Goal: Information Seeking & Learning: Check status

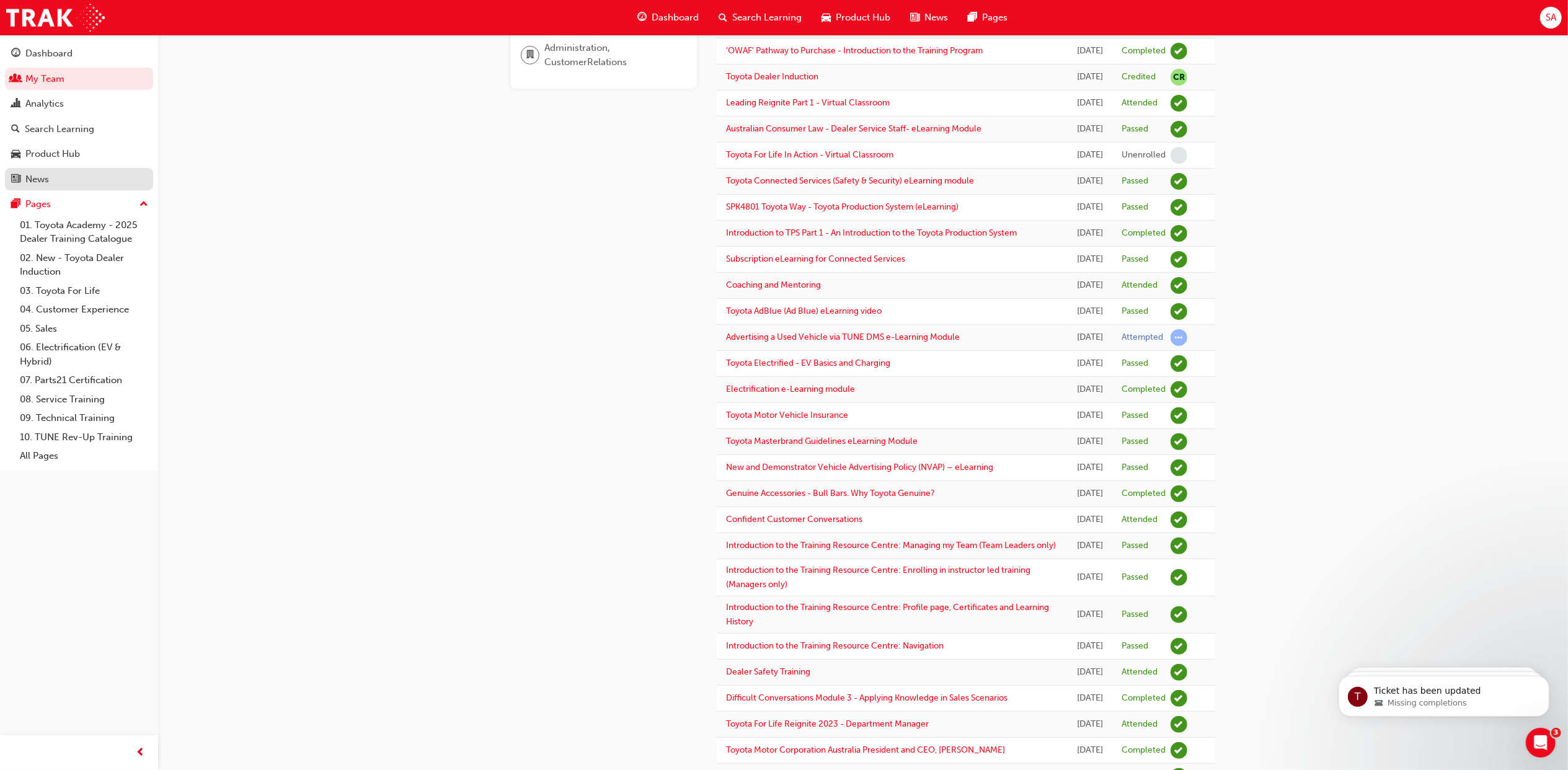
scroll to position [942, 0]
click at [52, 79] on link "My Team" at bounding box center [79, 79] width 148 height 23
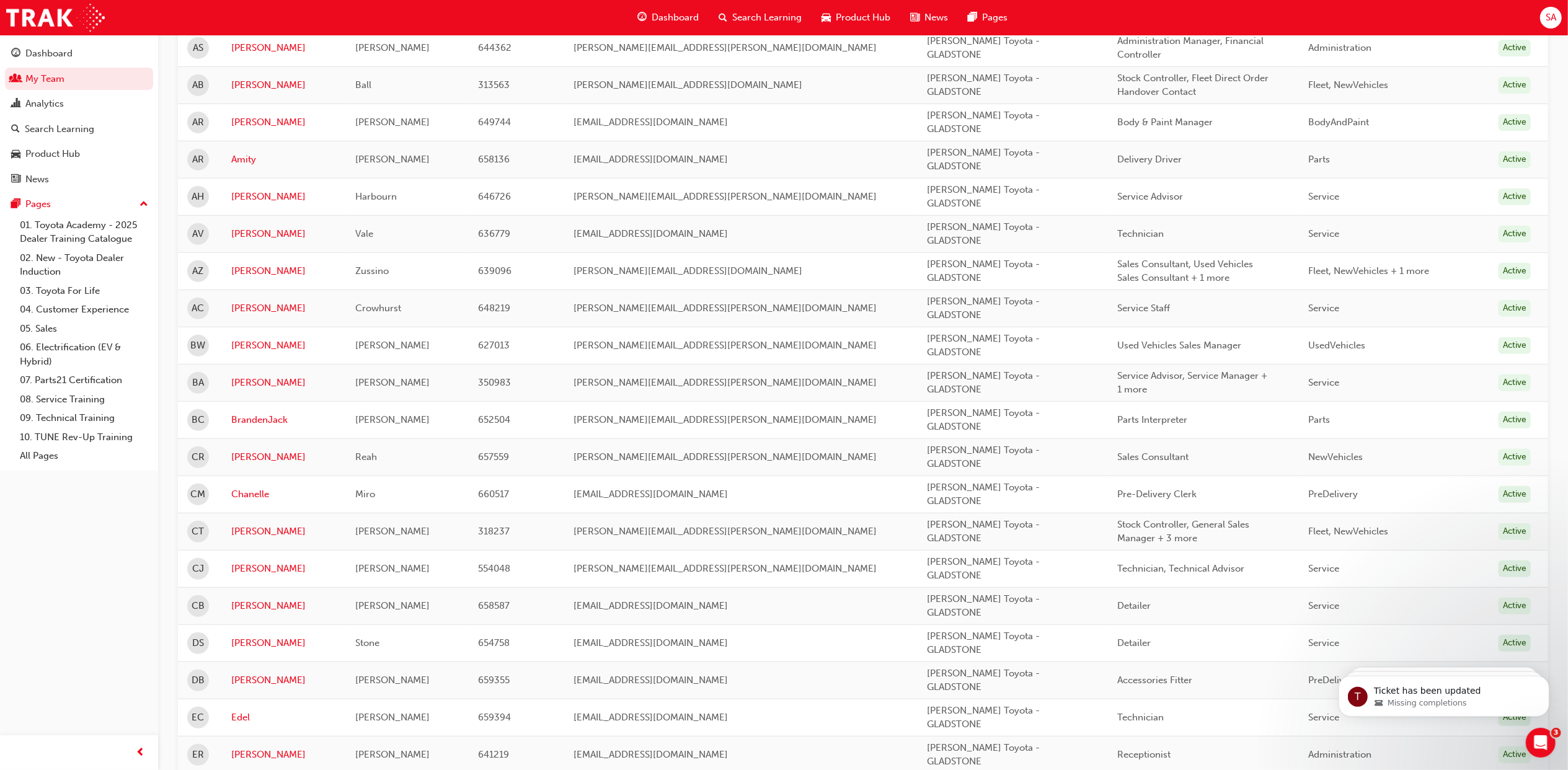
scroll to position [496, 0]
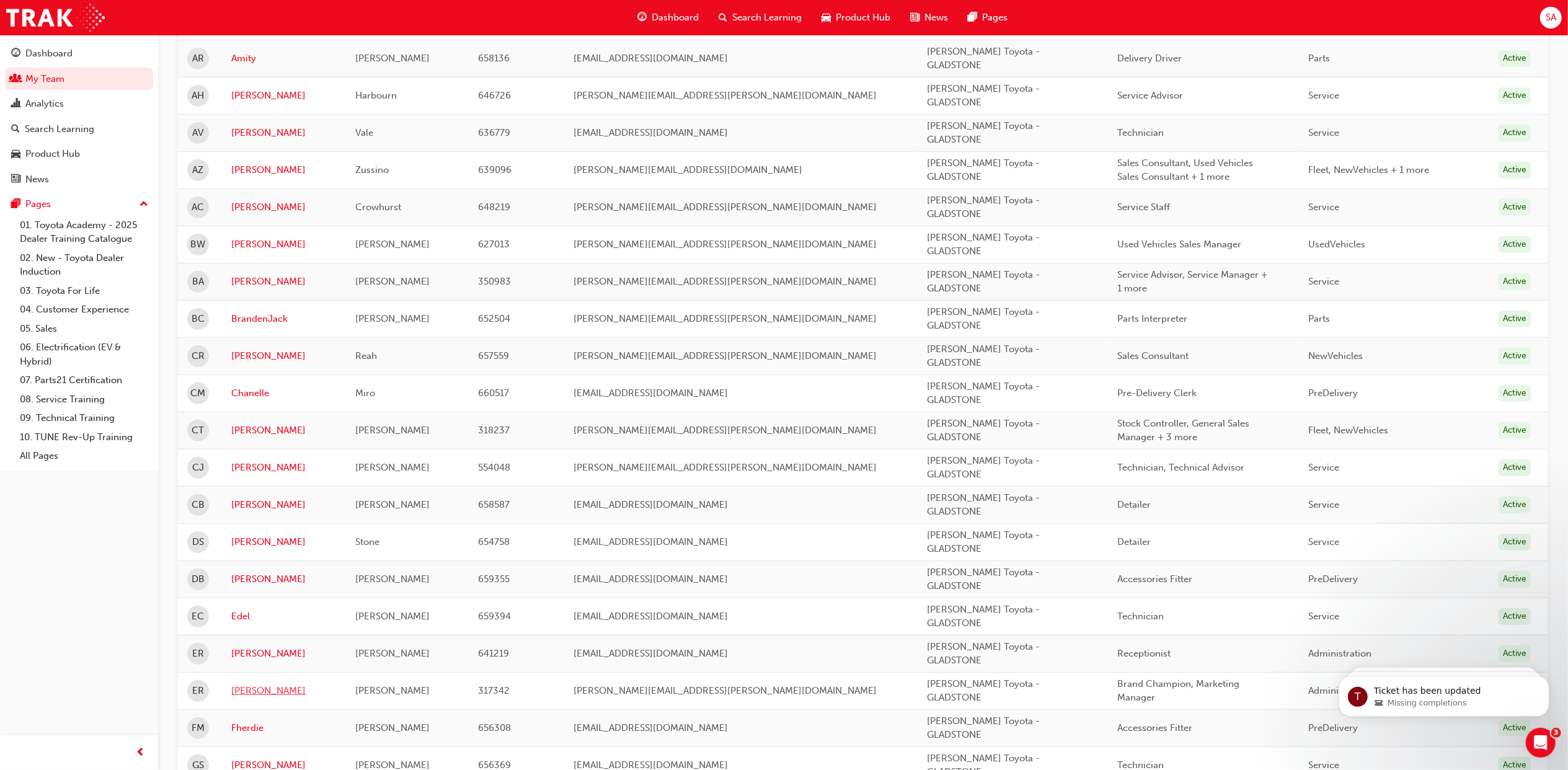
click at [242, 694] on link "[PERSON_NAME]" at bounding box center [284, 691] width 106 height 14
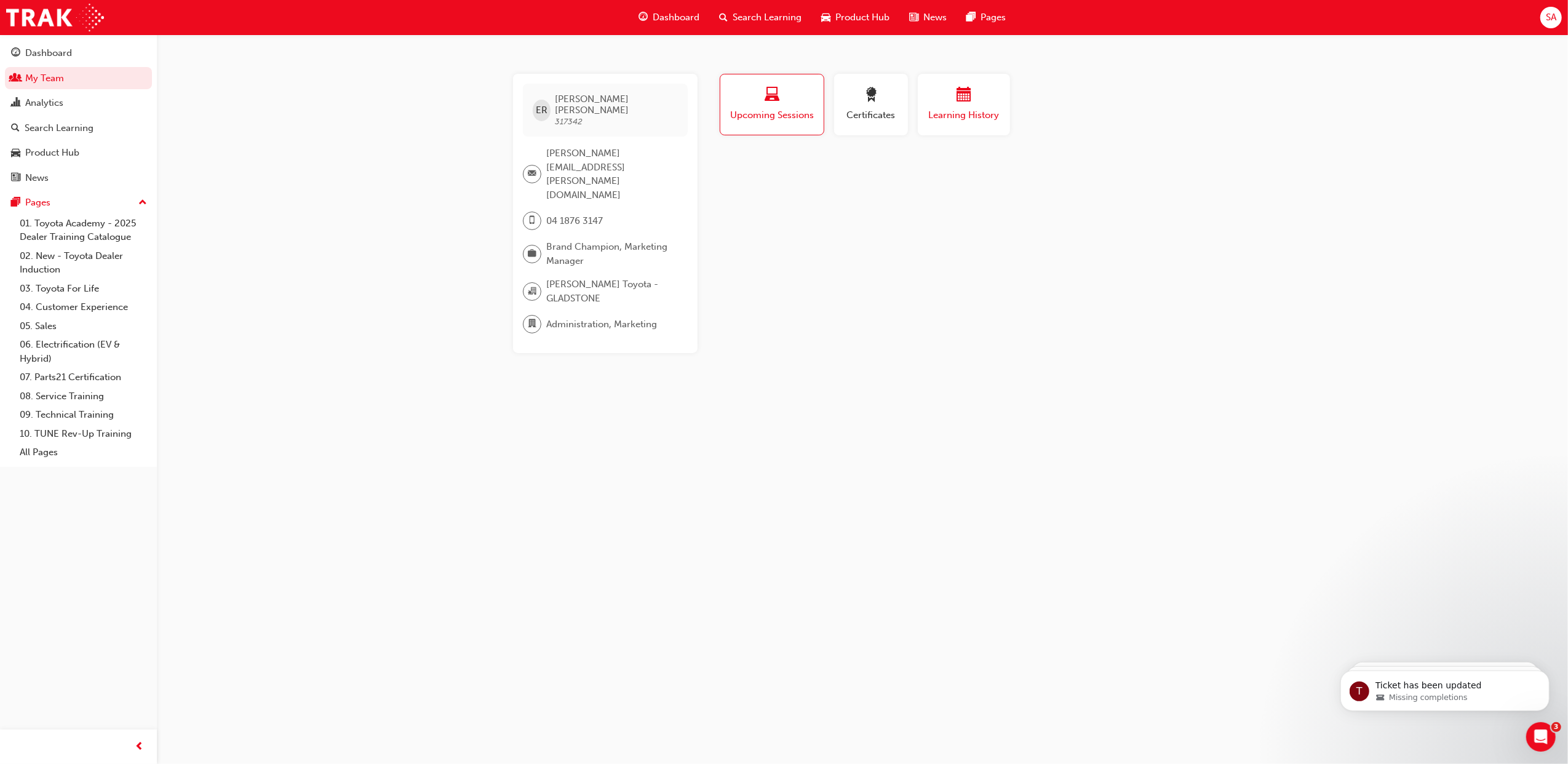
click at [966, 122] on button "Learning History" at bounding box center [964, 104] width 92 height 62
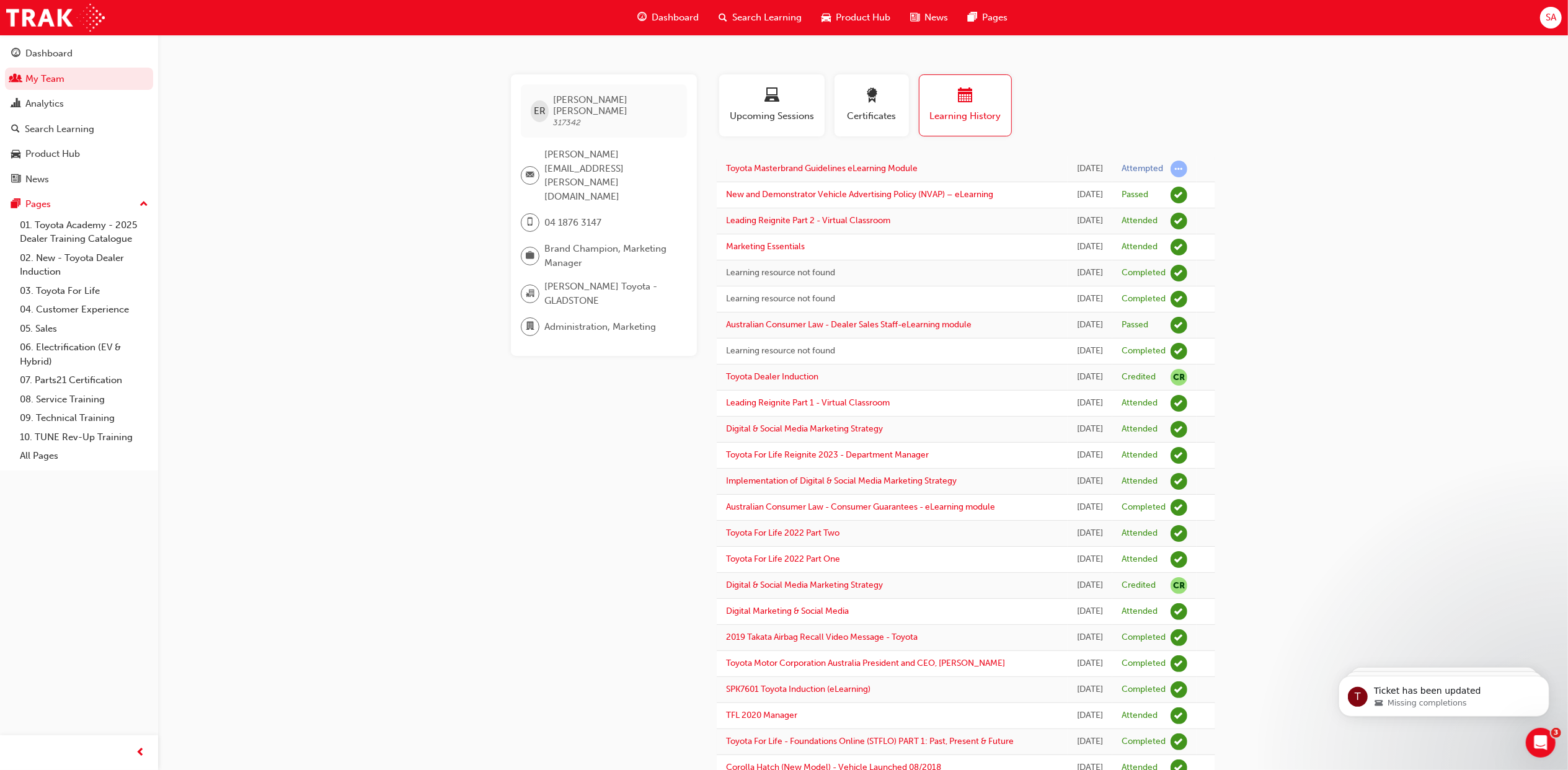
scroll to position [82, 0]
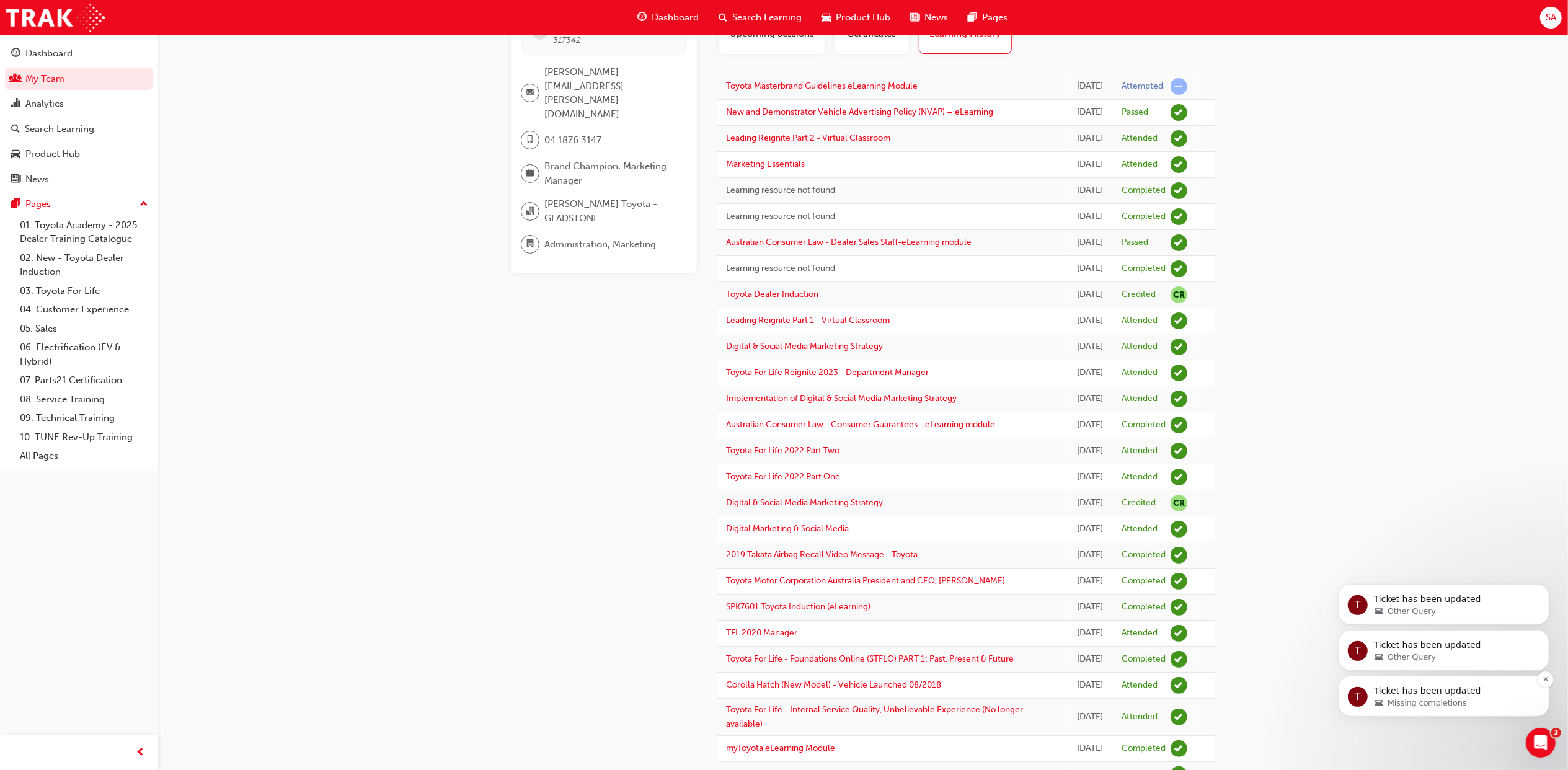
click at [1428, 701] on span "Missing completions" at bounding box center [1426, 703] width 79 height 11
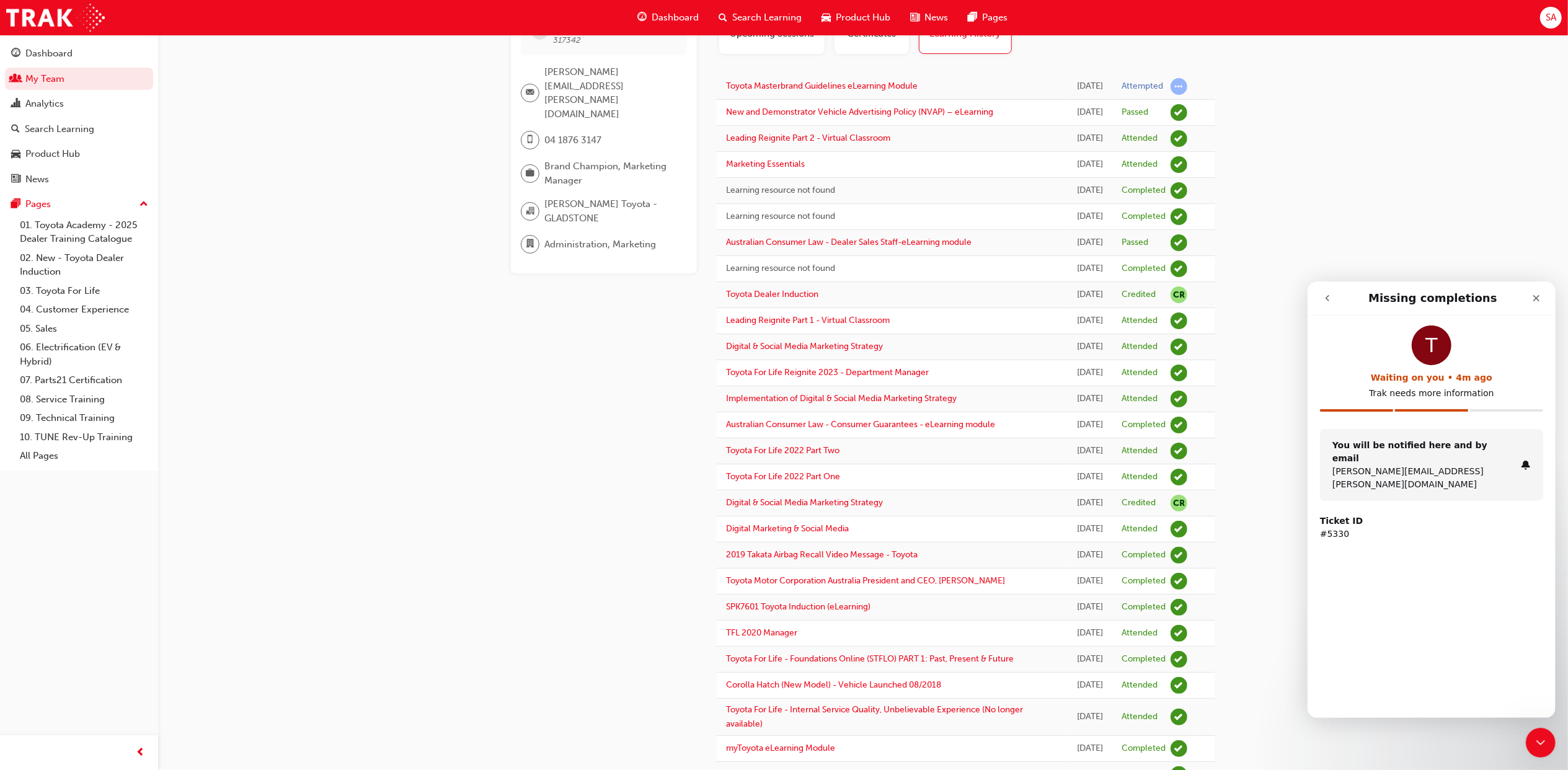
click at [1432, 391] on p "Trak needs more information" at bounding box center [1431, 392] width 223 height 13
click at [1400, 445] on strong "You will be notified here and by email" at bounding box center [1409, 451] width 155 height 23
click at [1330, 301] on icon "go back" at bounding box center [1326, 297] width 10 height 10
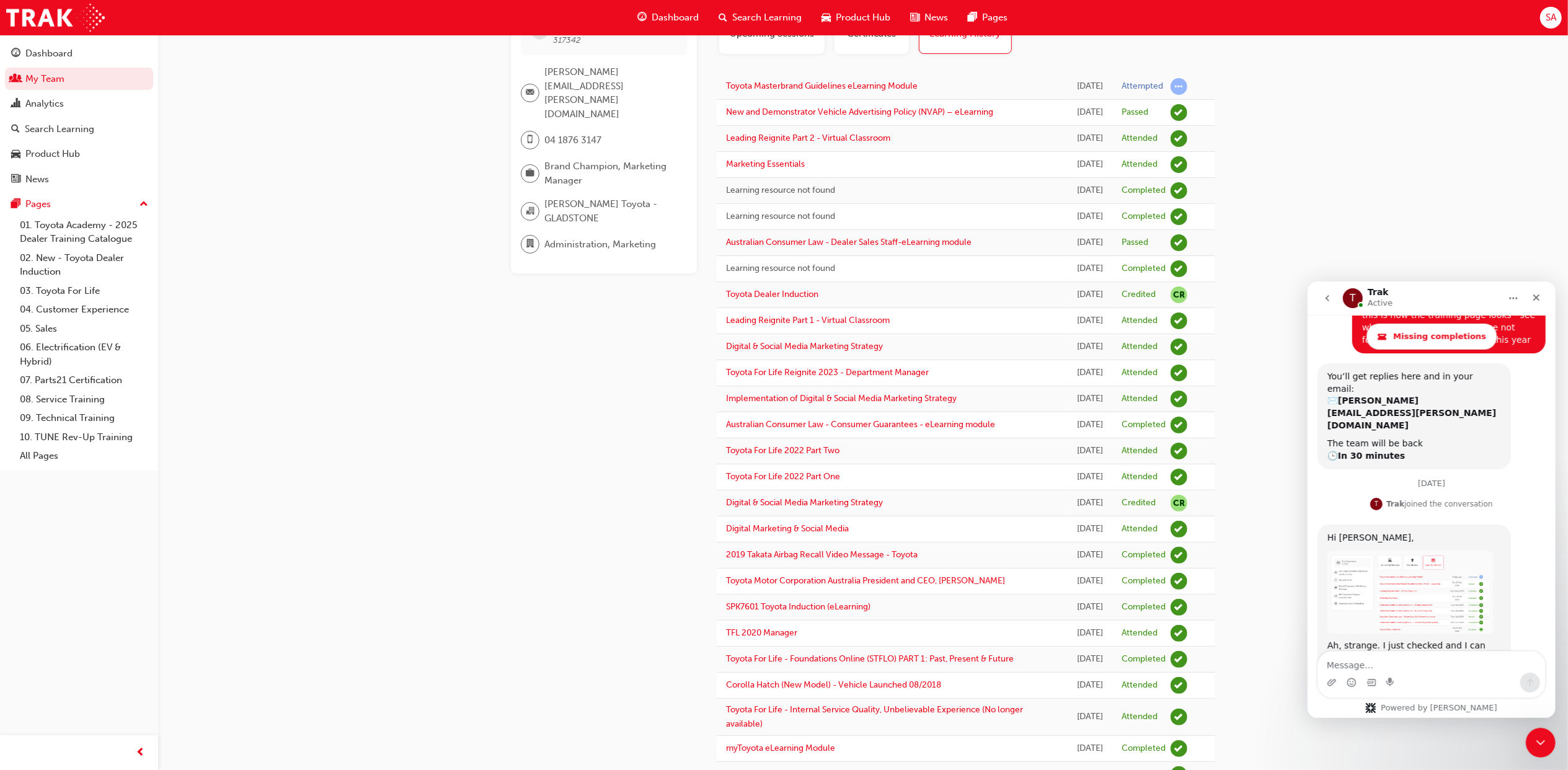
scroll to position [942, 0]
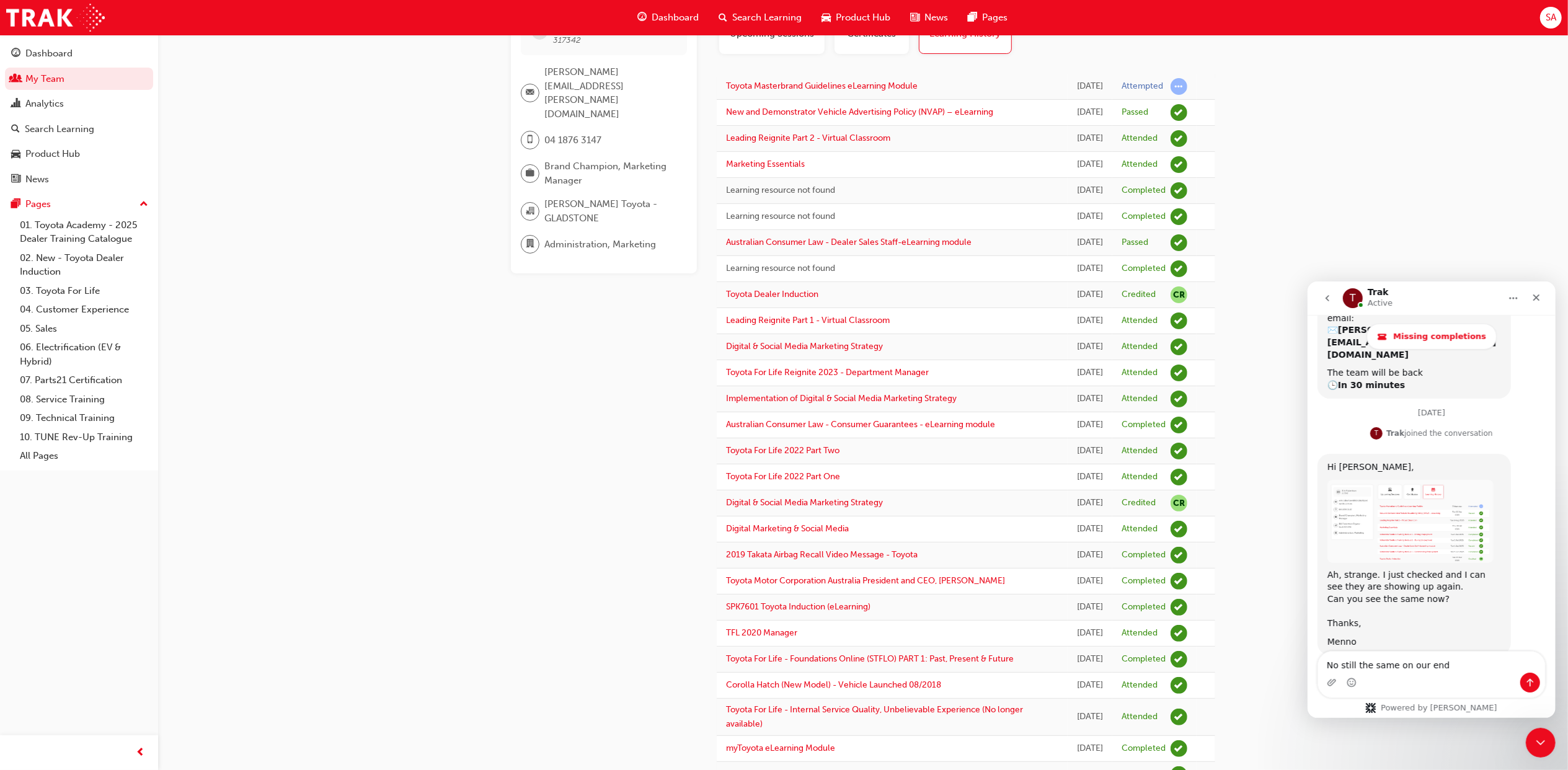
type textarea "No still the same on our end"
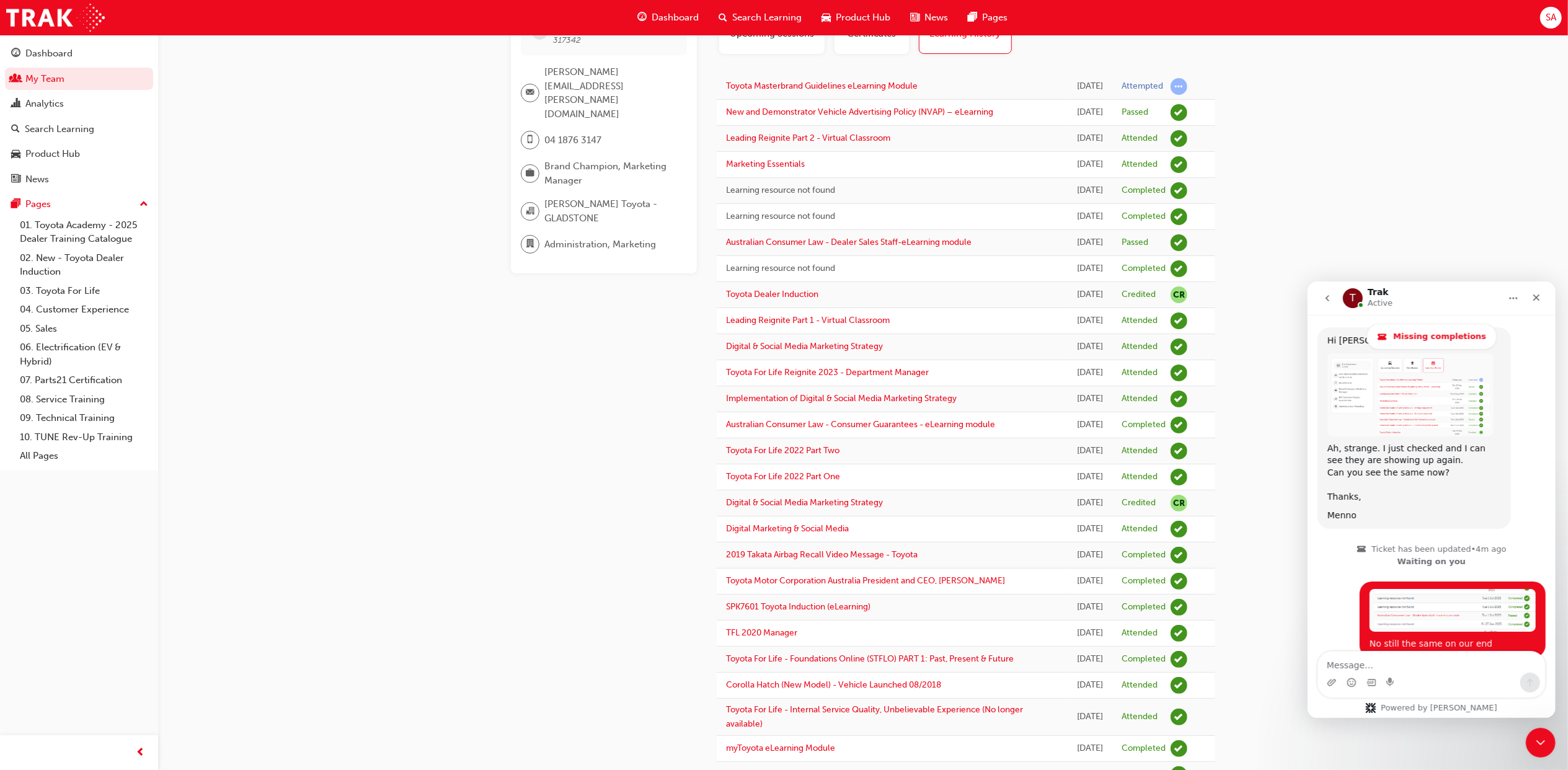
scroll to position [1071, 0]
click at [67, 85] on link "My Team" at bounding box center [79, 79] width 148 height 23
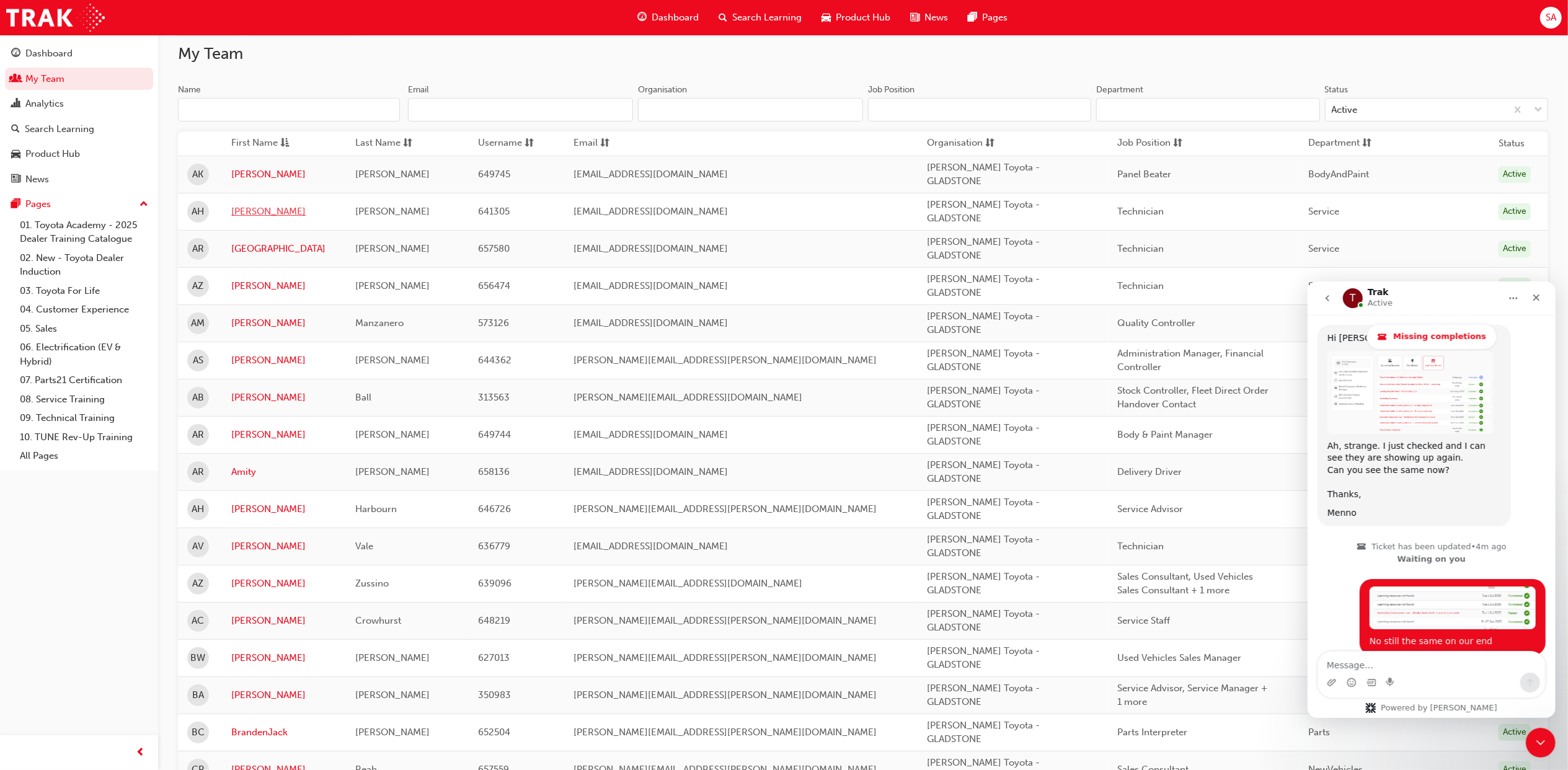
click at [256, 209] on link "[PERSON_NAME]" at bounding box center [284, 211] width 106 height 14
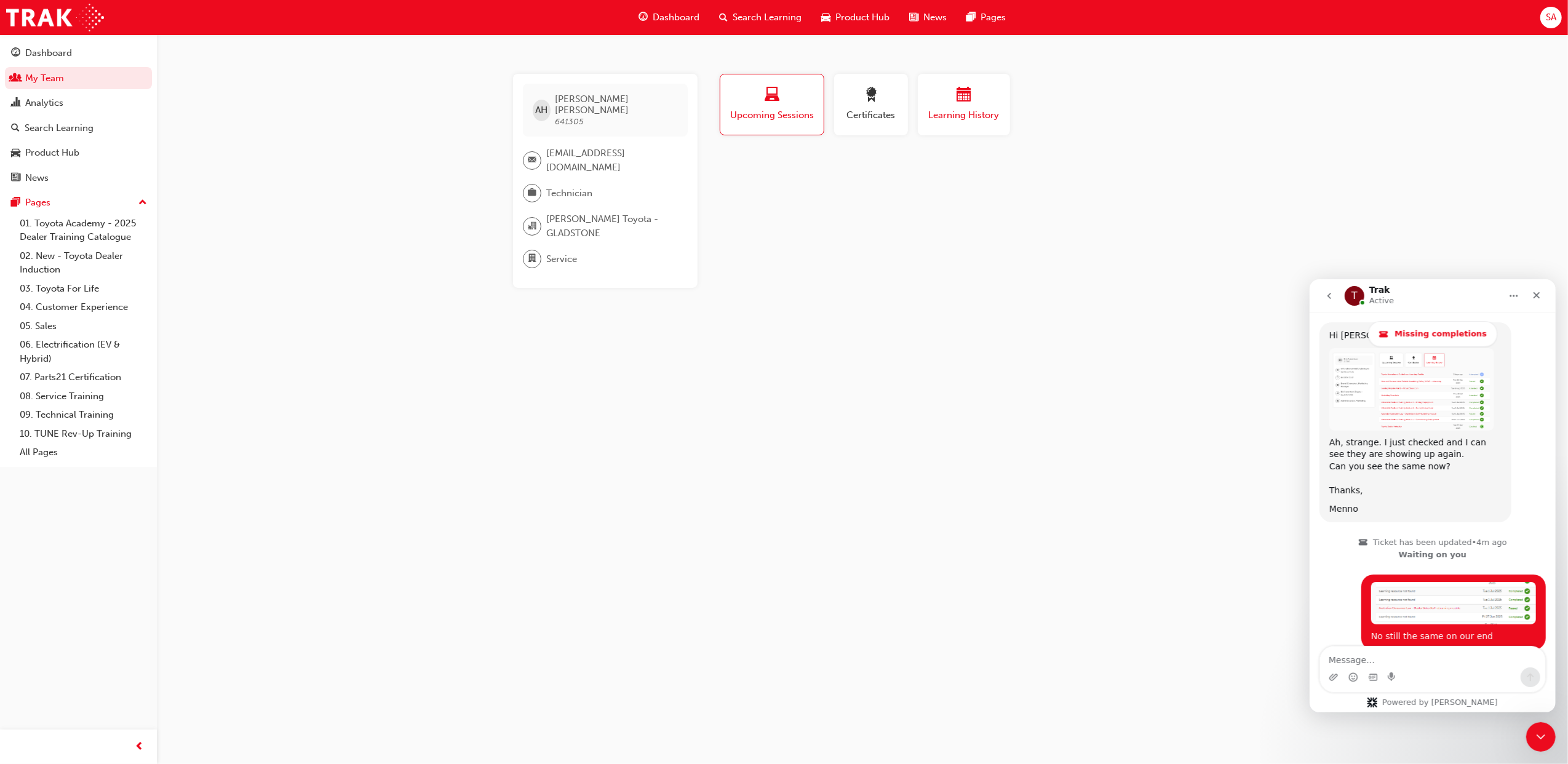
click at [950, 100] on div "button" at bounding box center [963, 97] width 74 height 19
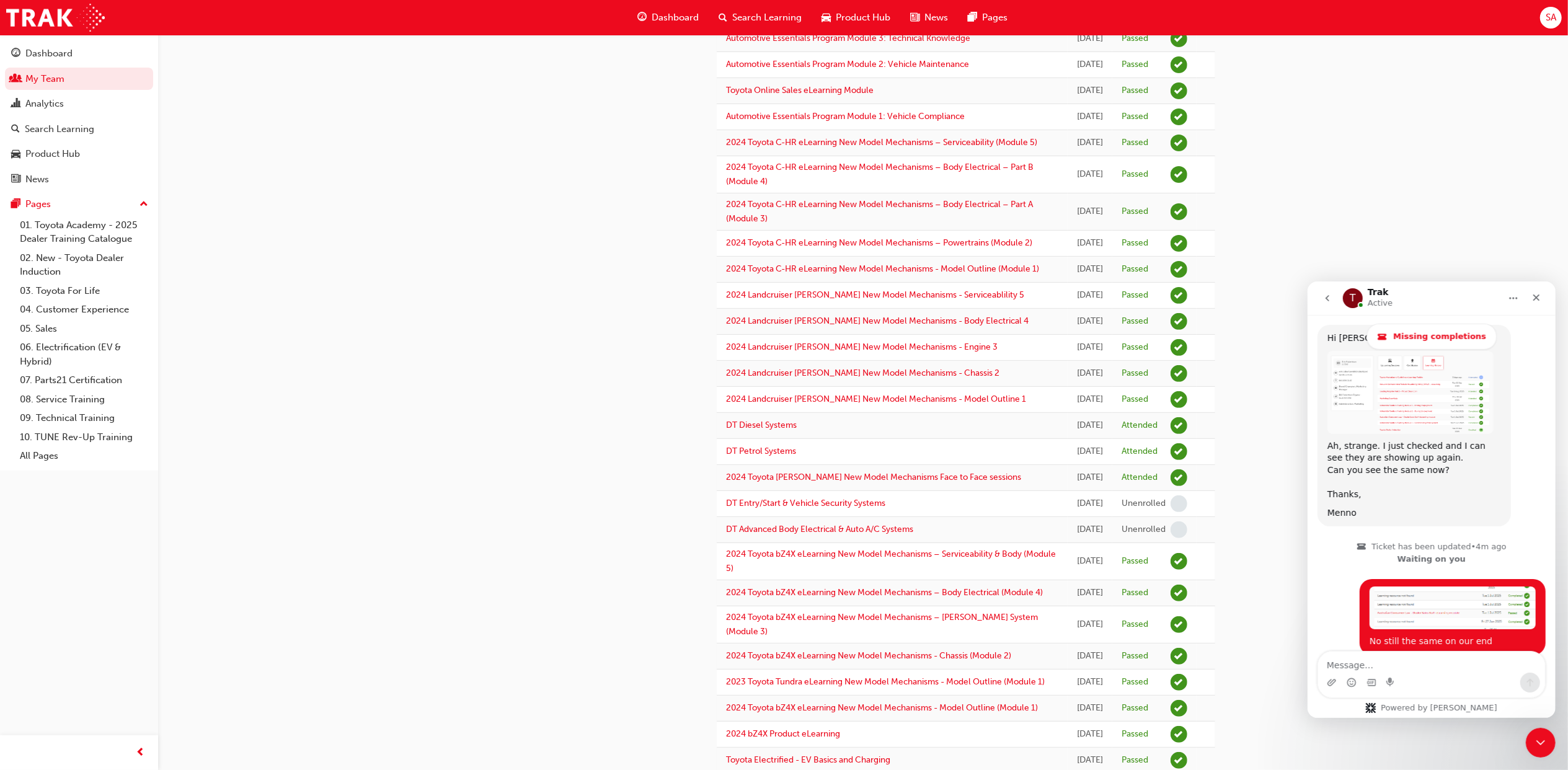
scroll to position [331, 0]
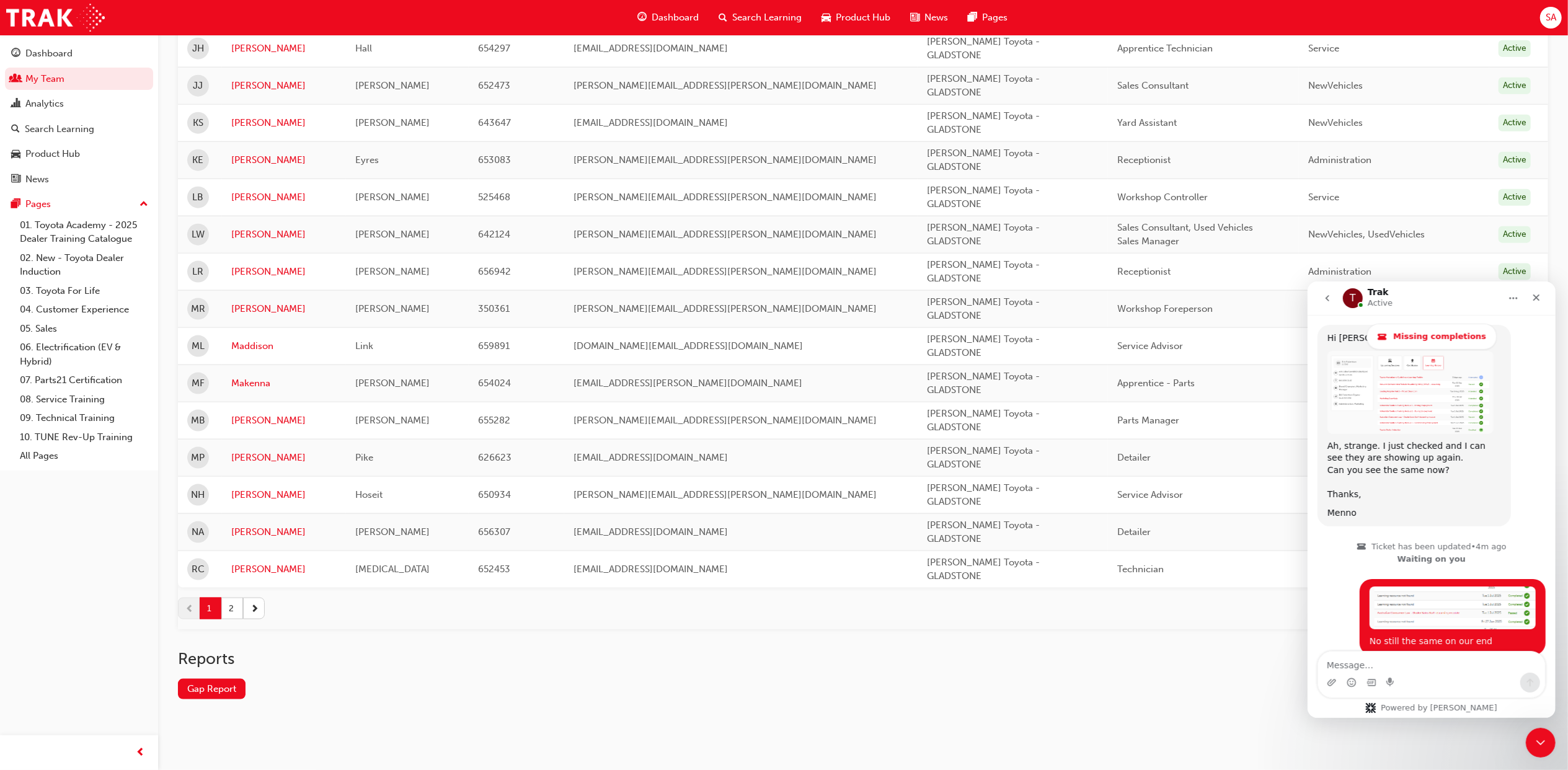
scroll to position [1521, 0]
click at [231, 608] on button "2" at bounding box center [232, 608] width 22 height 22
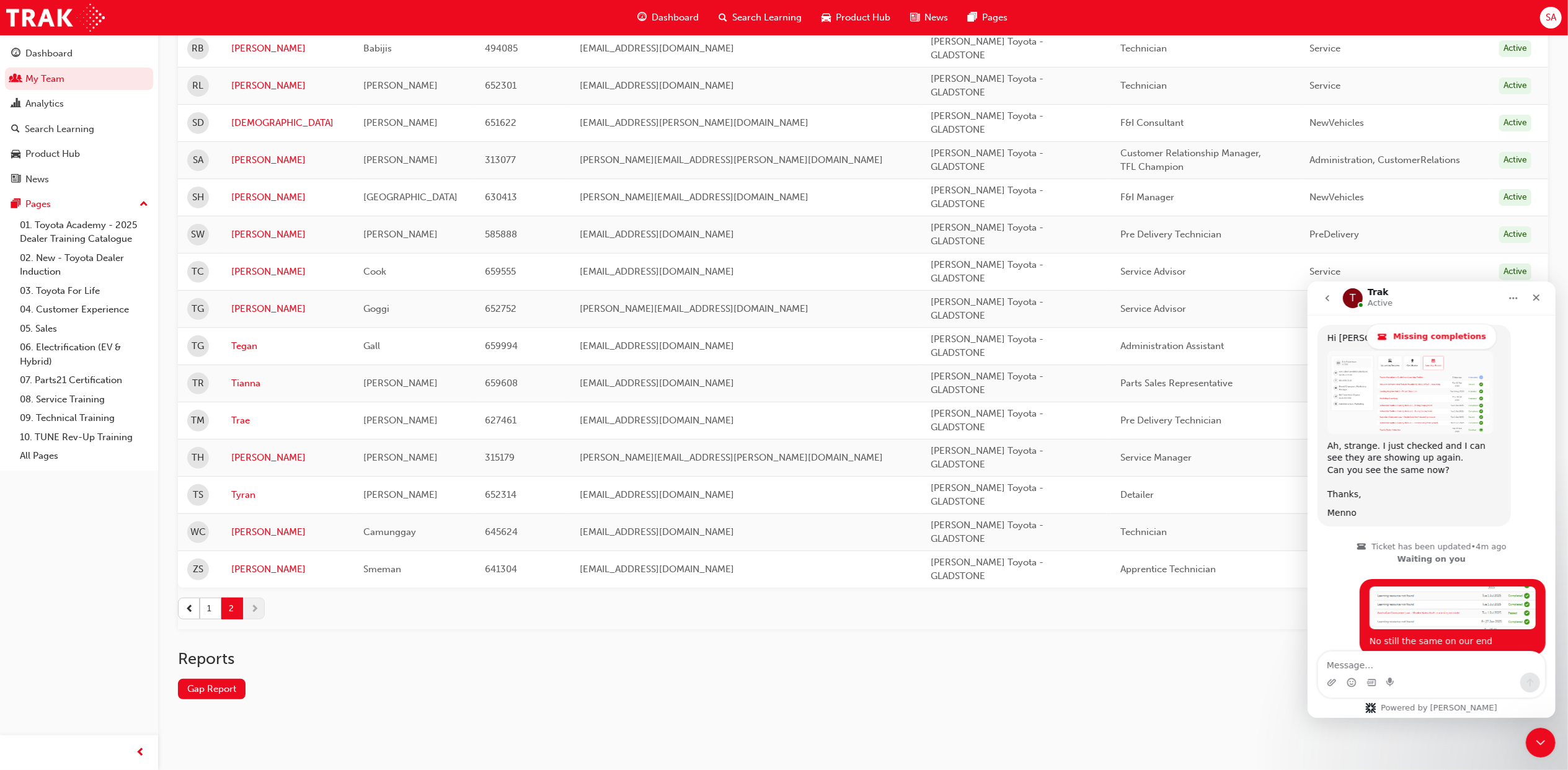
scroll to position [323, 0]
click at [238, 153] on link "[PERSON_NAME]" at bounding box center [288, 160] width 113 height 14
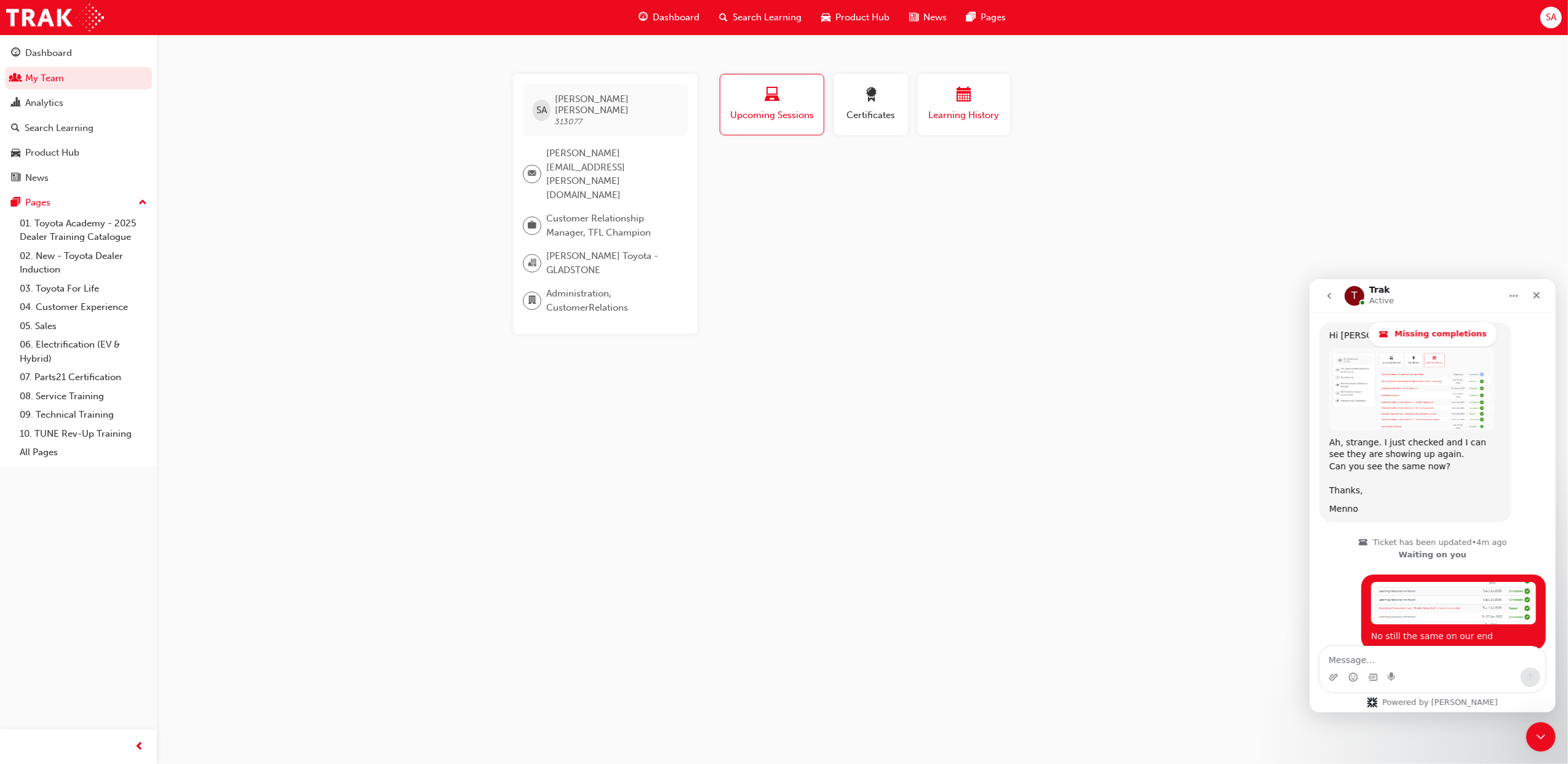
click at [977, 74] on button "Learning History" at bounding box center [964, 104] width 92 height 62
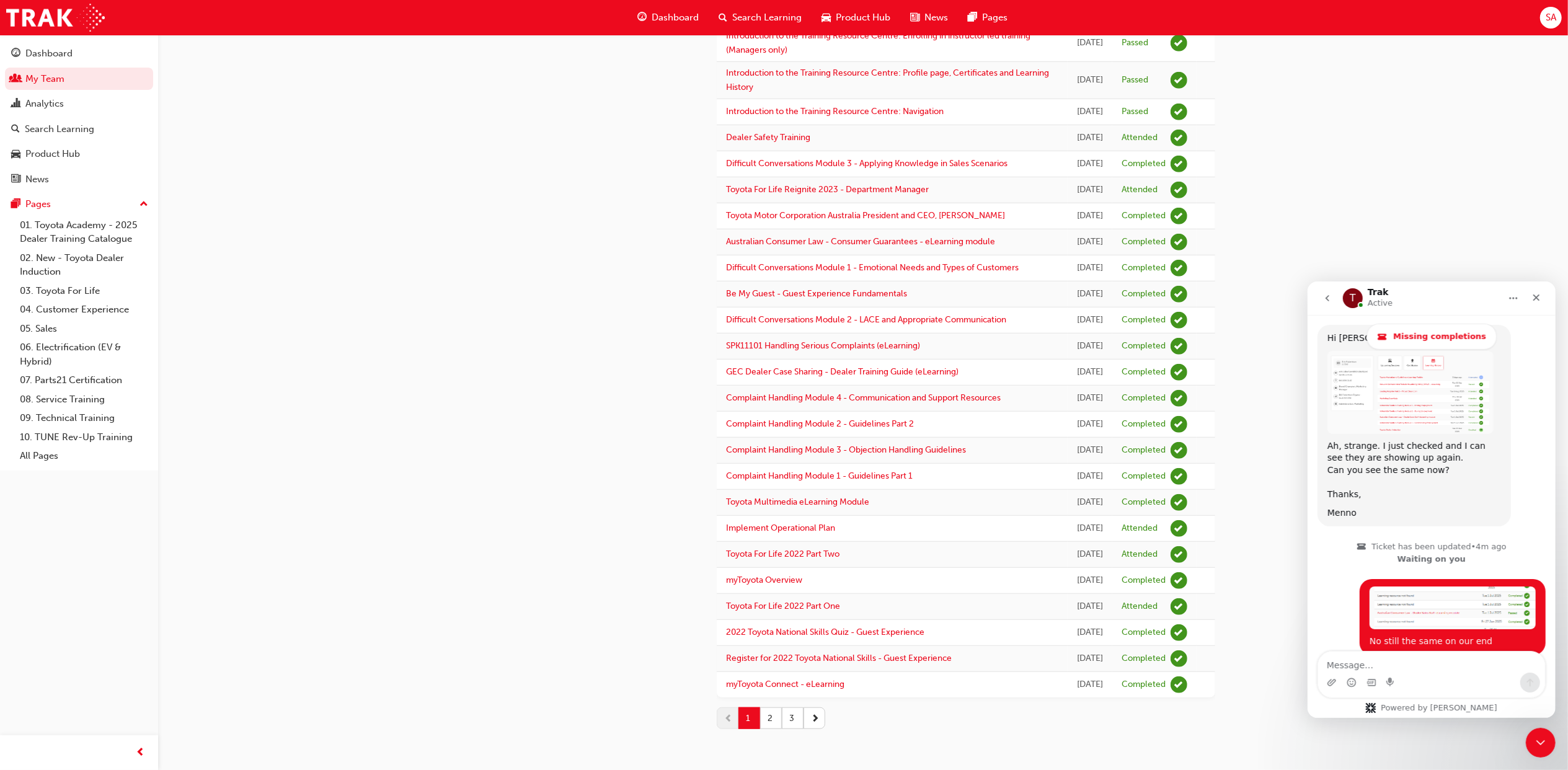
scroll to position [1074, 0]
click at [92, 82] on link "My Team" at bounding box center [79, 79] width 148 height 23
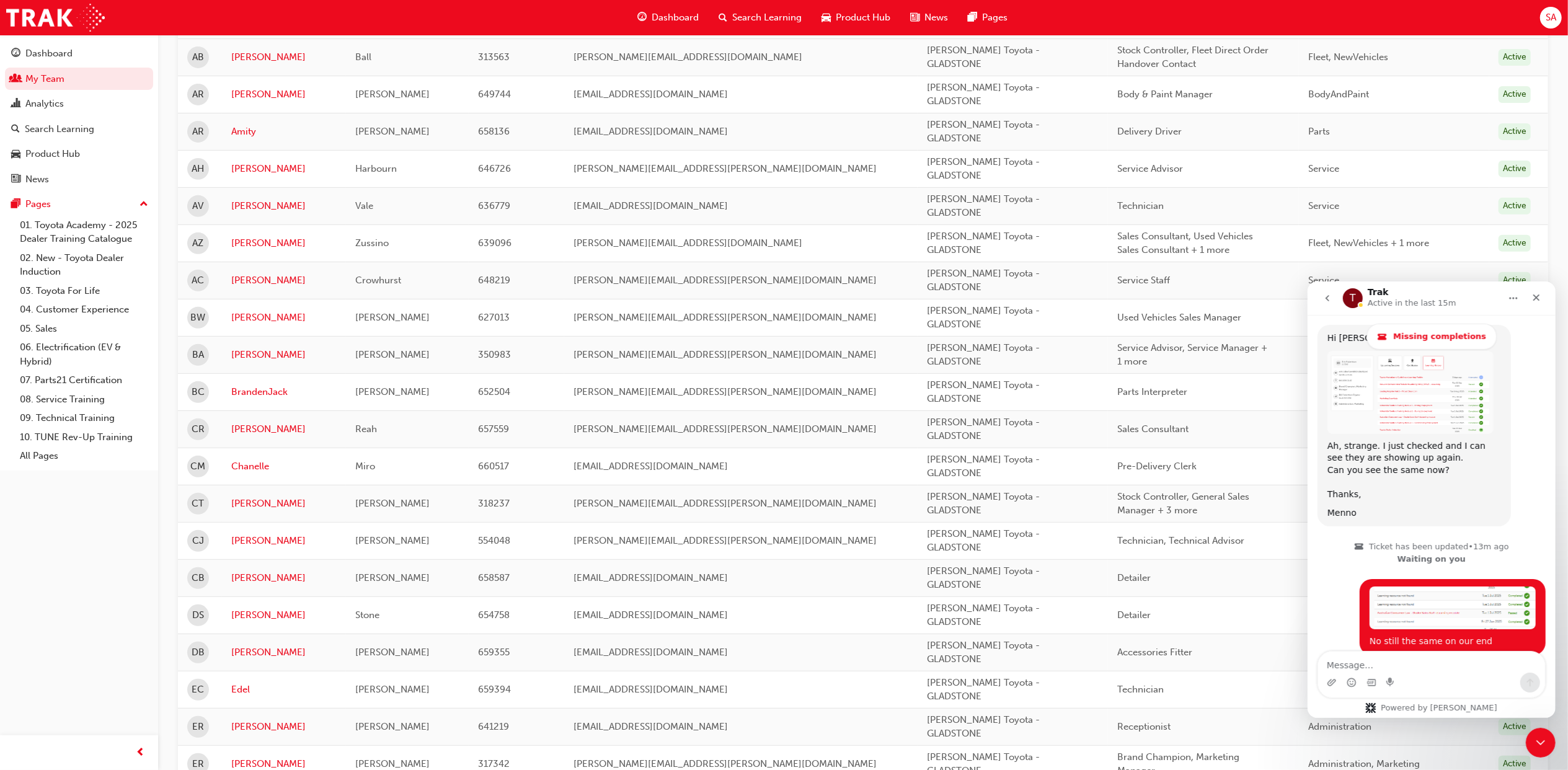
scroll to position [413, 0]
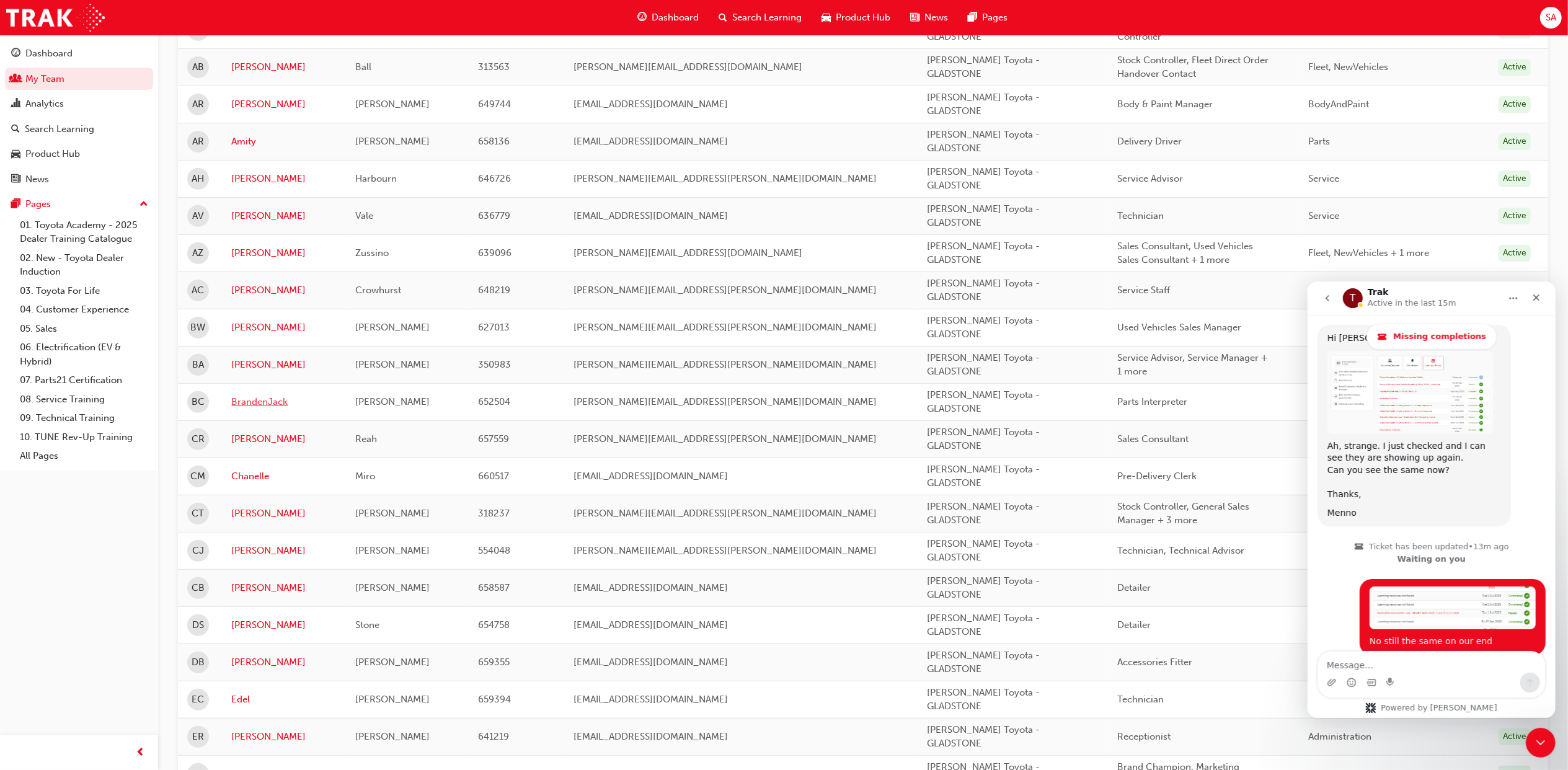
click at [248, 402] on link "BrandenJack" at bounding box center [284, 402] width 106 height 14
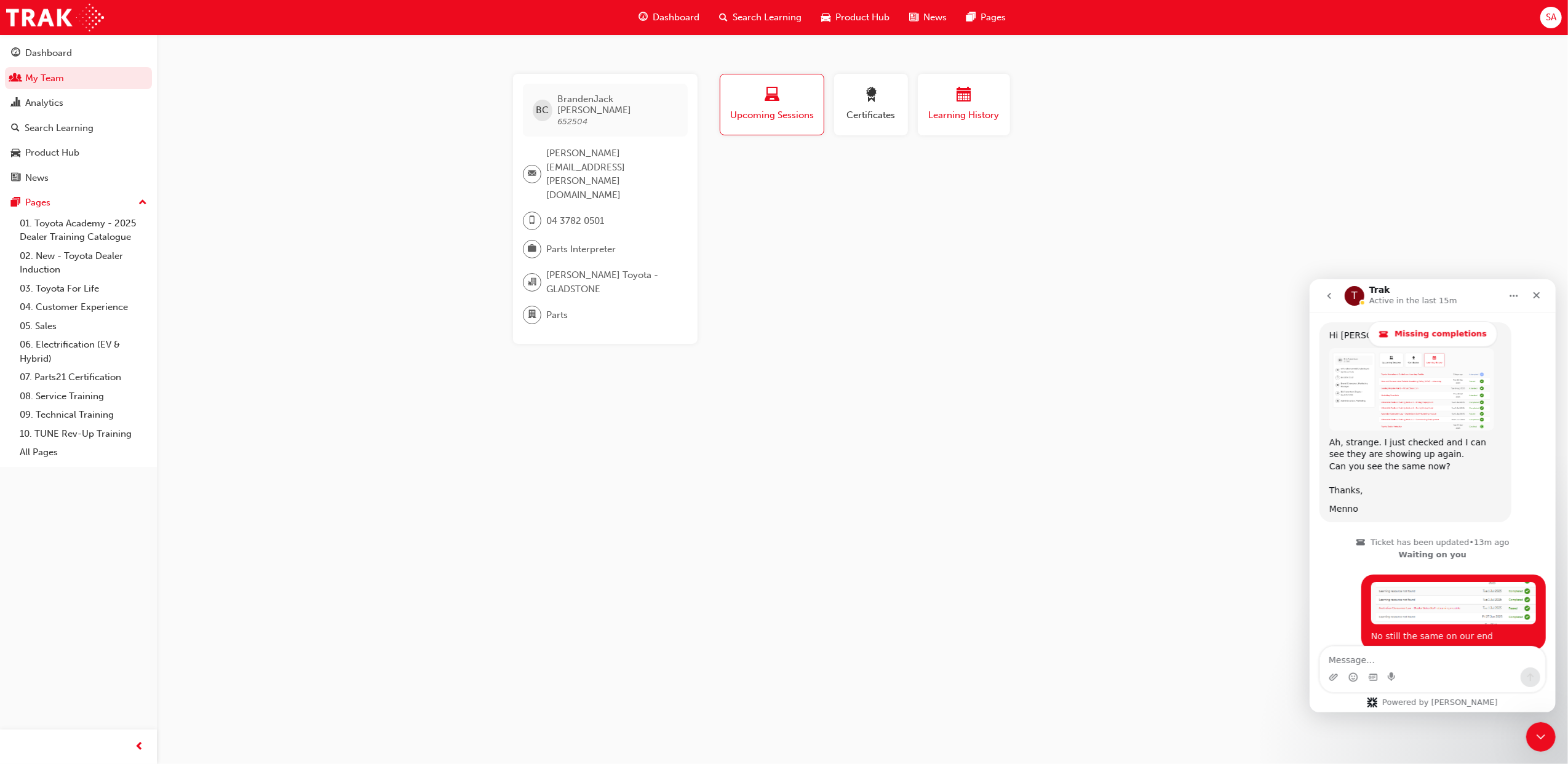
click at [934, 113] on span "Learning History" at bounding box center [963, 115] width 74 height 14
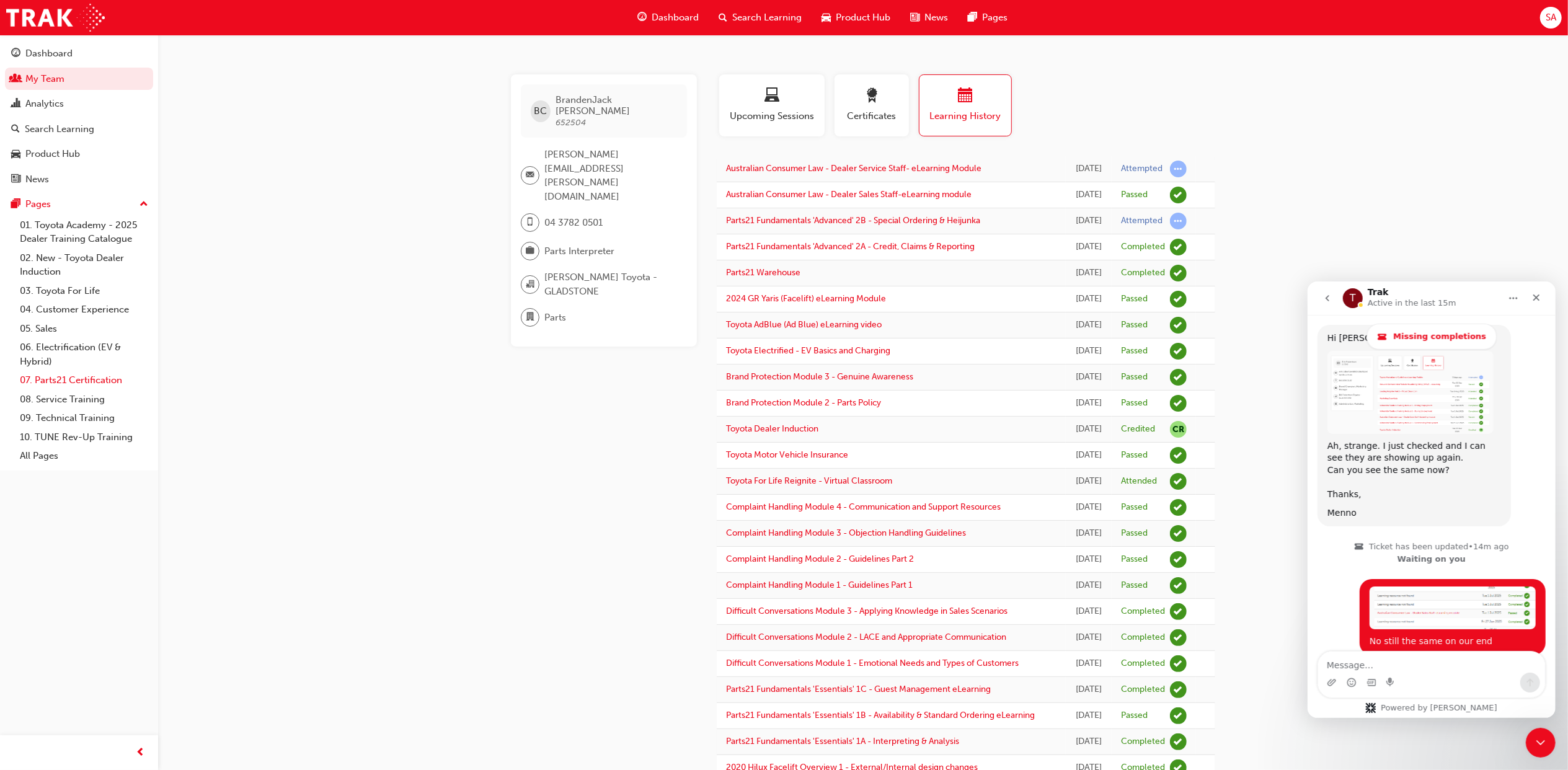
click at [73, 380] on link "07. Parts21 Certification" at bounding box center [84, 381] width 138 height 19
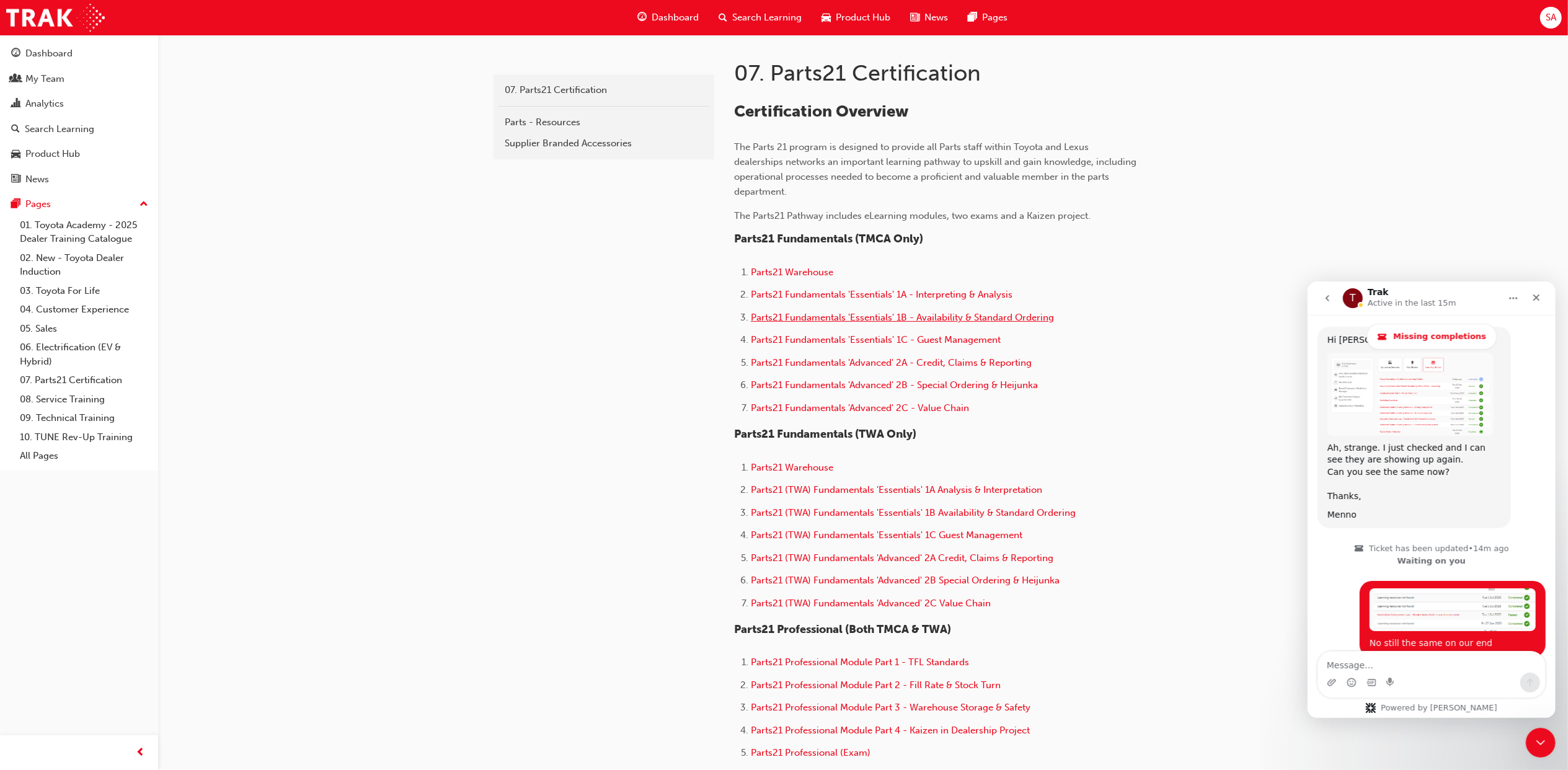
scroll to position [1071, 0]
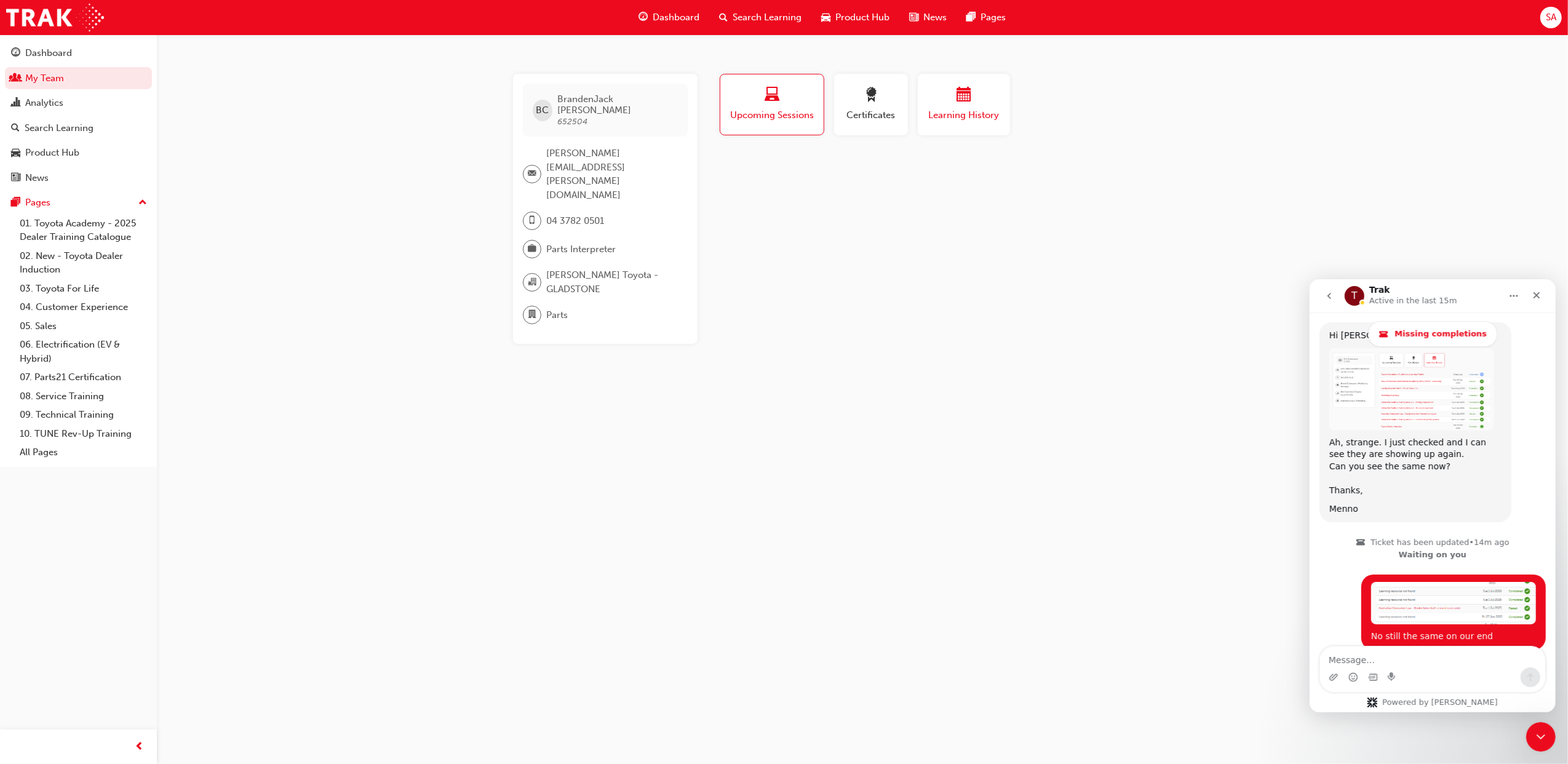
click at [948, 107] on div "Learning History" at bounding box center [963, 104] width 74 height 35
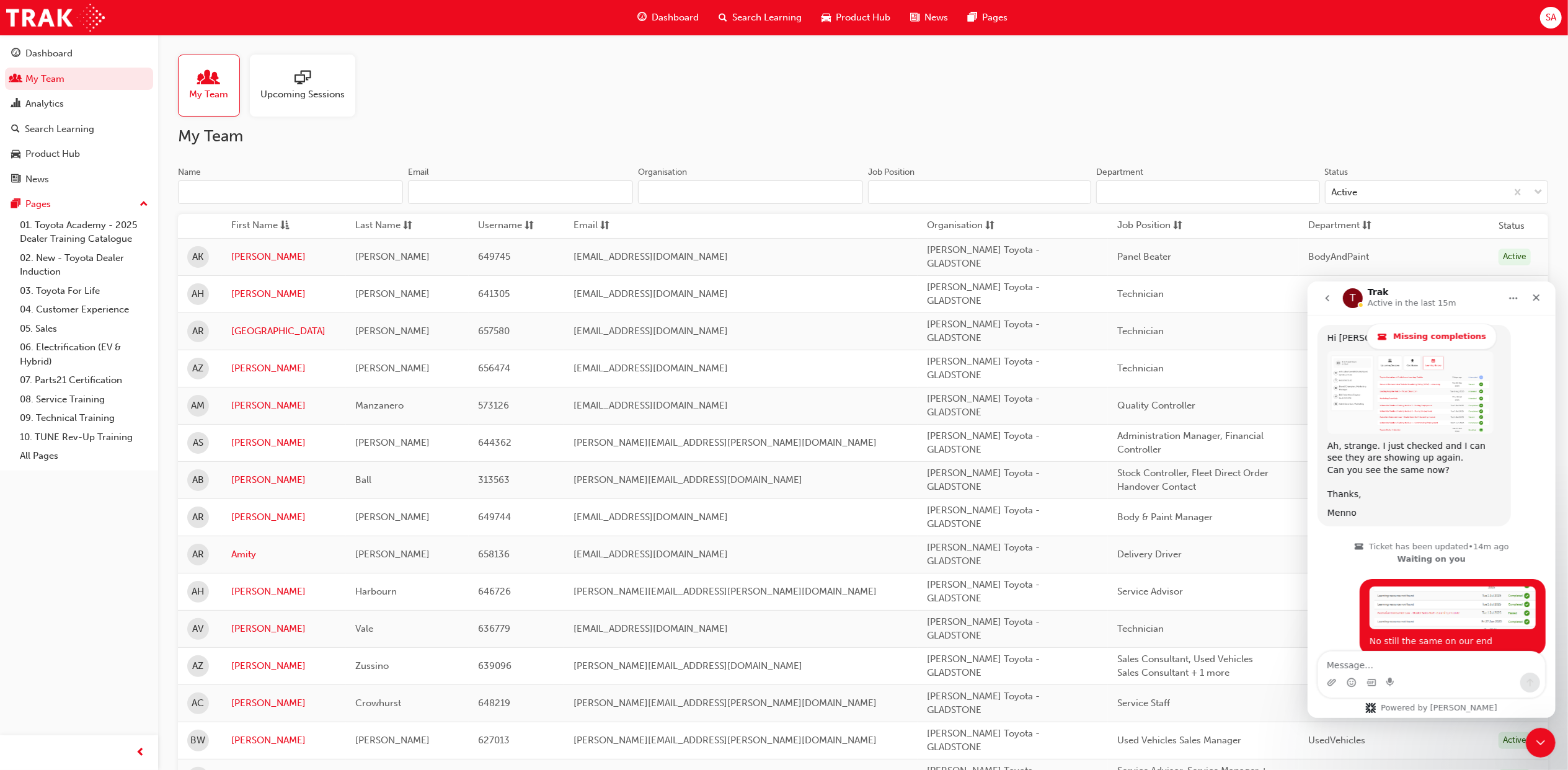
scroll to position [413, 0]
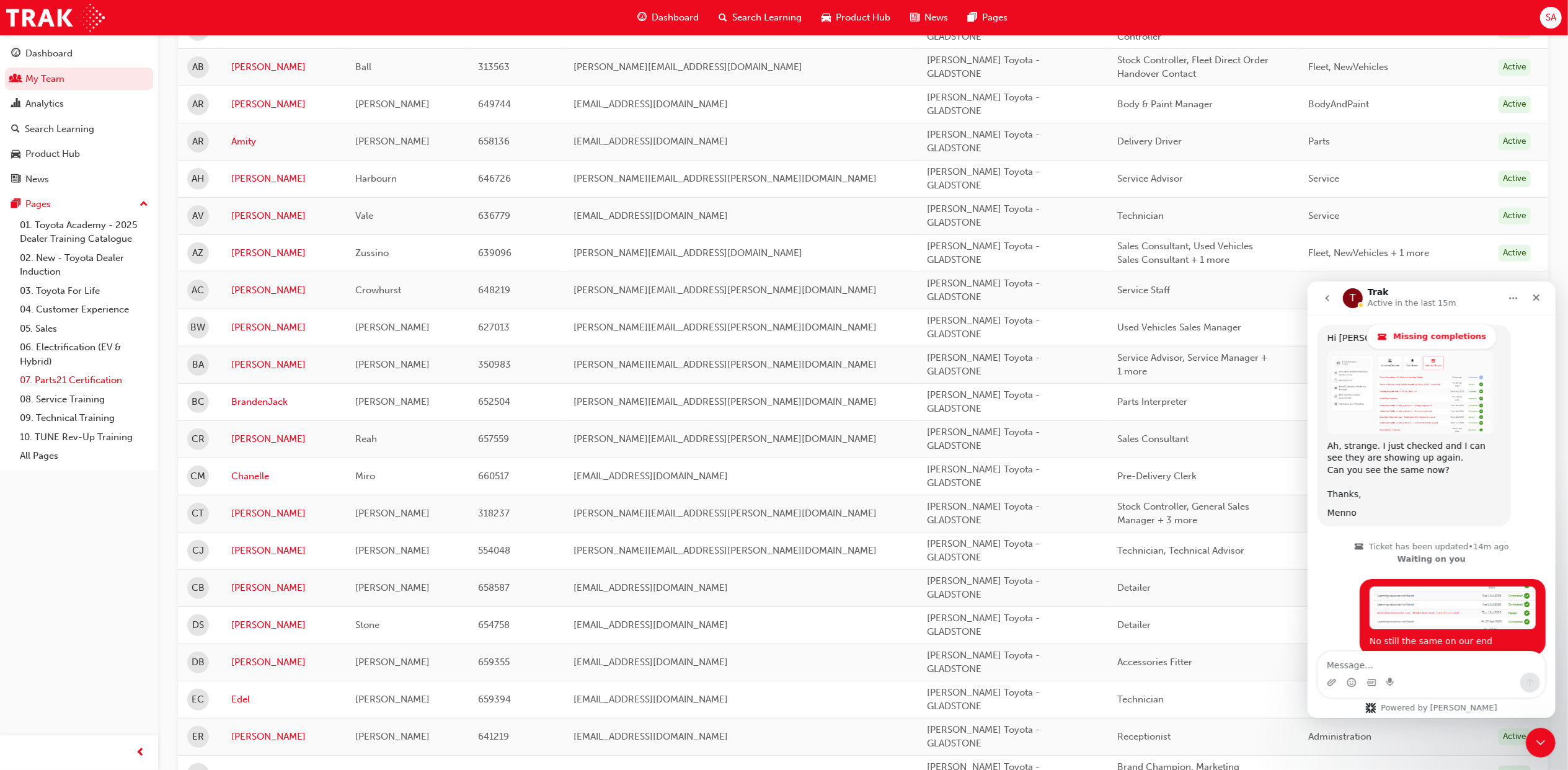
click at [82, 377] on link "07. Parts21 Certification" at bounding box center [84, 381] width 138 height 19
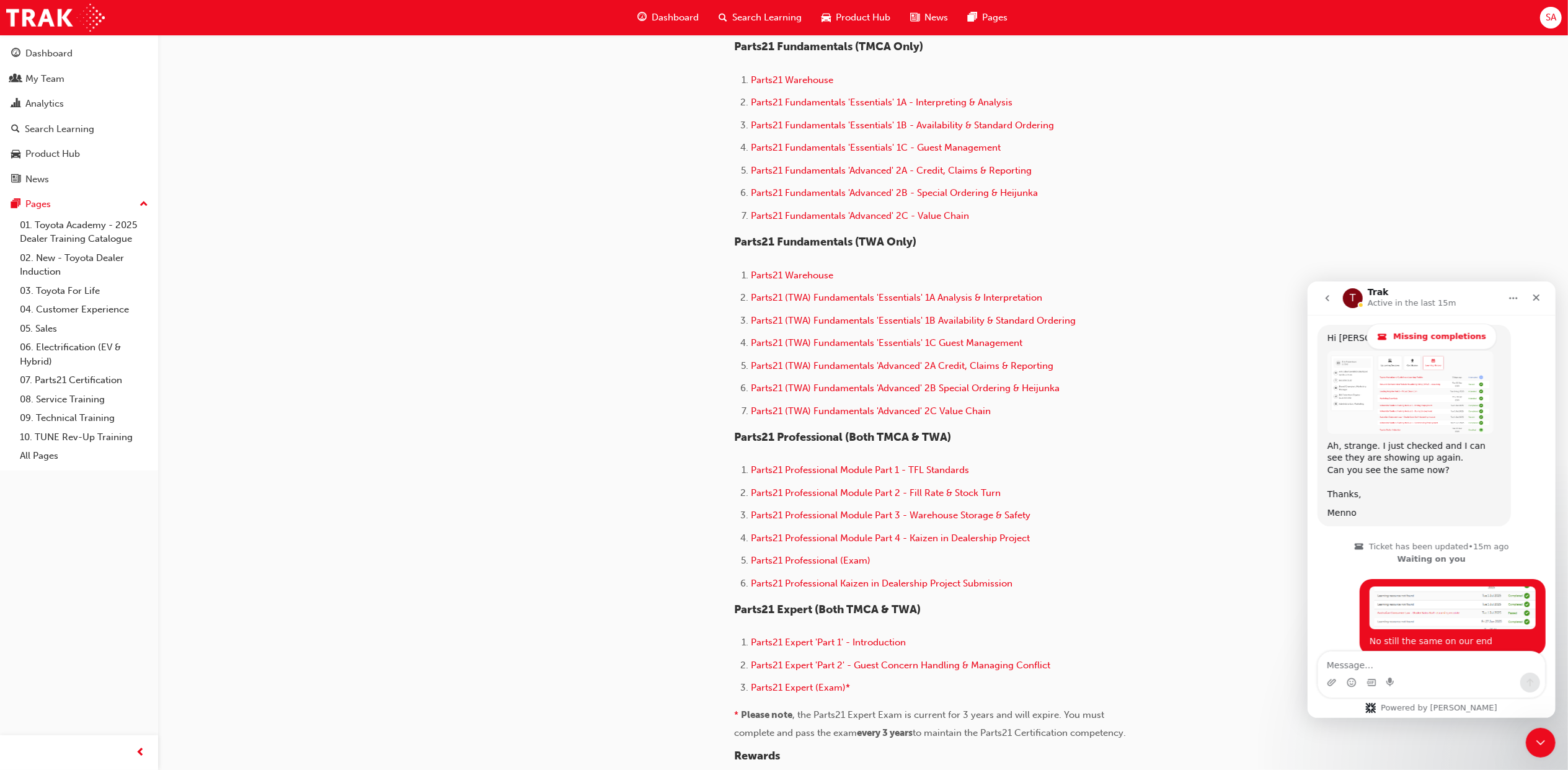
scroll to position [413, 0]
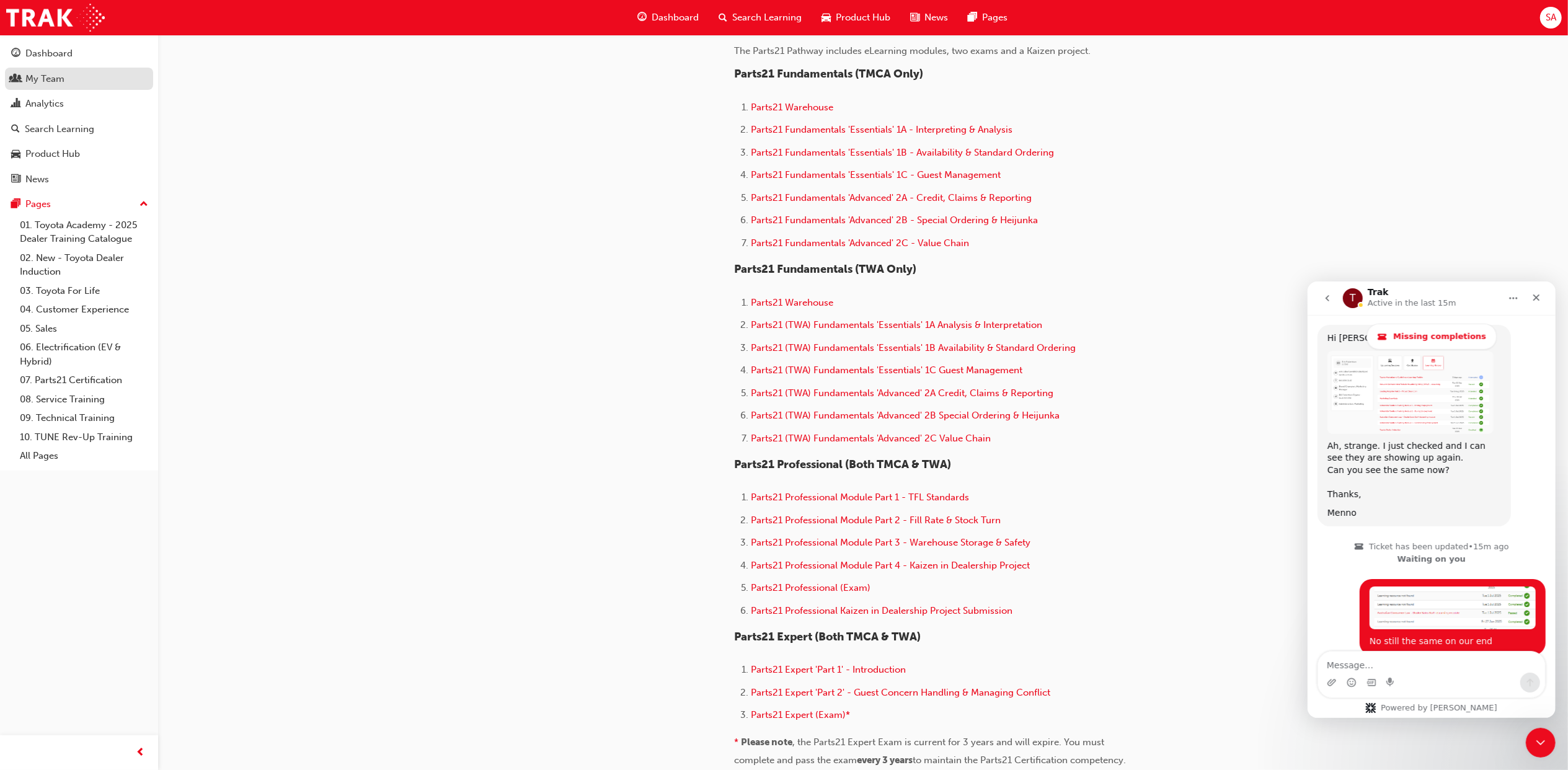
click at [88, 85] on div "My Team" at bounding box center [79, 79] width 136 height 16
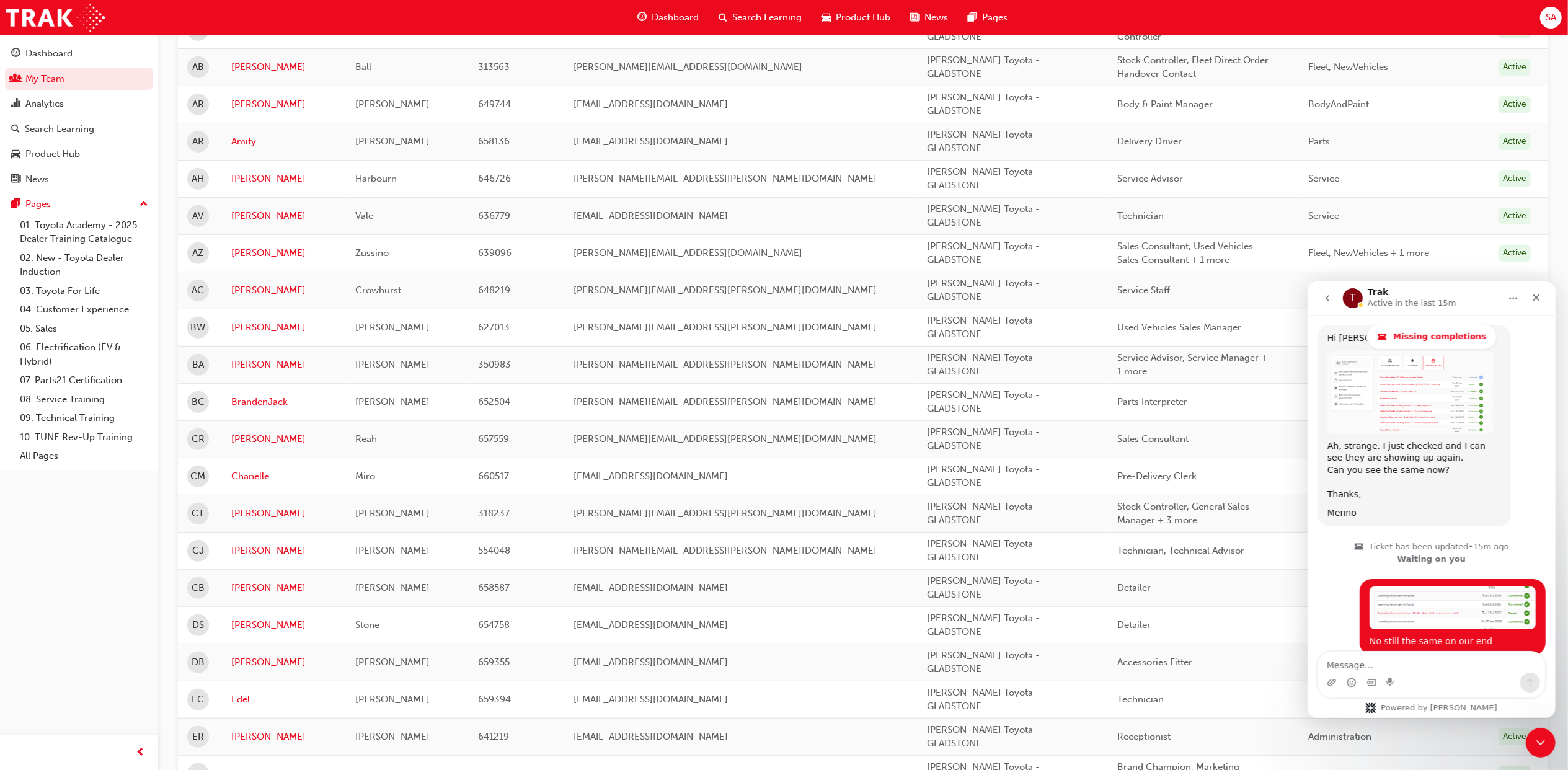
click at [271, 397] on td "BrandenJack" at bounding box center [283, 402] width 124 height 37
click at [267, 407] on link "BrandenJack" at bounding box center [284, 402] width 106 height 14
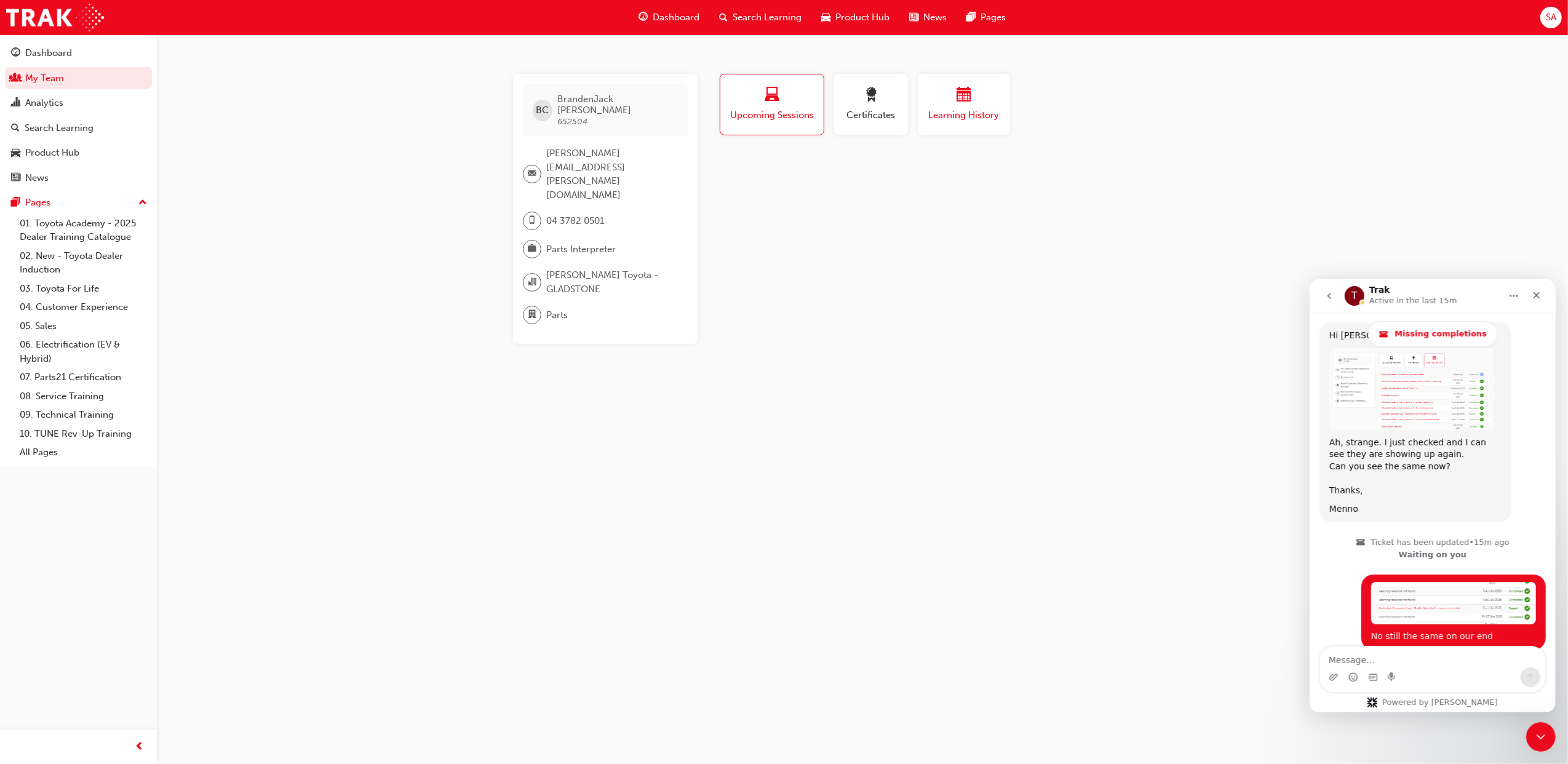
click at [977, 103] on div "button" at bounding box center [963, 97] width 74 height 19
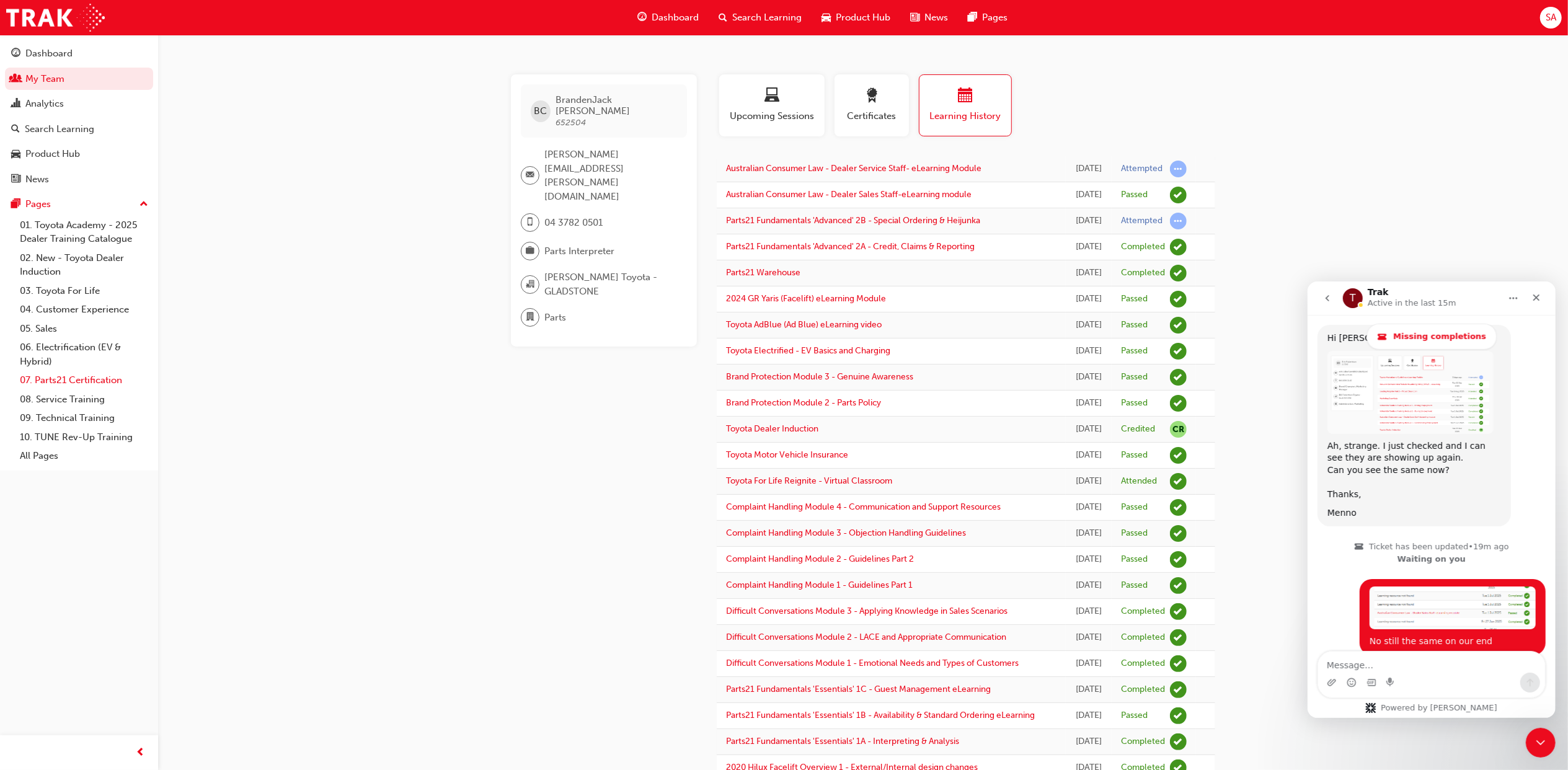
click at [87, 373] on link "07. Parts21 Certification" at bounding box center [84, 381] width 138 height 19
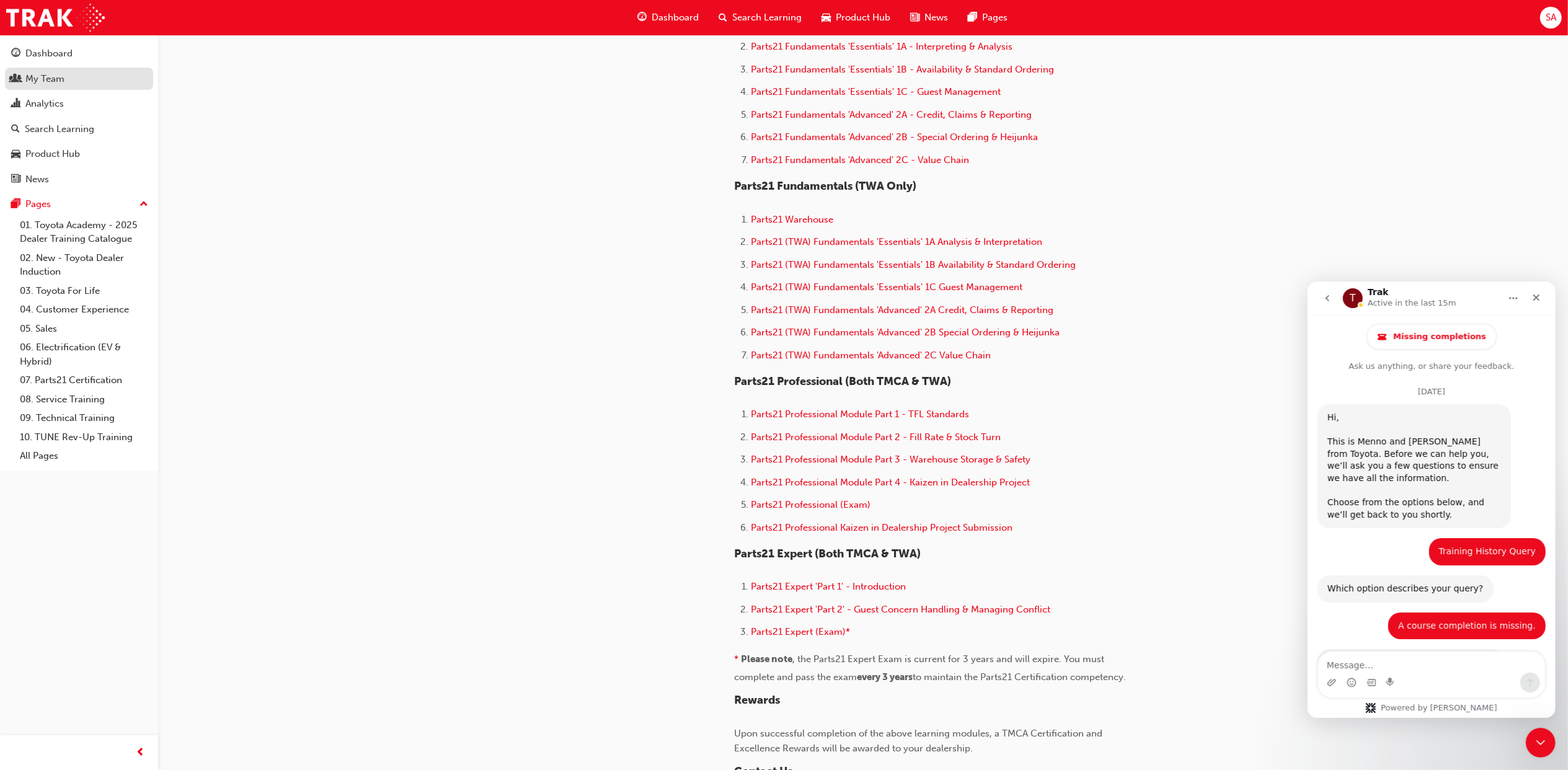
click at [78, 71] on div "My Team" at bounding box center [79, 79] width 136 height 16
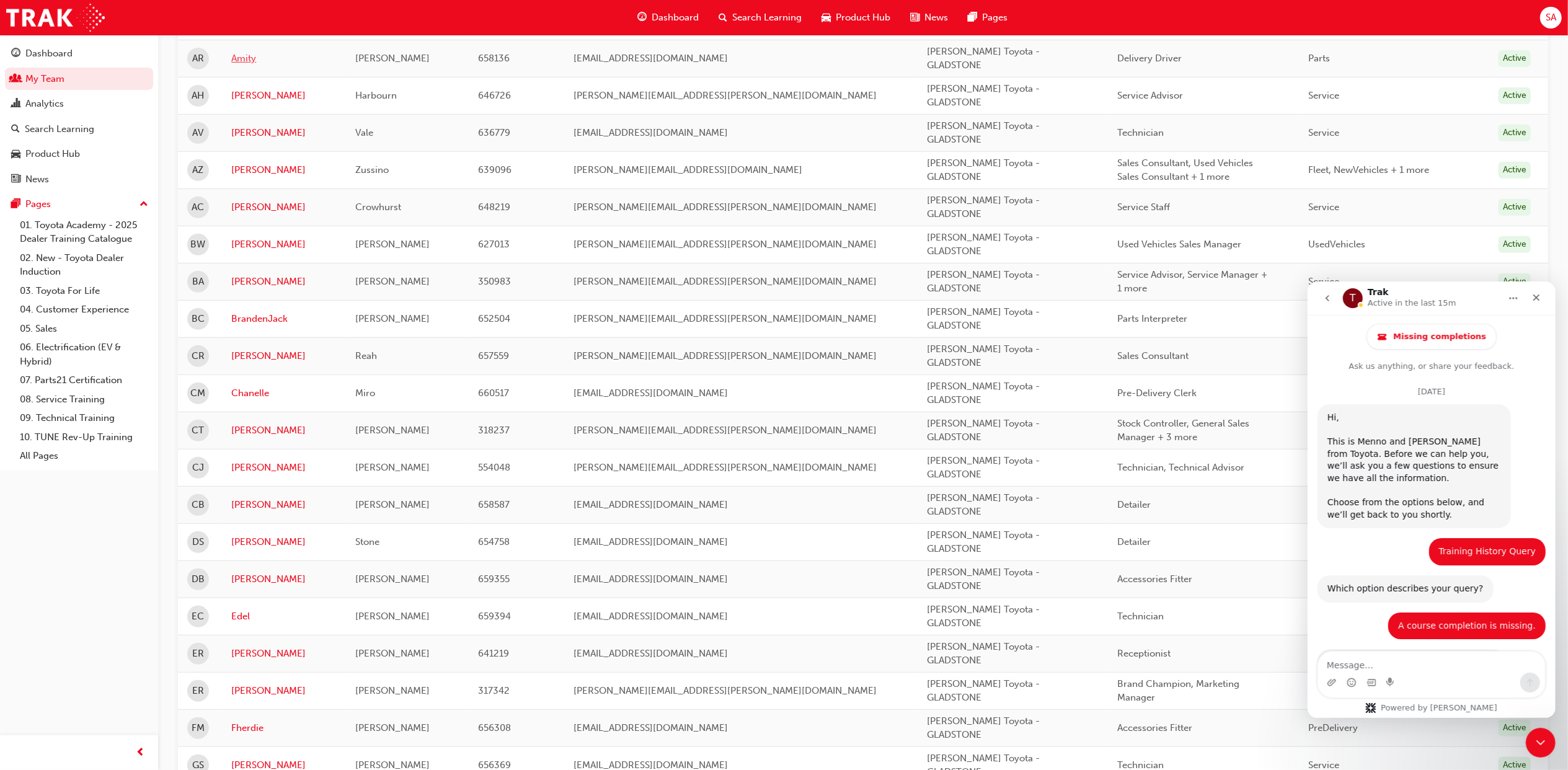
click at [254, 63] on link "Amity" at bounding box center [284, 58] width 106 height 14
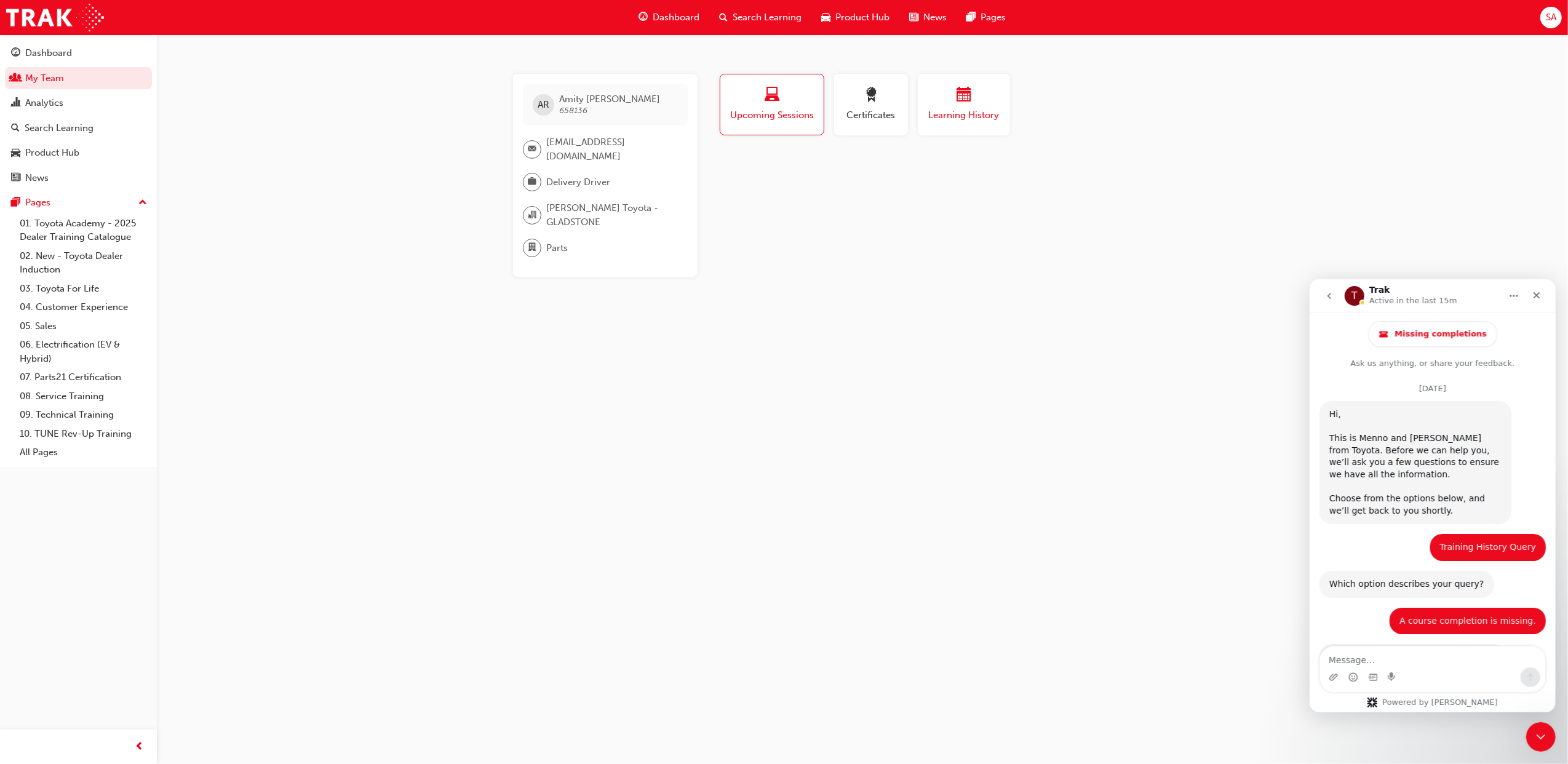
click at [983, 107] on div "Learning History" at bounding box center [963, 104] width 74 height 35
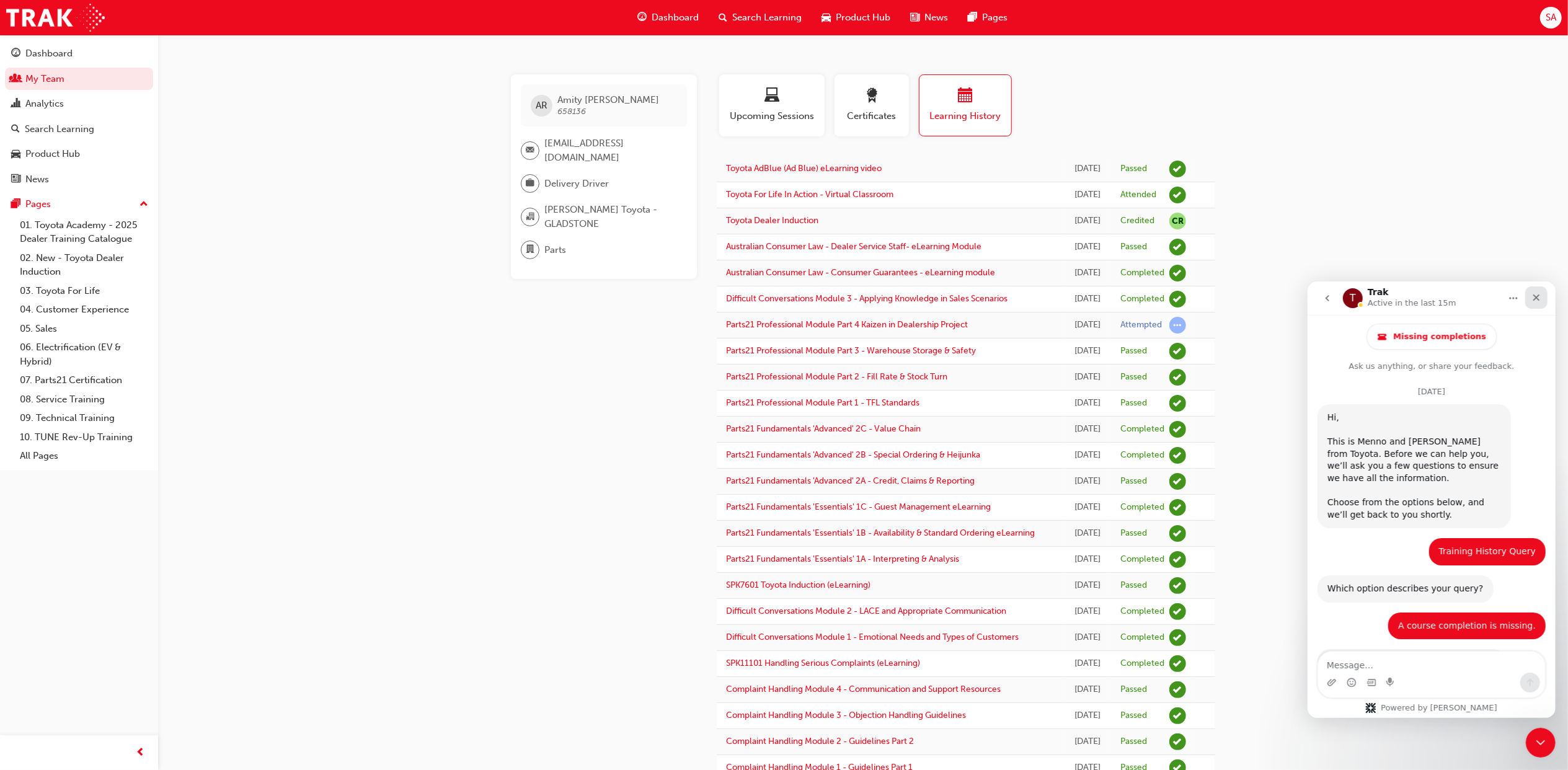
click at [1526, 293] on div "Close" at bounding box center [1536, 297] width 22 height 22
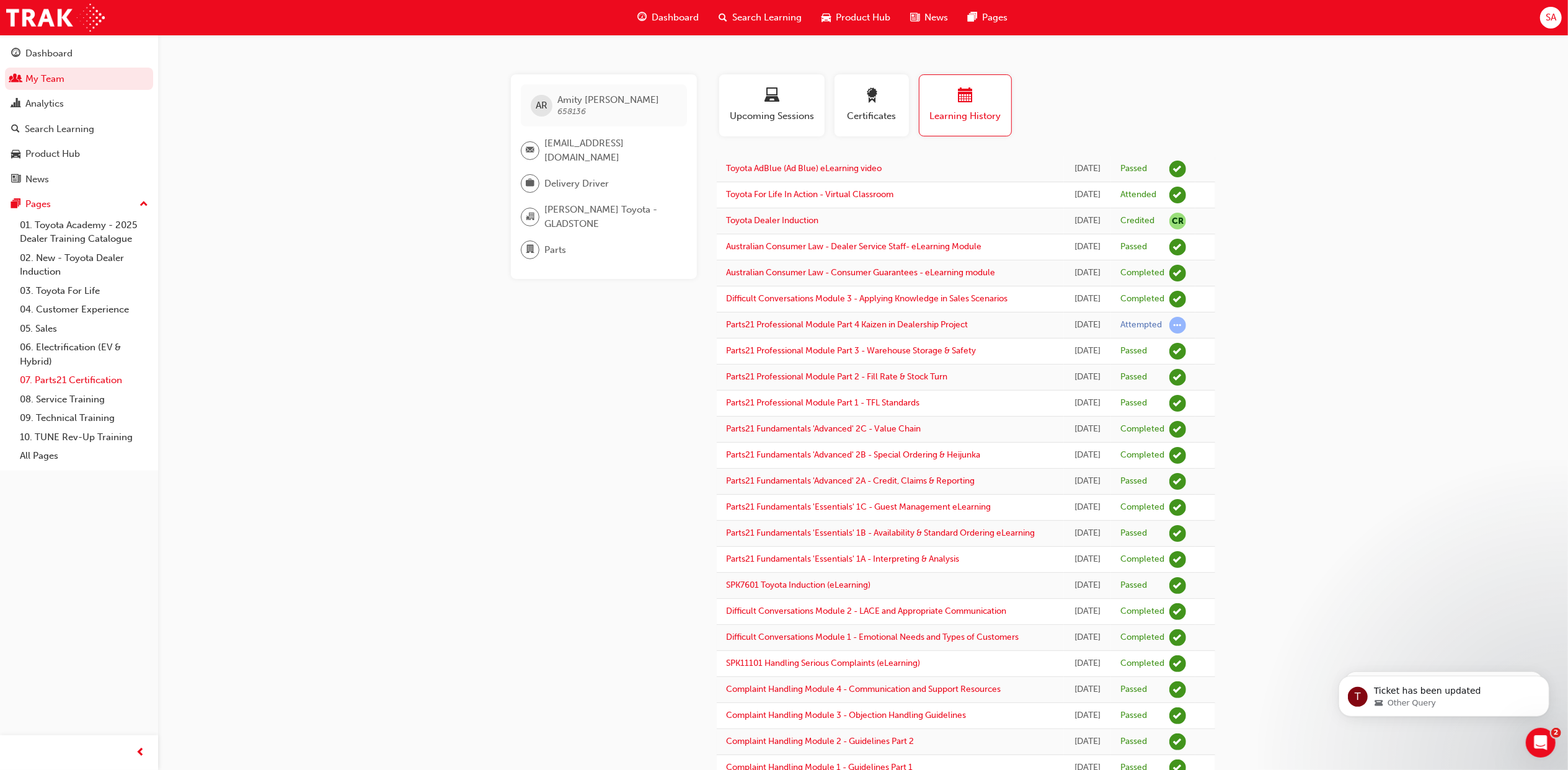
click at [85, 373] on link "07. Parts21 Certification" at bounding box center [84, 381] width 138 height 19
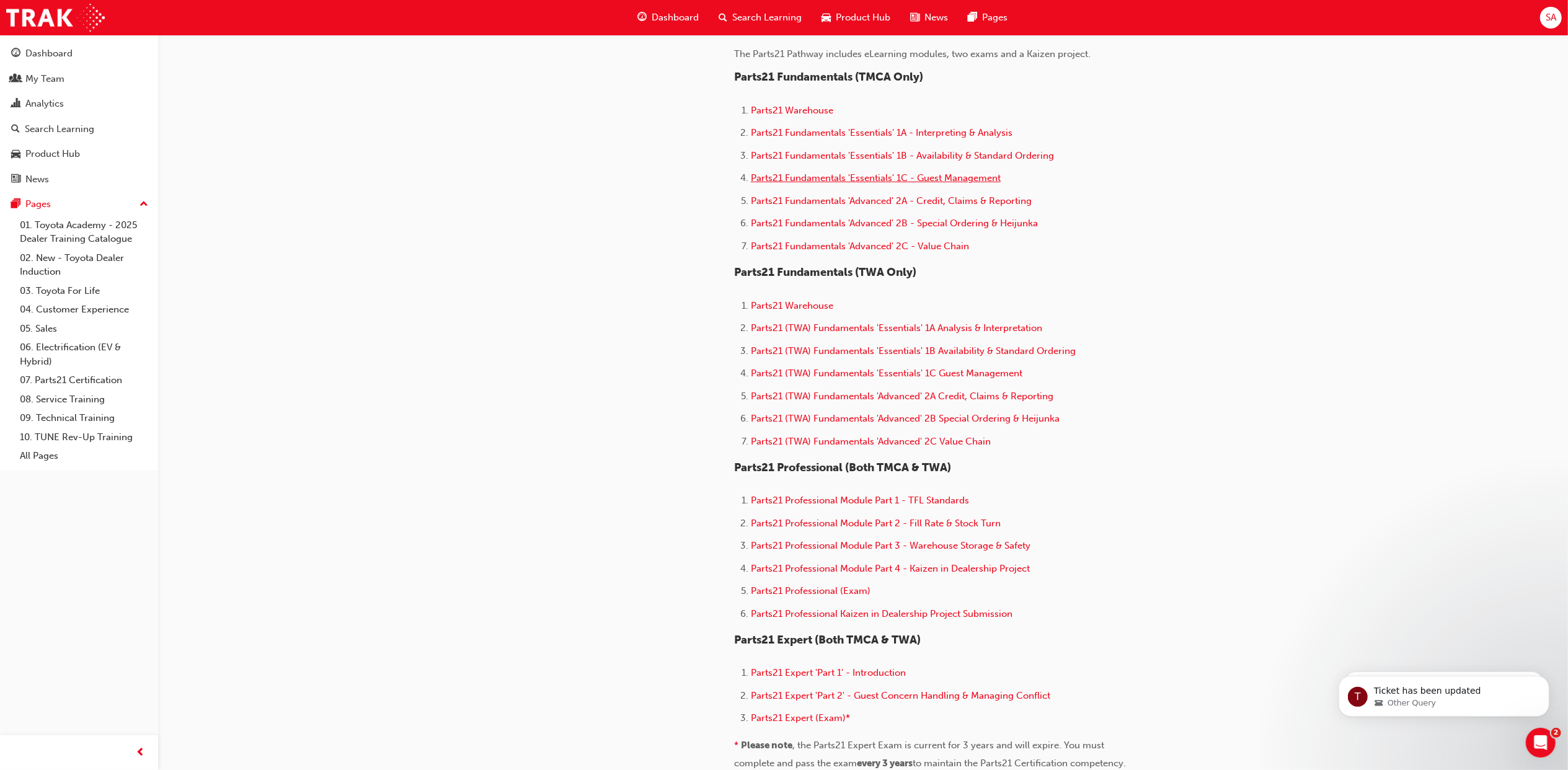
scroll to position [413, 0]
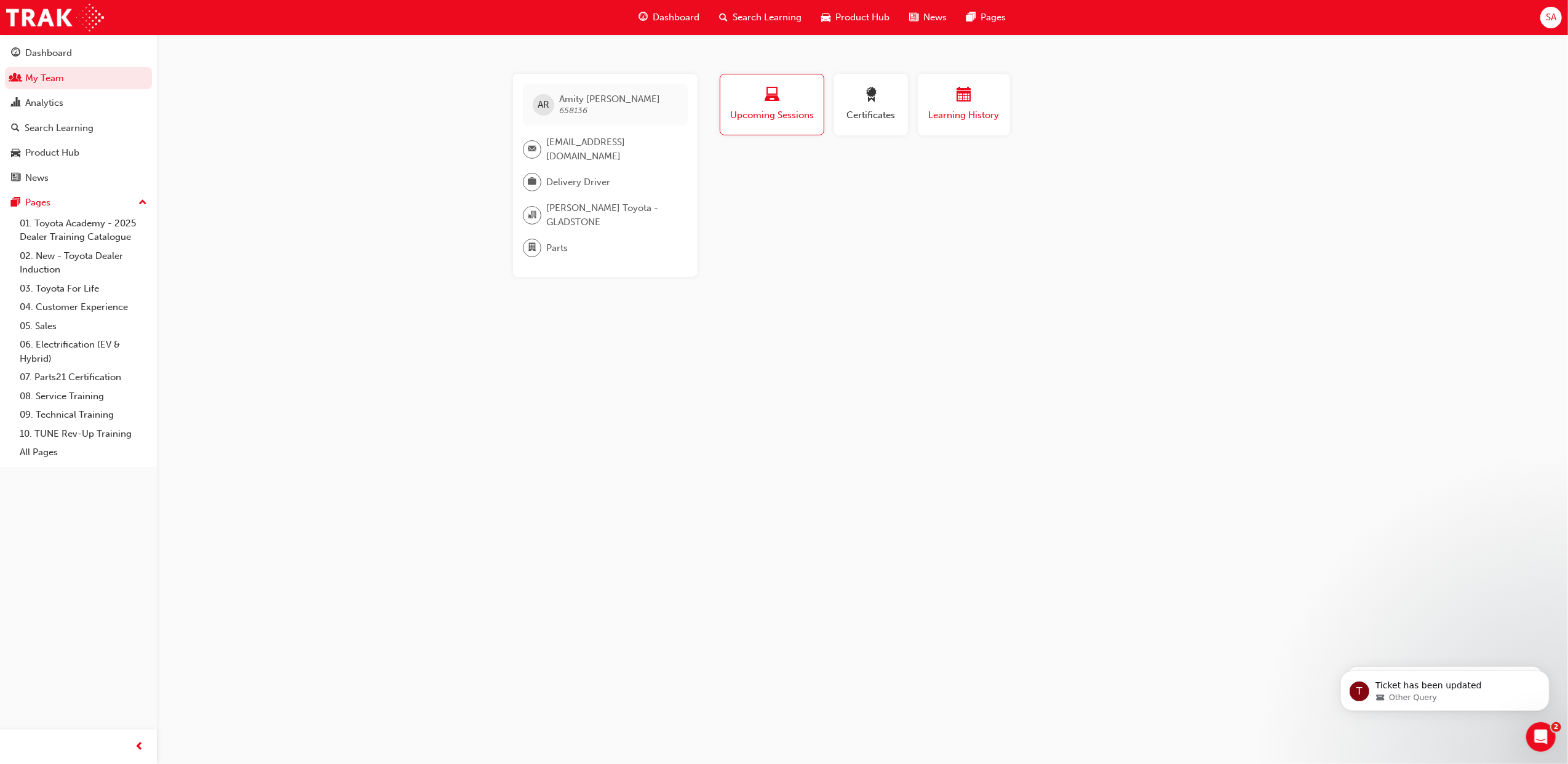
click at [973, 101] on div "button" at bounding box center [963, 97] width 74 height 19
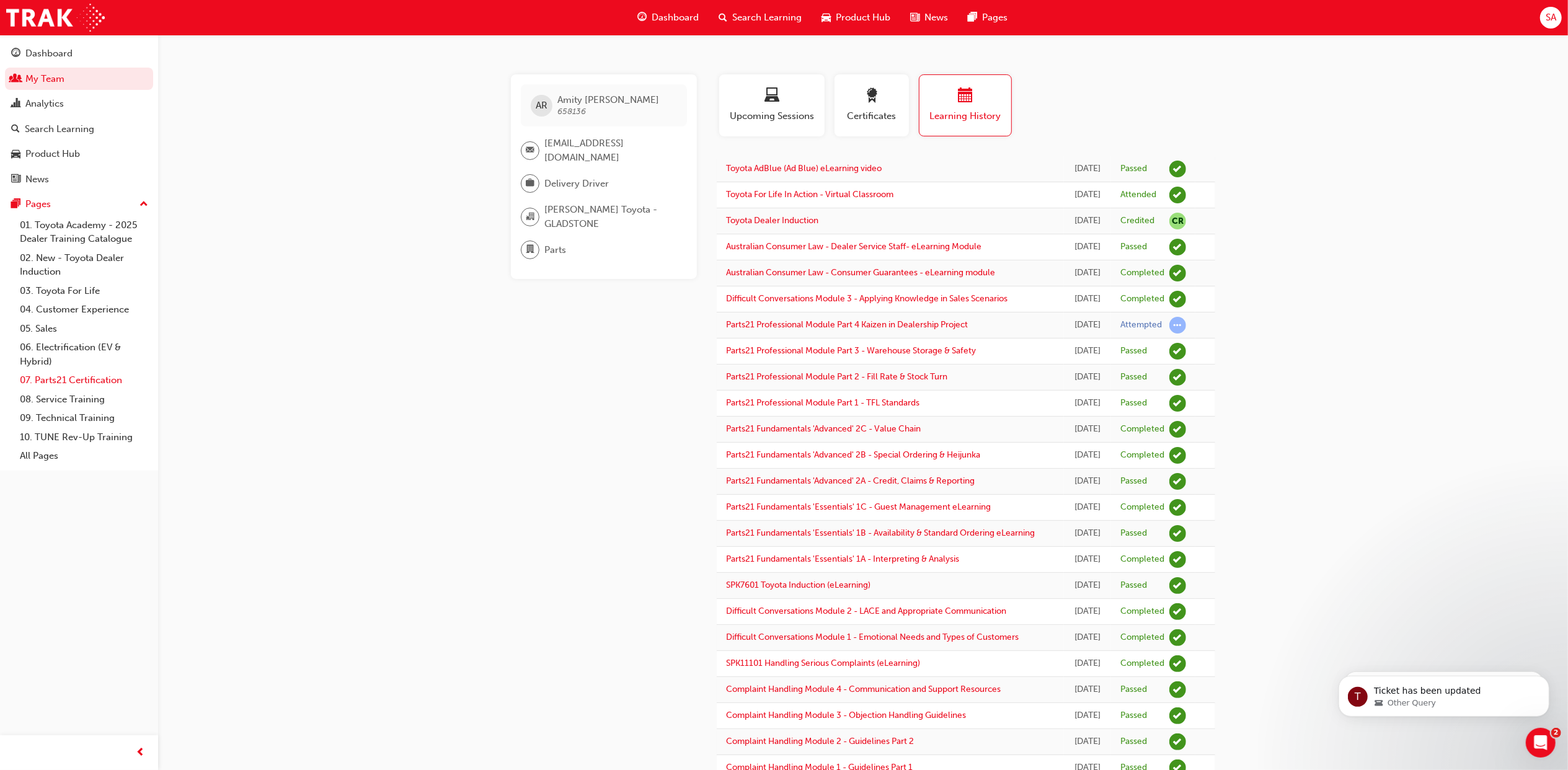
click at [60, 378] on link "07. Parts21 Certification" at bounding box center [84, 381] width 138 height 19
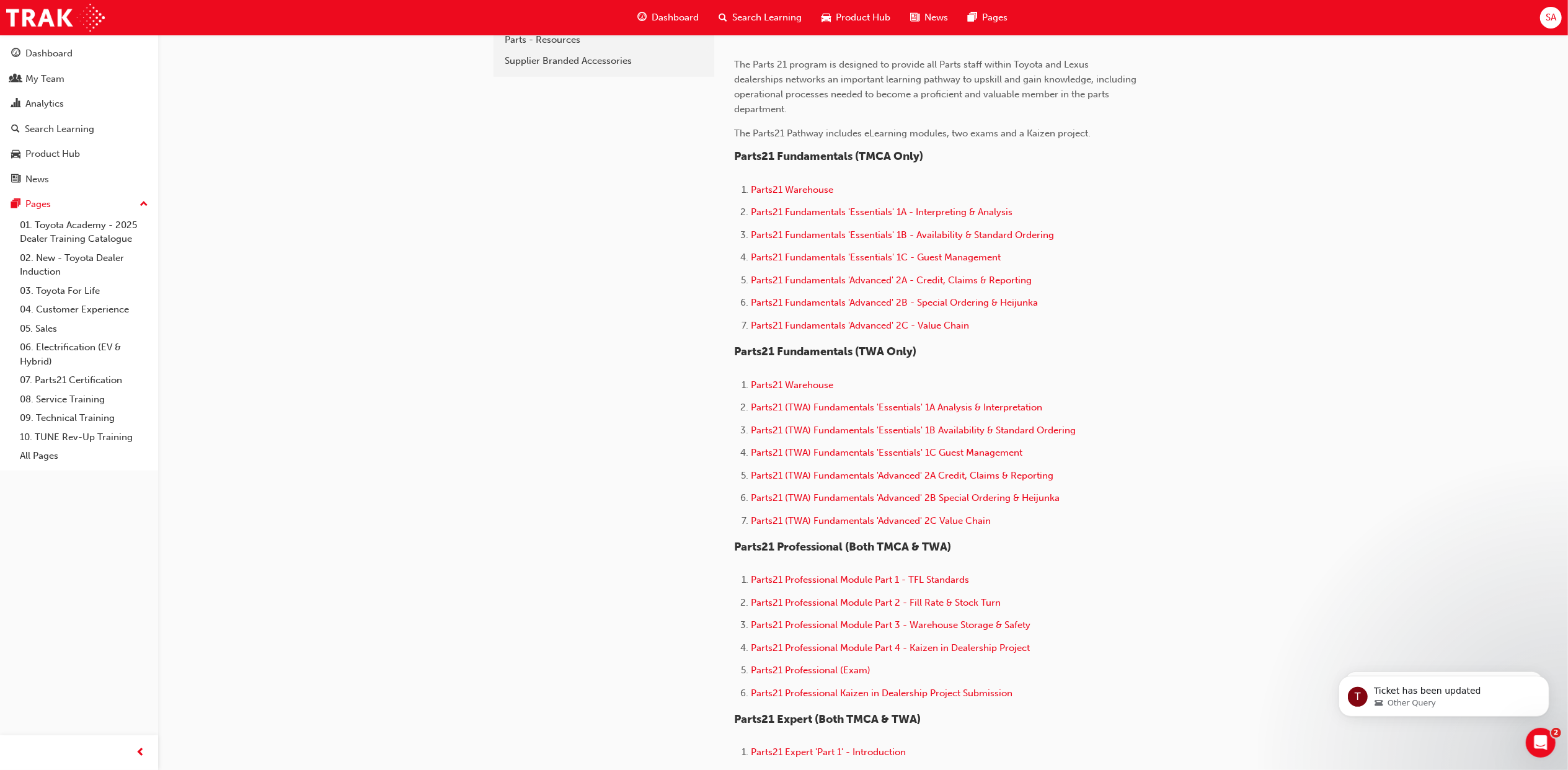
scroll to position [496, 0]
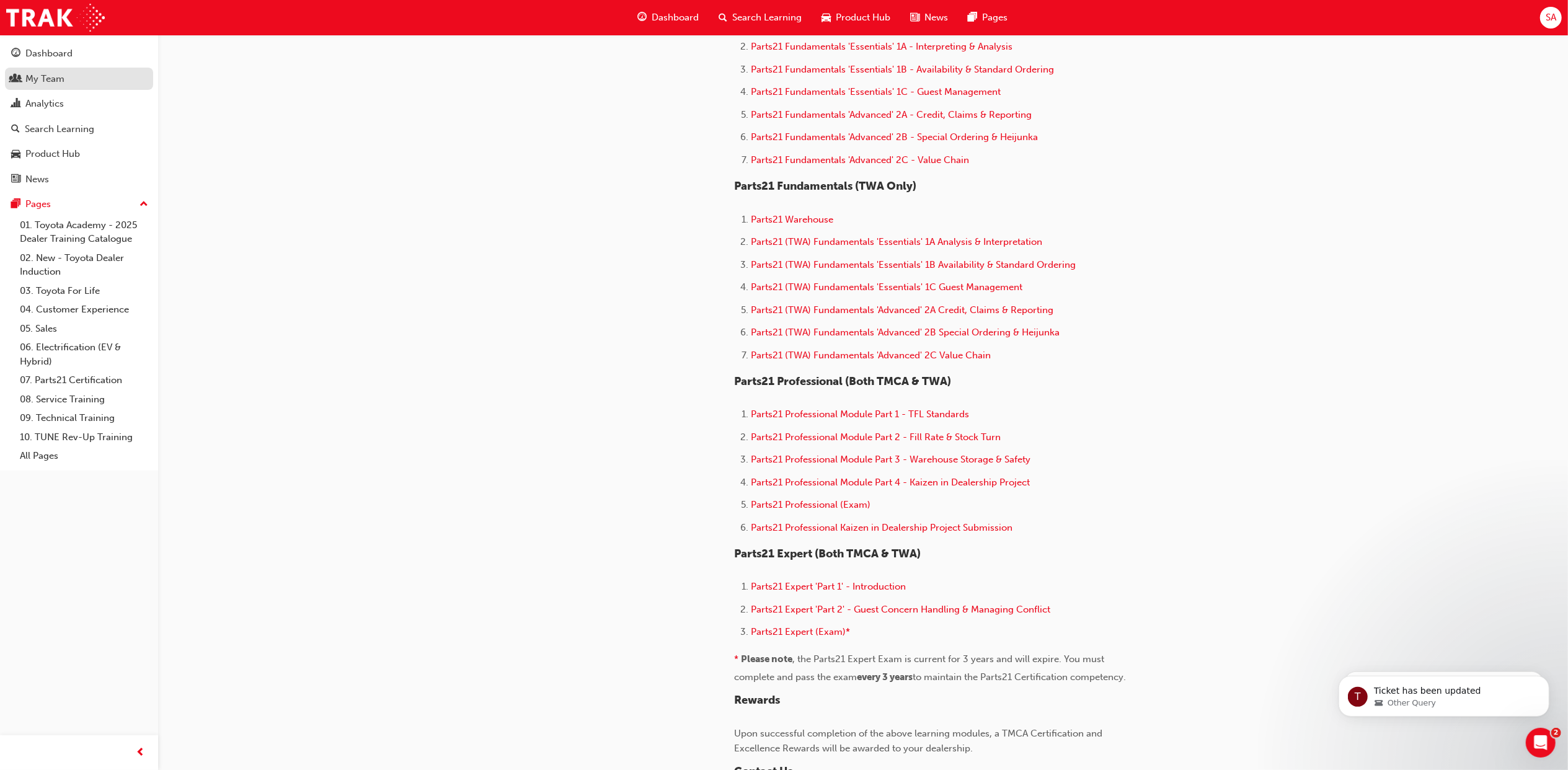
click at [72, 84] on div "My Team" at bounding box center [79, 79] width 136 height 16
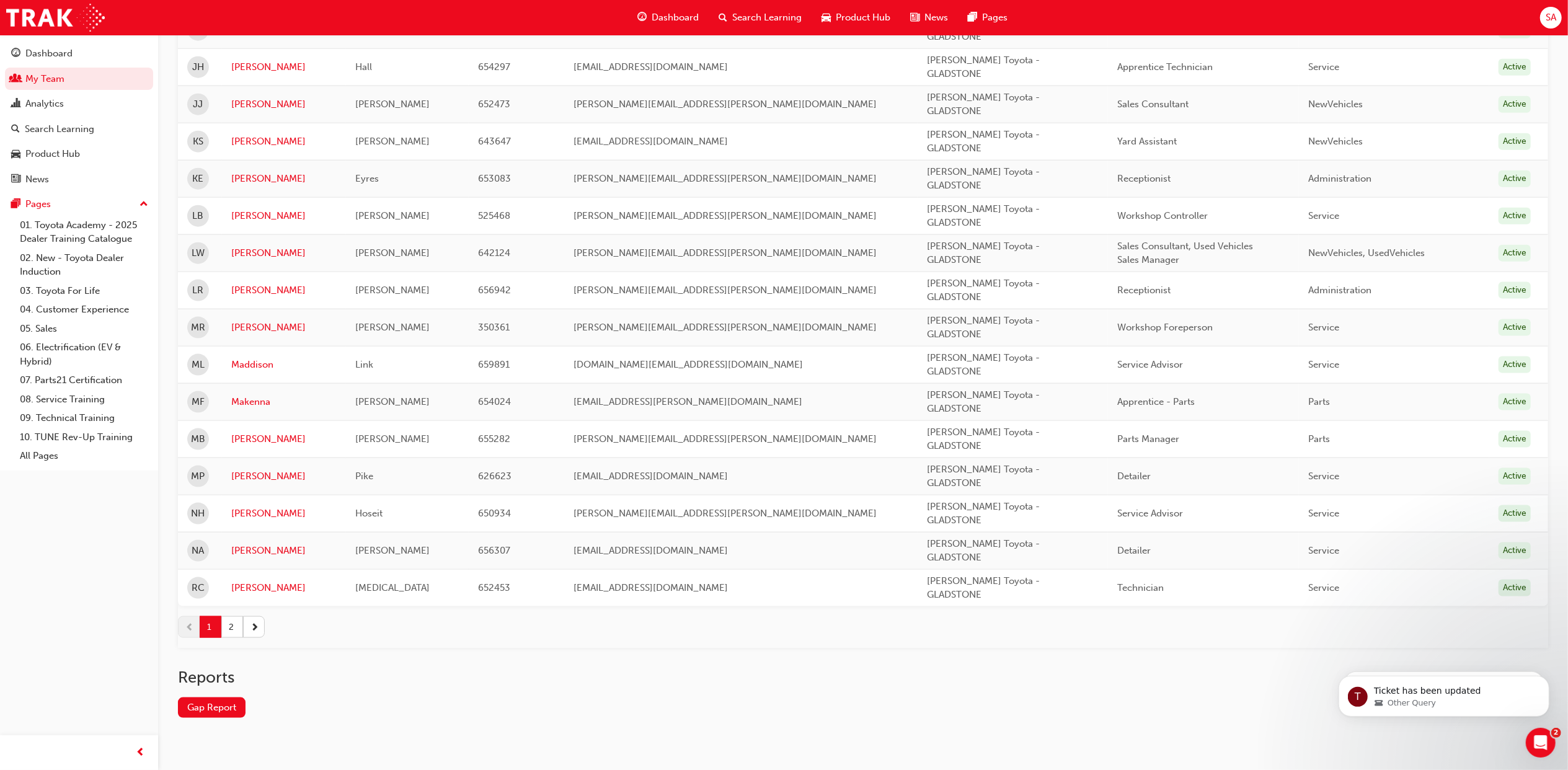
scroll to position [1521, 0]
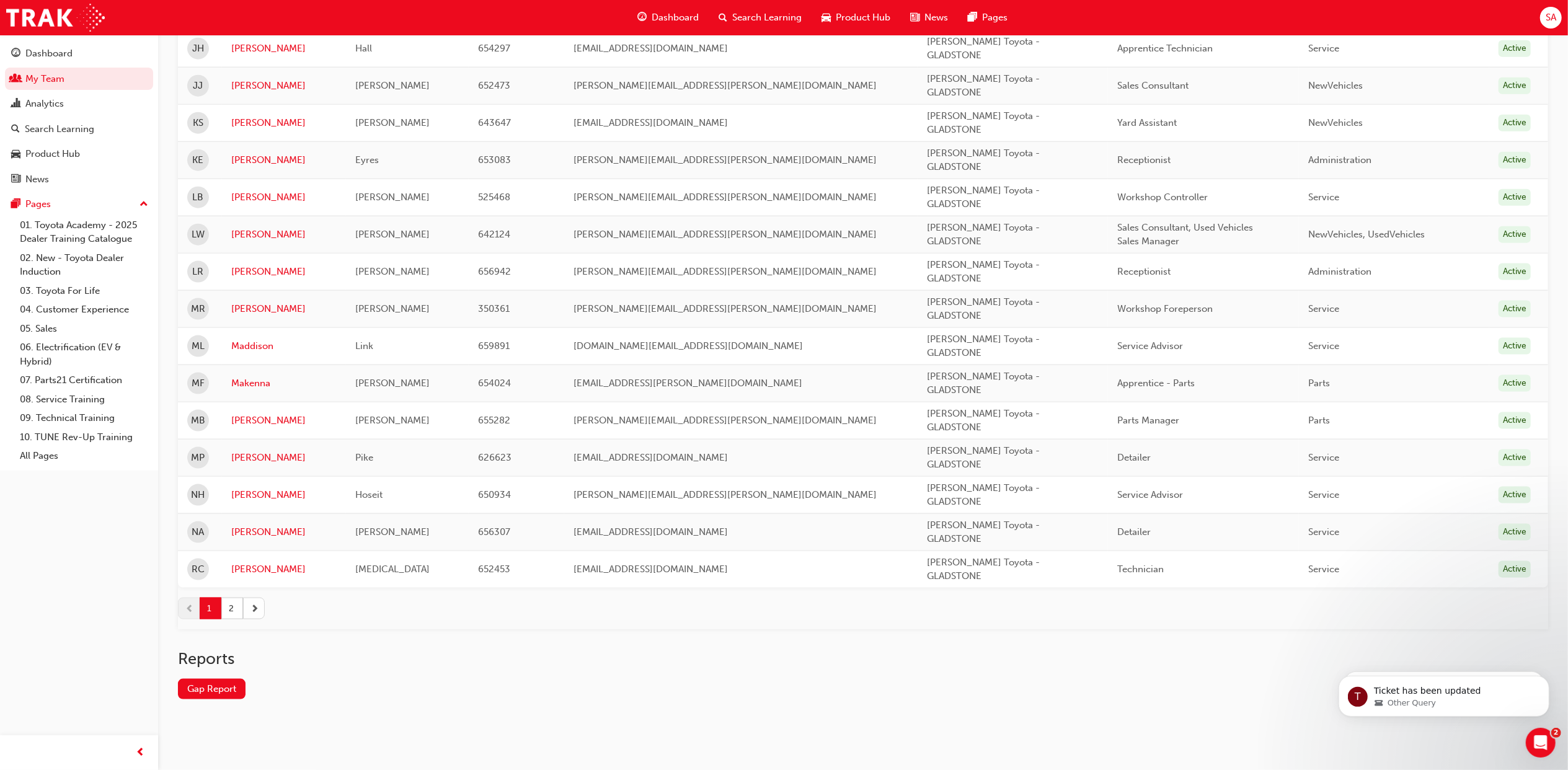
click at [262, 608] on button "button" at bounding box center [253, 608] width 22 height 22
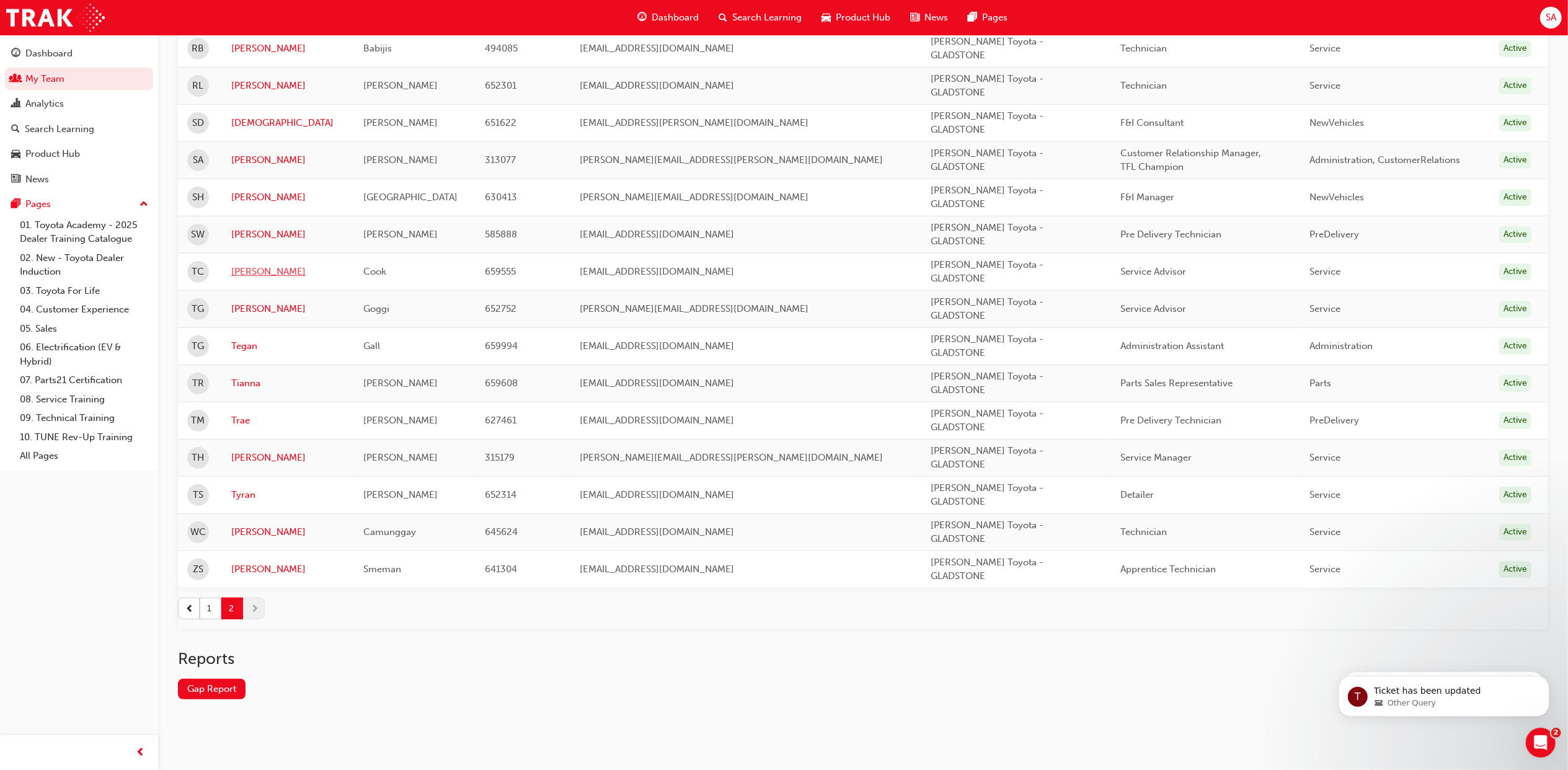
click at [236, 268] on link "[PERSON_NAME]" at bounding box center [288, 271] width 113 height 14
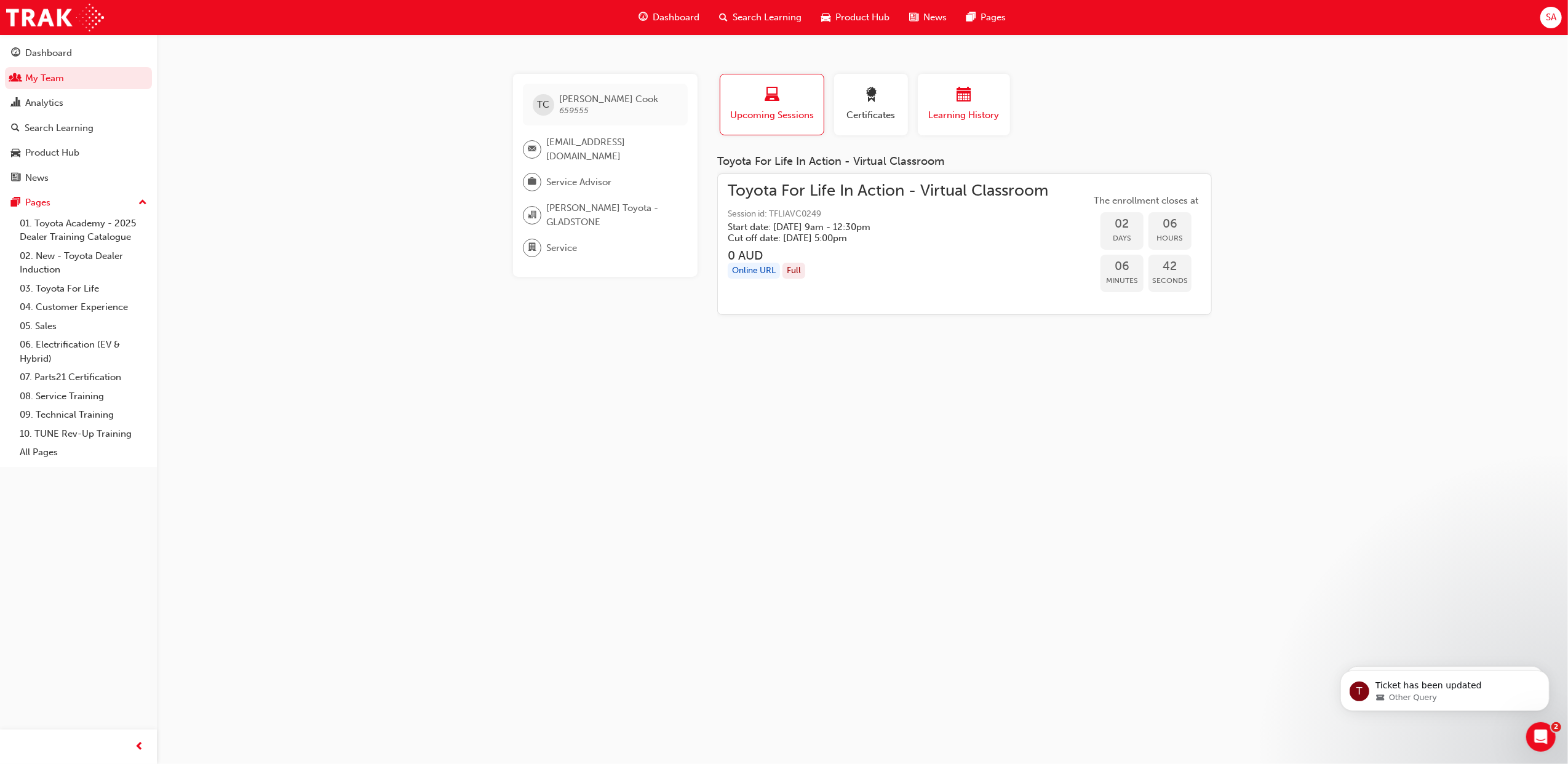
click at [951, 123] on button "Learning History" at bounding box center [964, 104] width 92 height 62
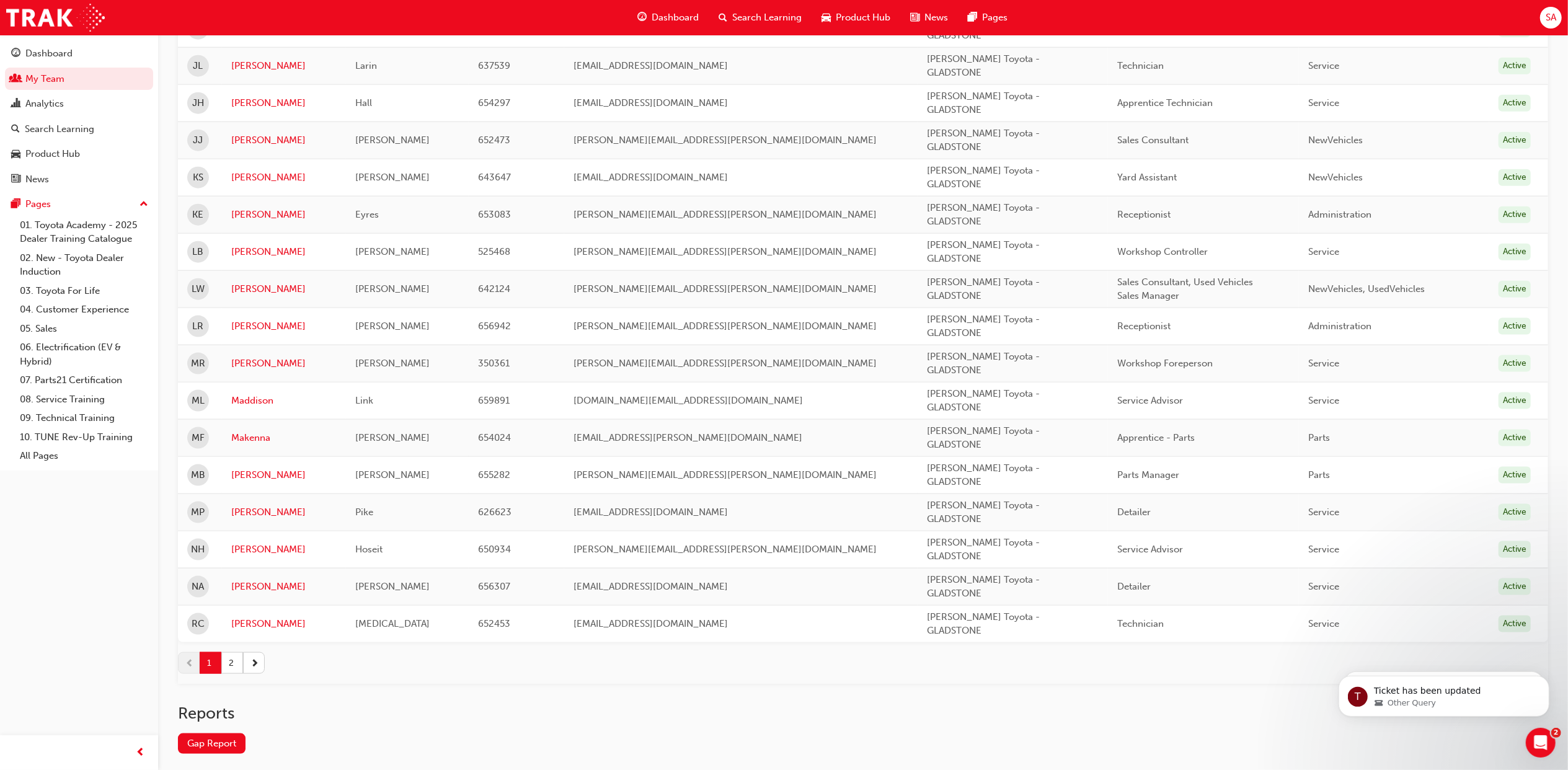
scroll to position [1481, 0]
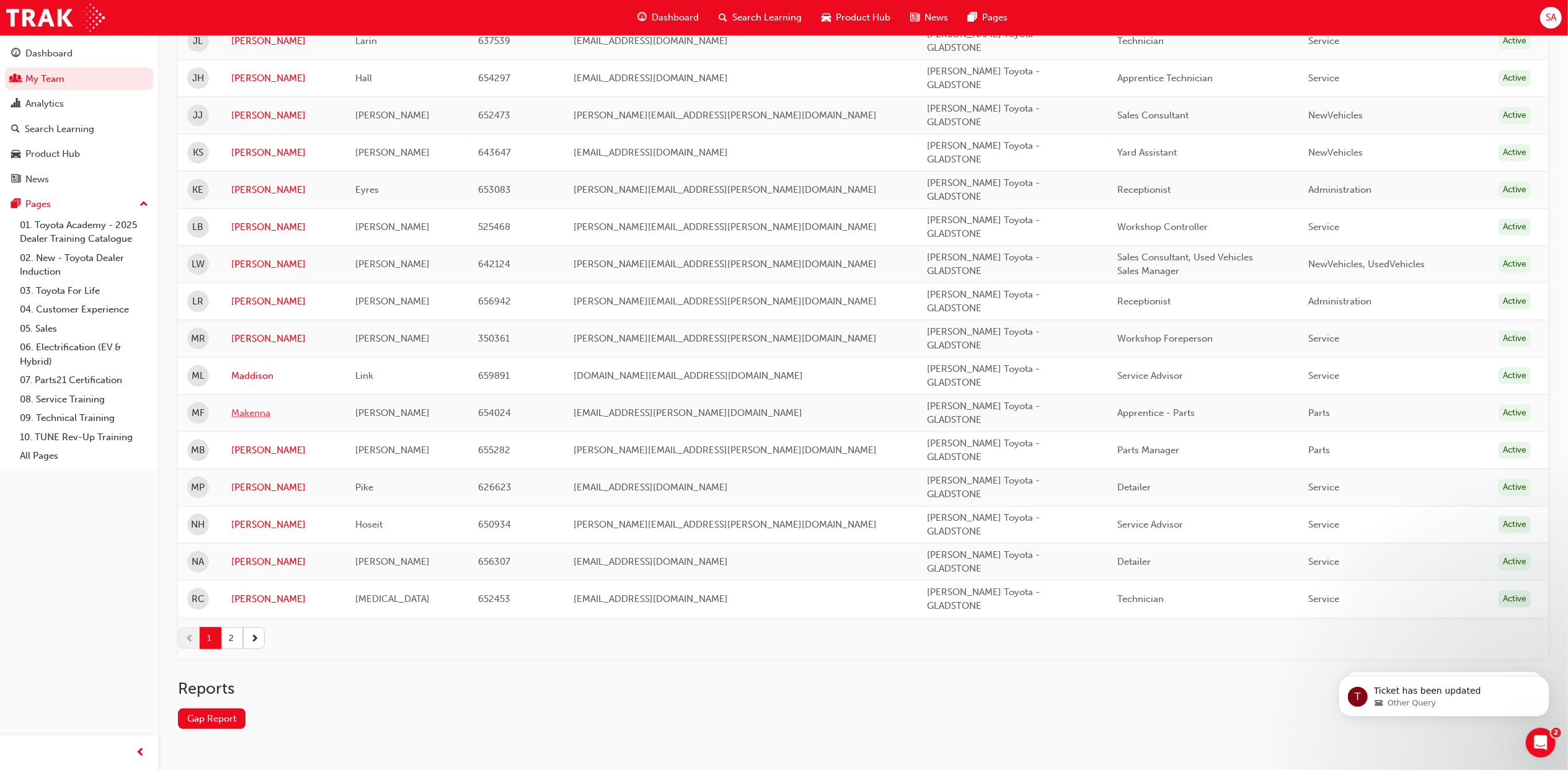
click at [266, 420] on link "Makenna" at bounding box center [284, 413] width 106 height 14
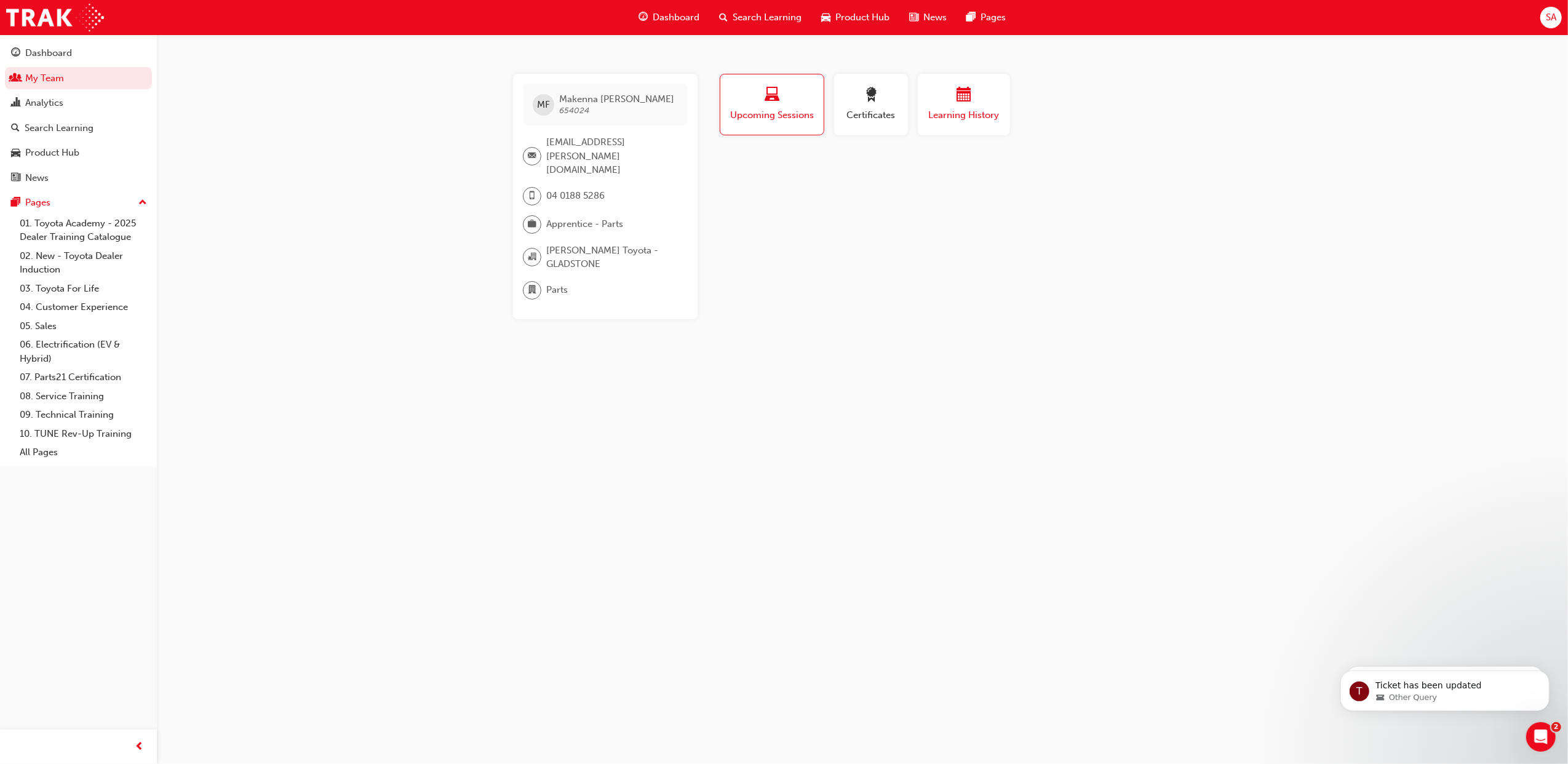
click at [953, 92] on div "button" at bounding box center [963, 97] width 74 height 19
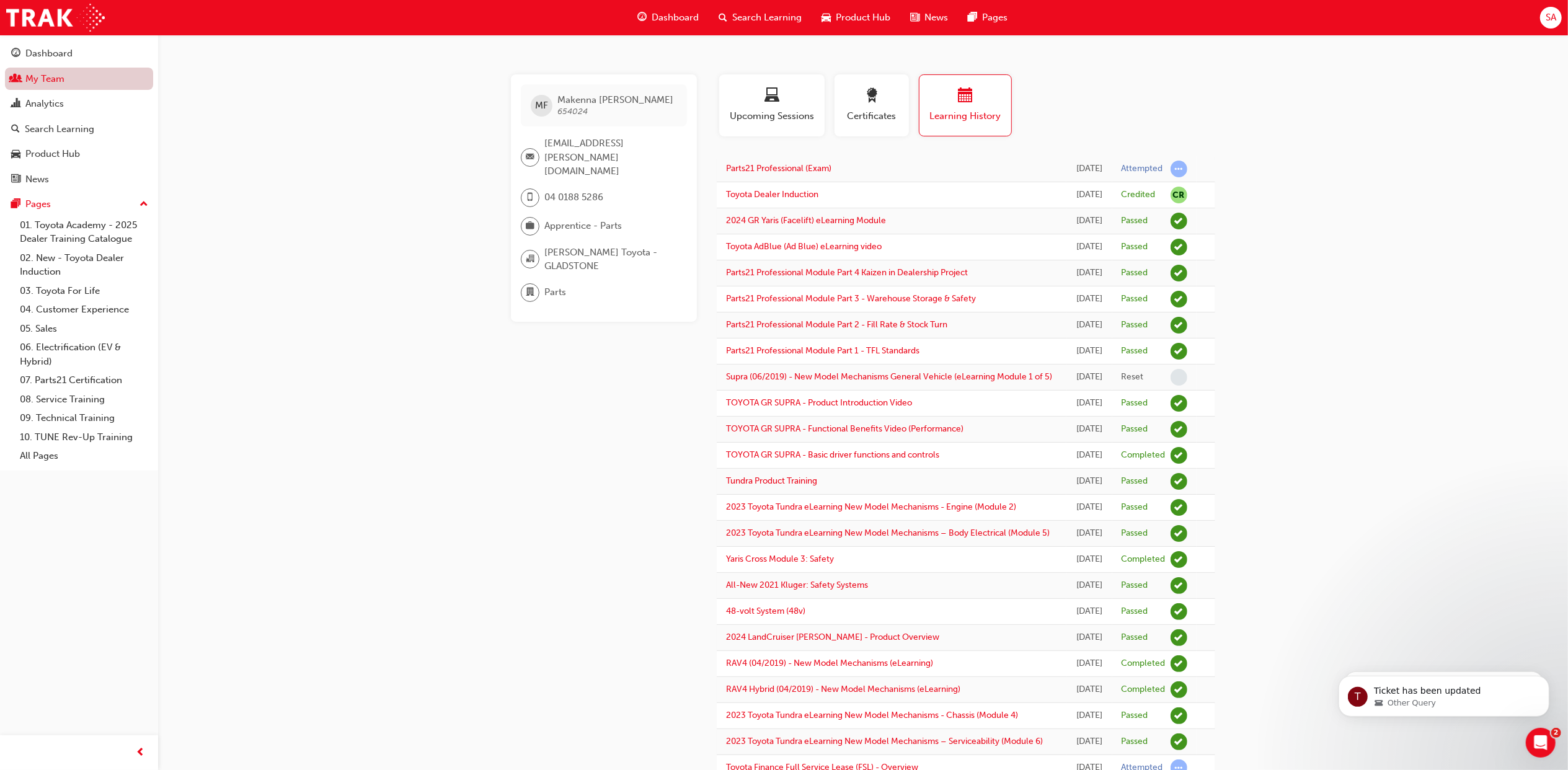
click at [77, 75] on link "My Team" at bounding box center [79, 79] width 148 height 23
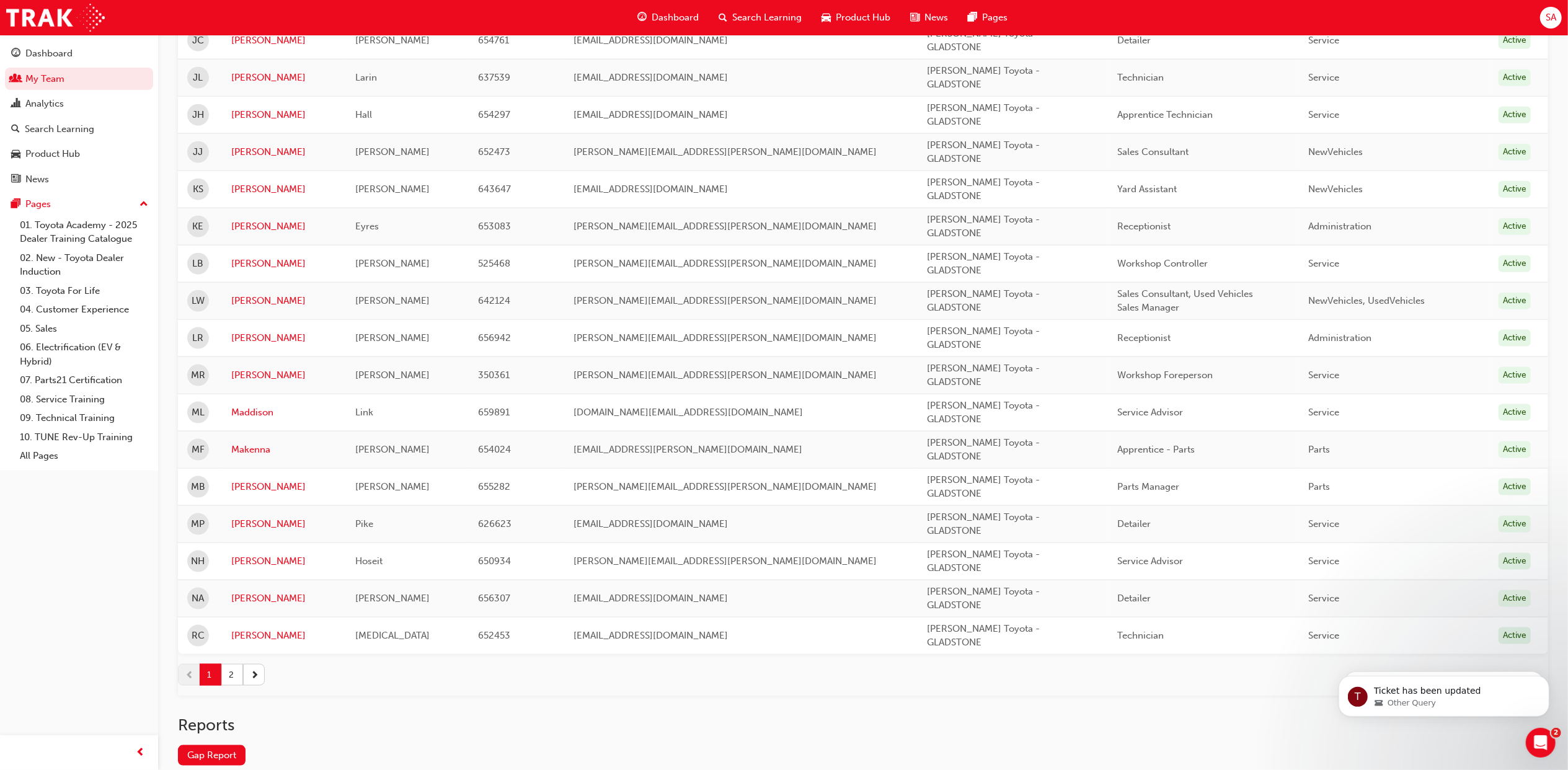
scroll to position [1521, 0]
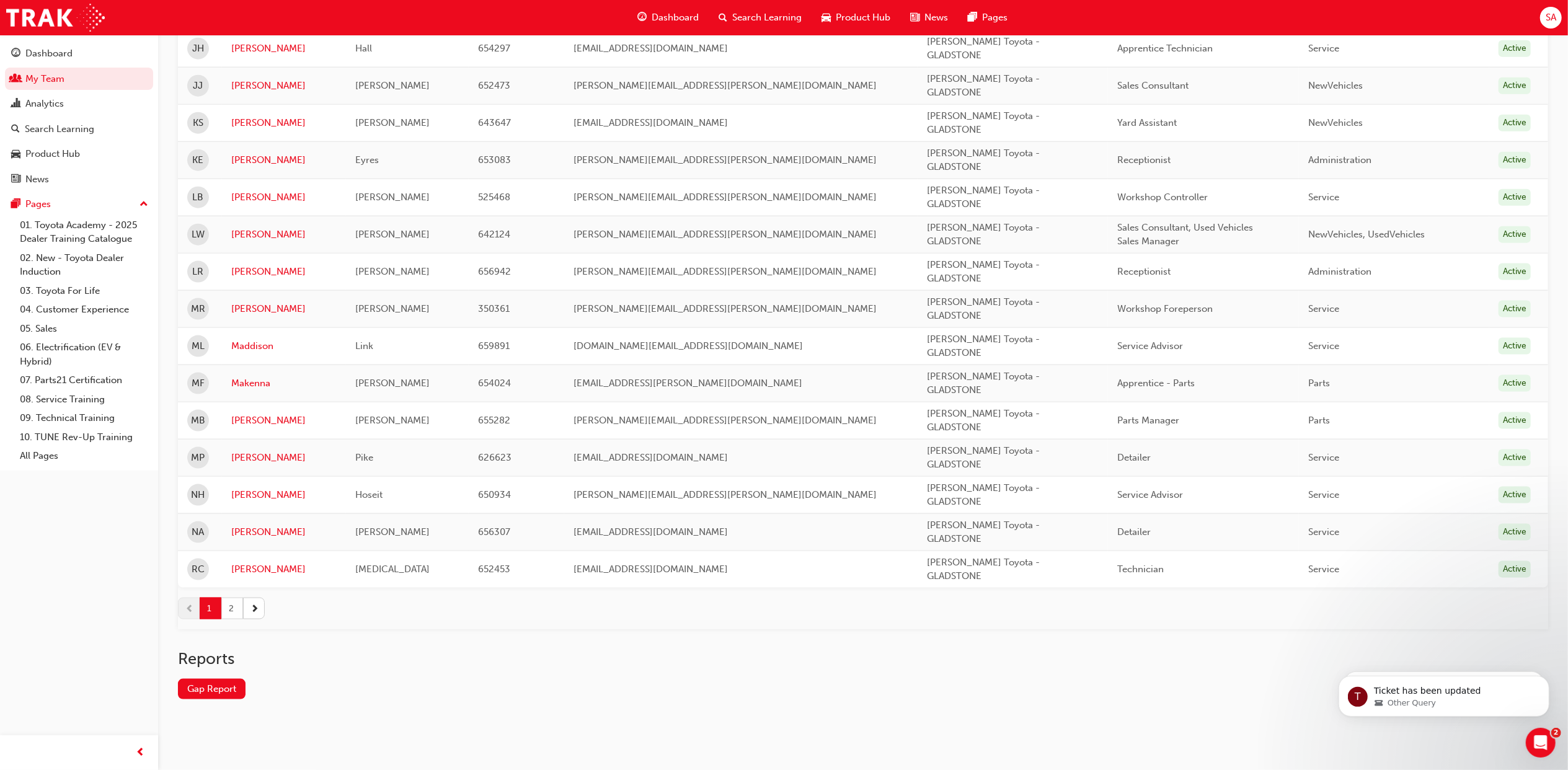
click at [229, 608] on button "2" at bounding box center [232, 608] width 22 height 22
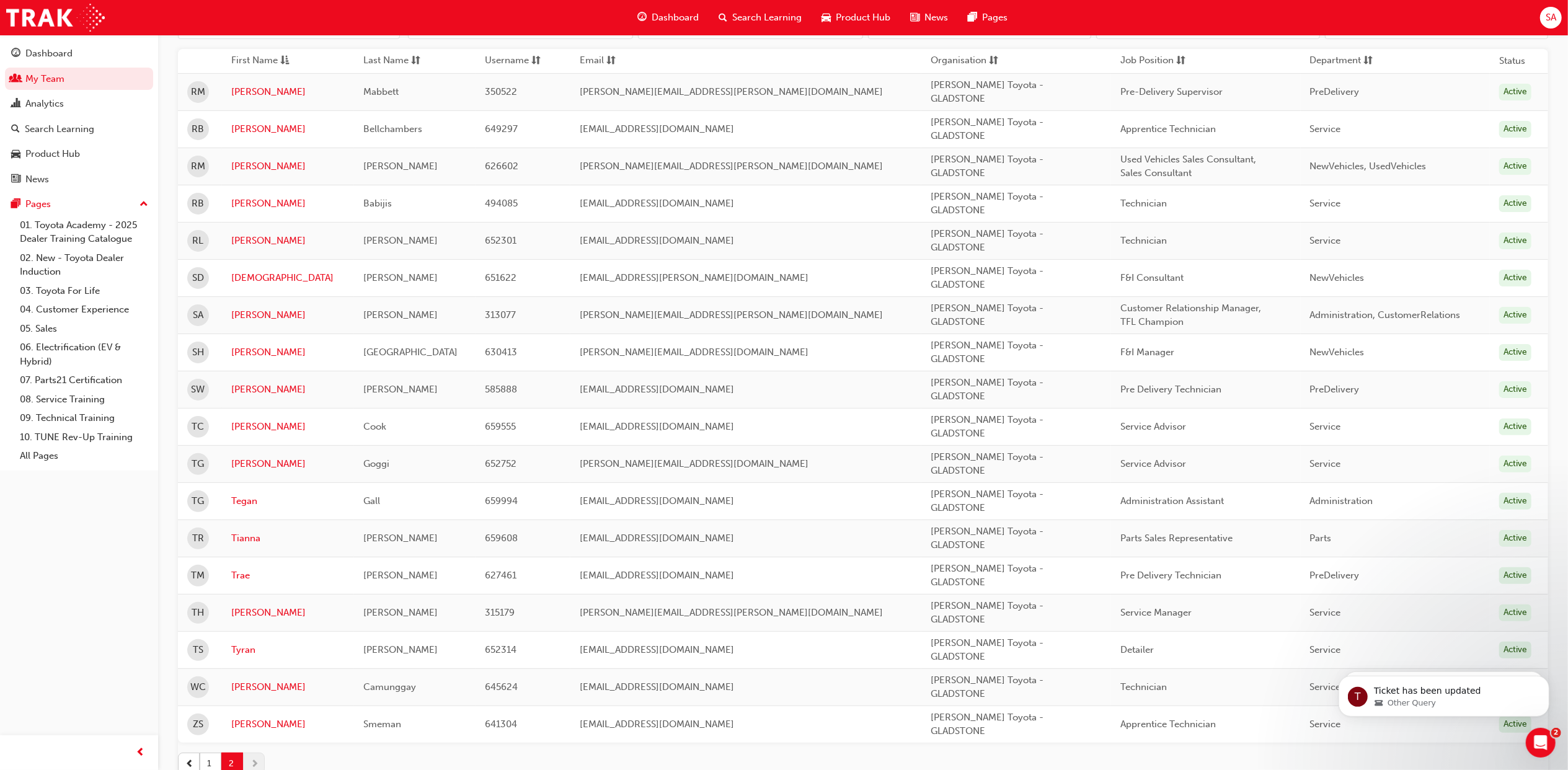
scroll to position [248, 0]
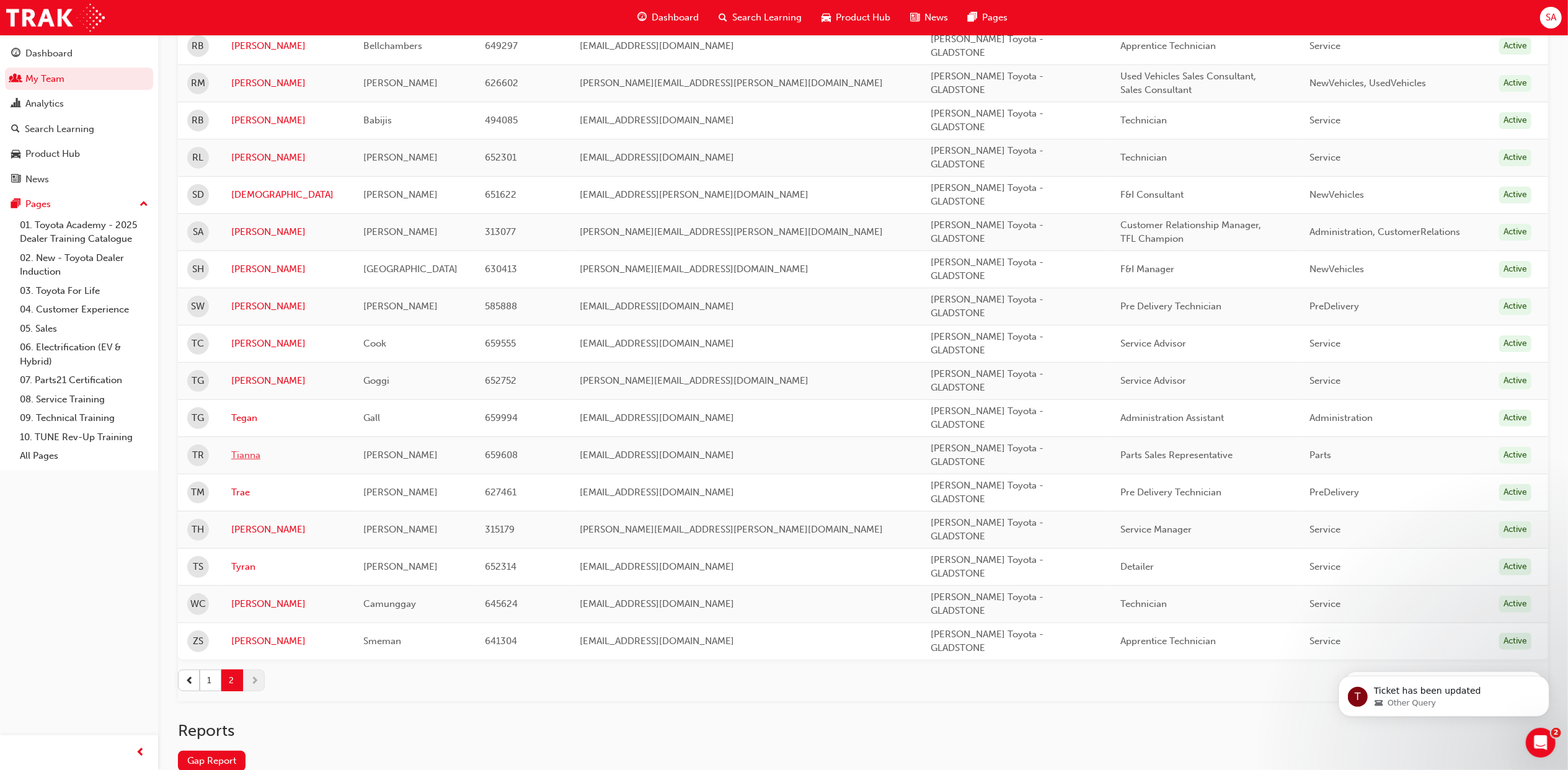
click at [251, 457] on link "Tianna" at bounding box center [288, 455] width 113 height 14
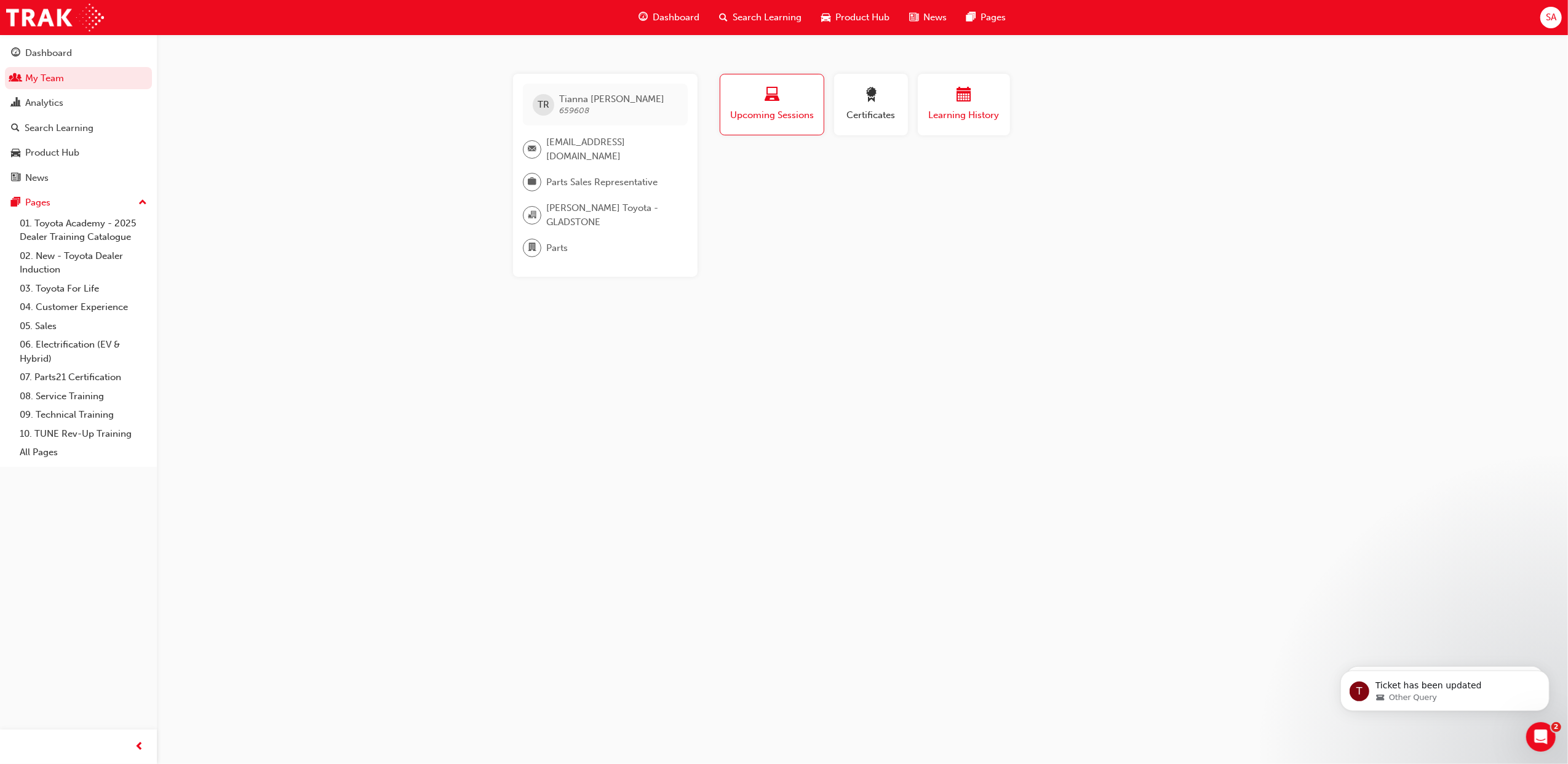
click at [955, 105] on div "button" at bounding box center [963, 97] width 74 height 19
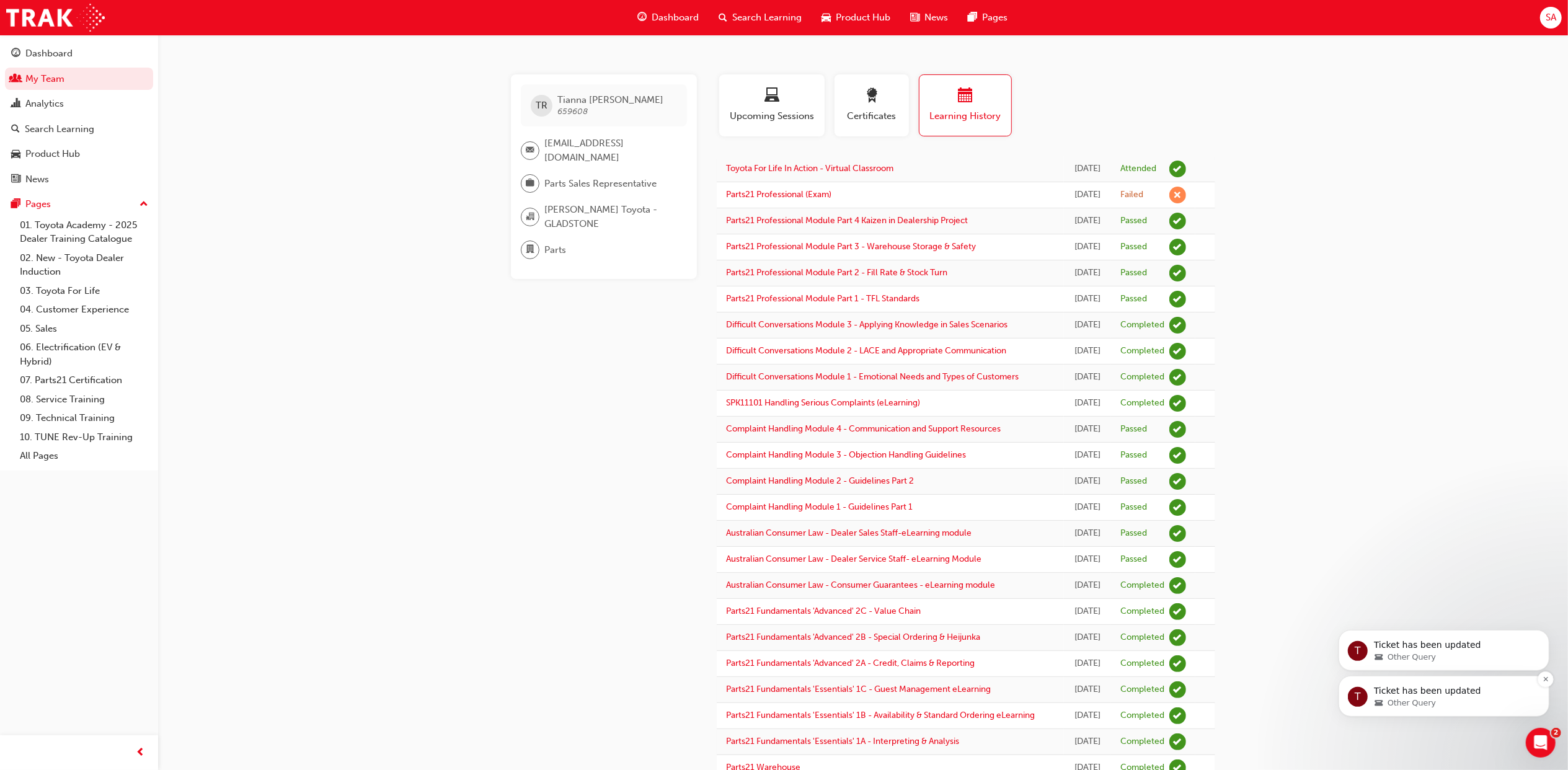
click at [1405, 683] on div "Ticket has been updated" at bounding box center [1453, 691] width 163 height 16
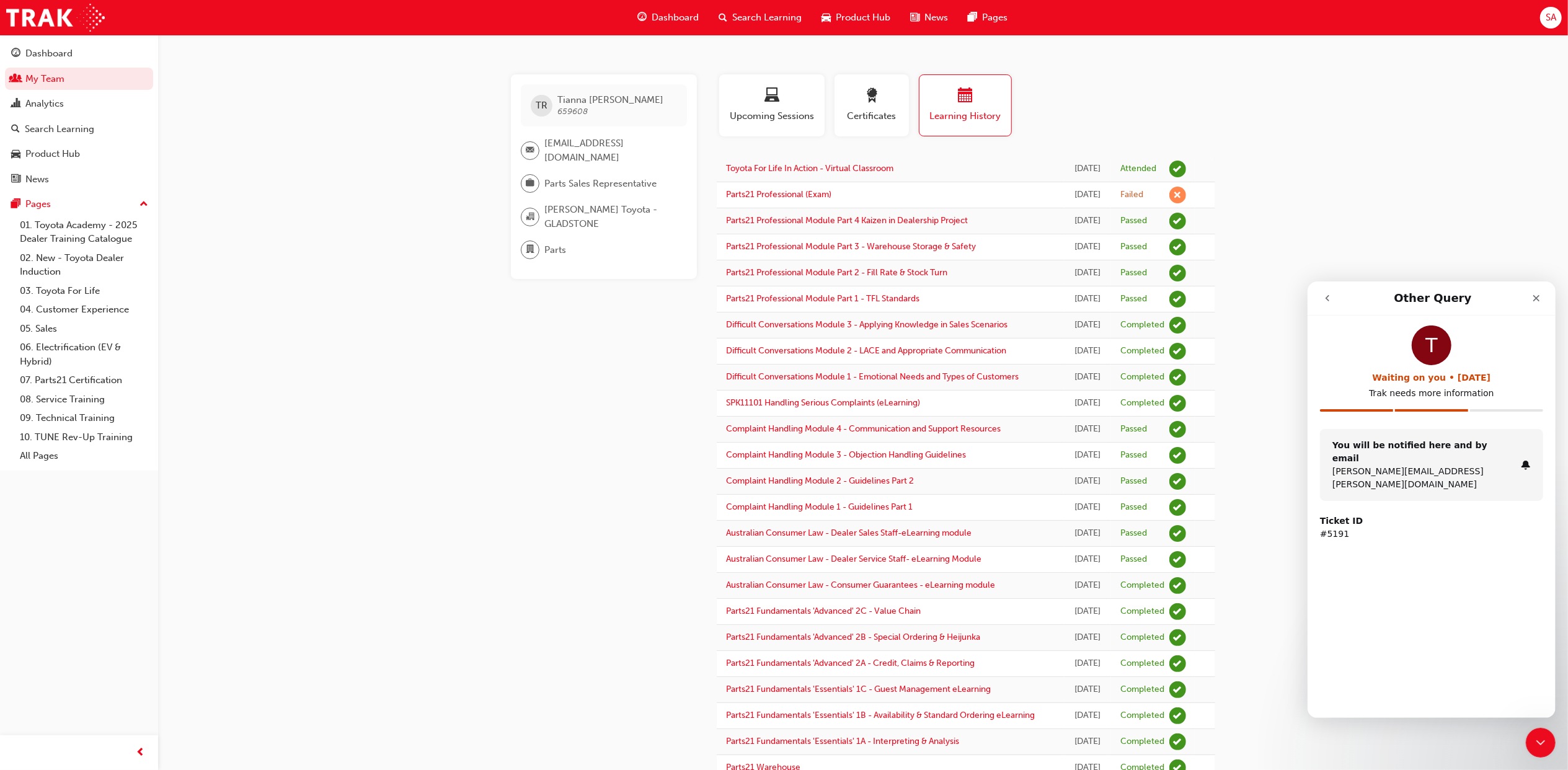
click at [1325, 294] on icon "go back" at bounding box center [1326, 297] width 10 height 10
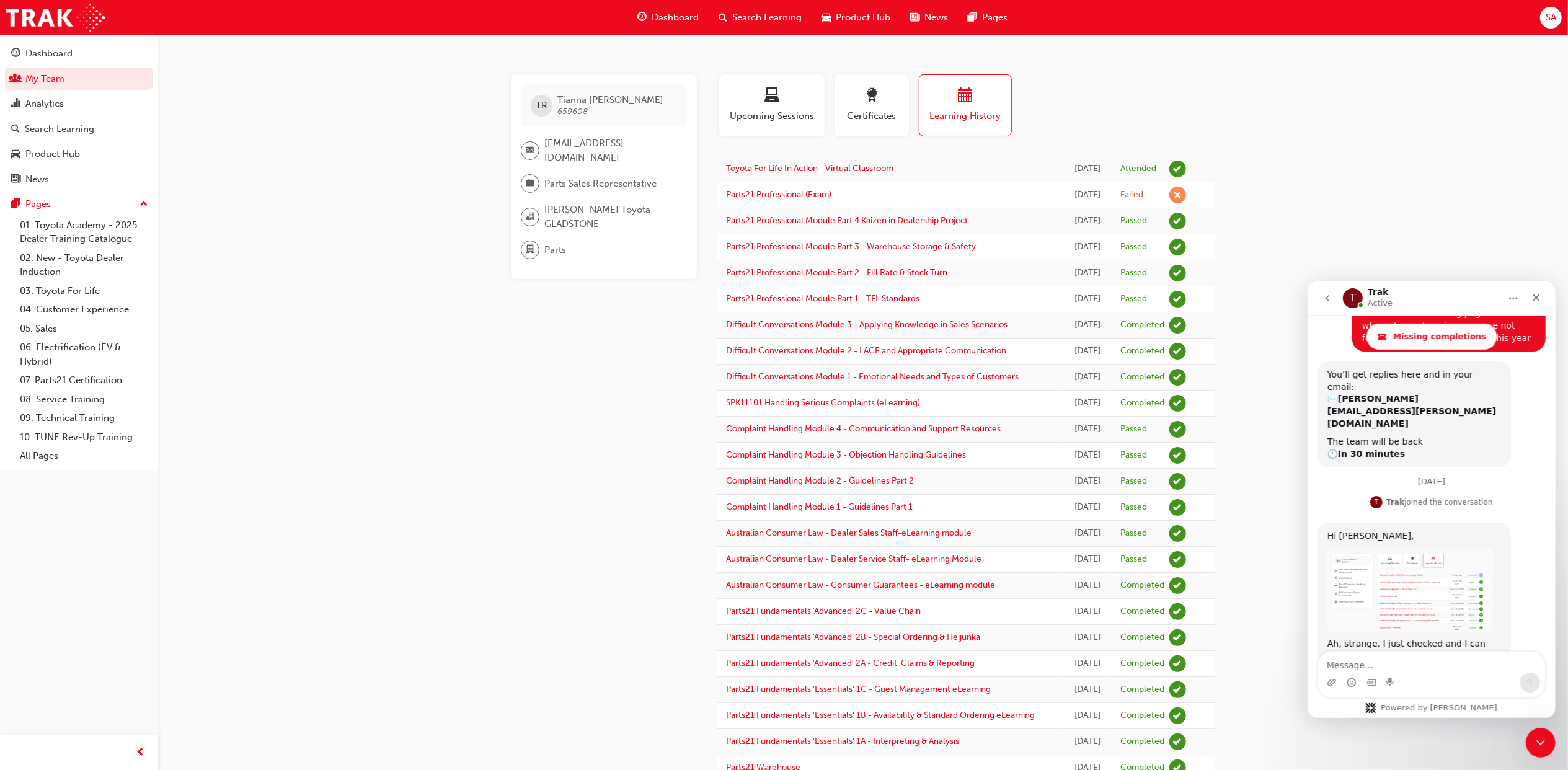
scroll to position [1071, 0]
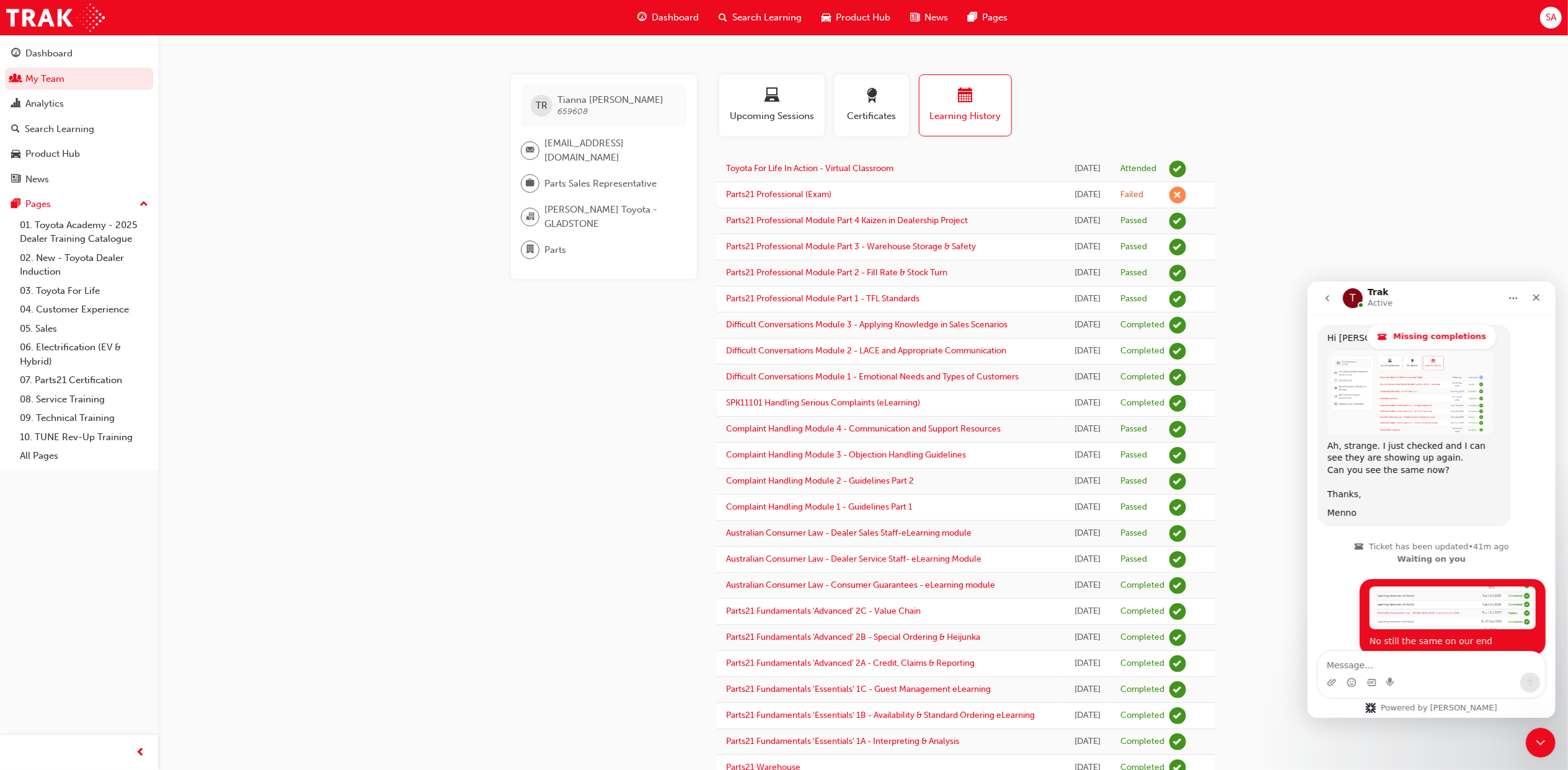
click at [1412, 364] on img "Trak says…" at bounding box center [1410, 391] width 166 height 83
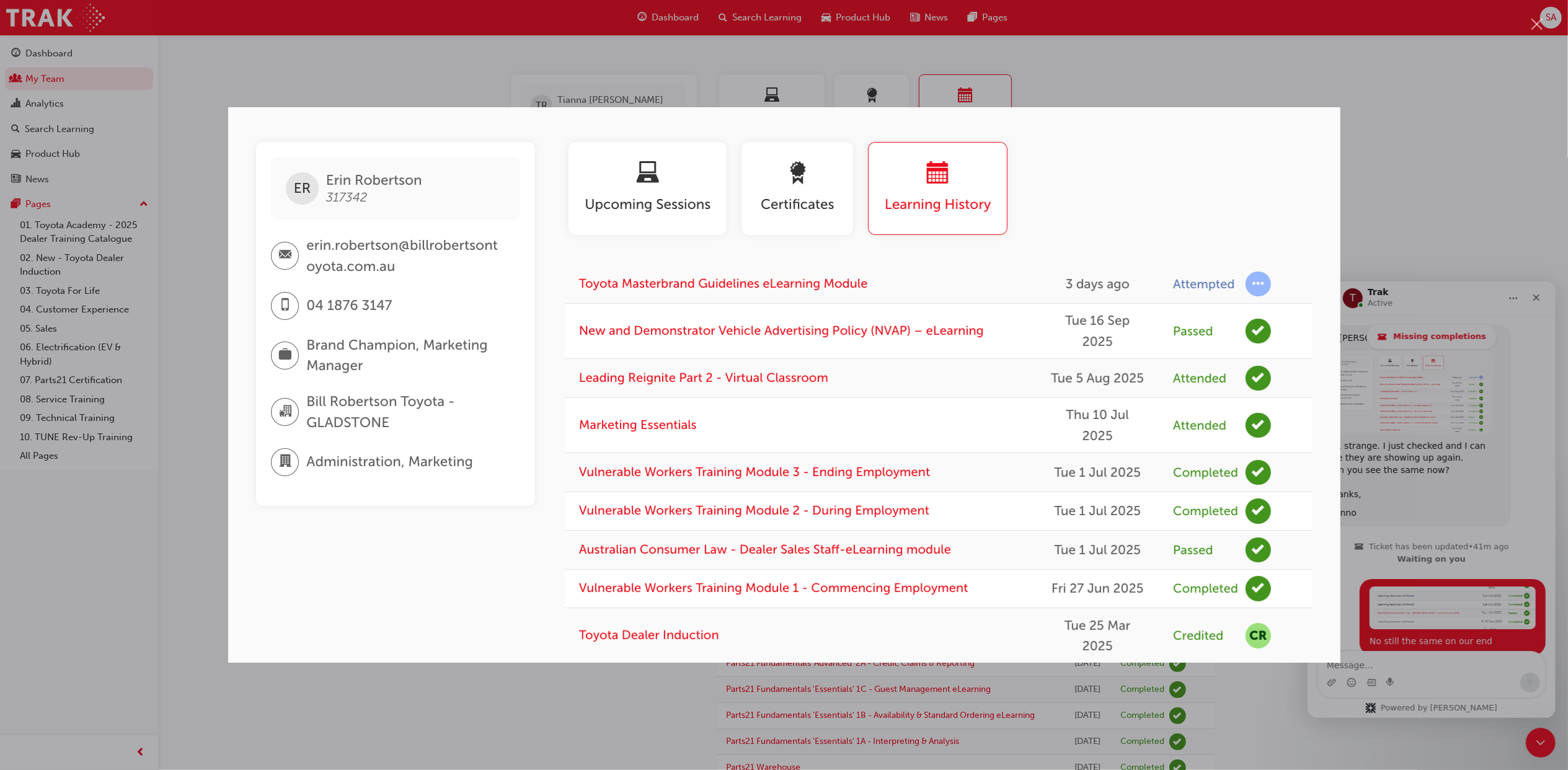
scroll to position [82, 0]
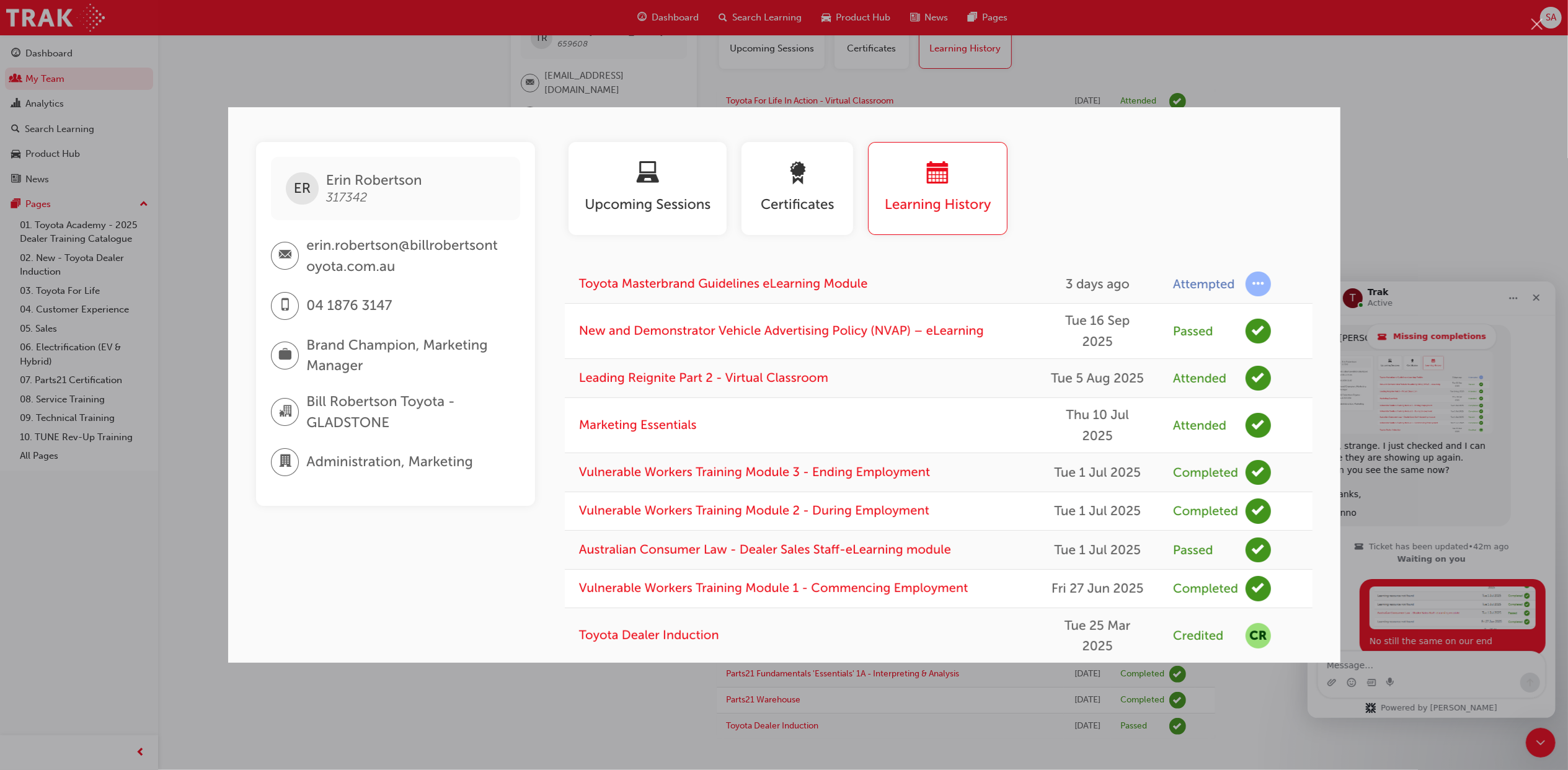
click at [1454, 360] on div "Intercom messenger" at bounding box center [784, 385] width 1568 height 770
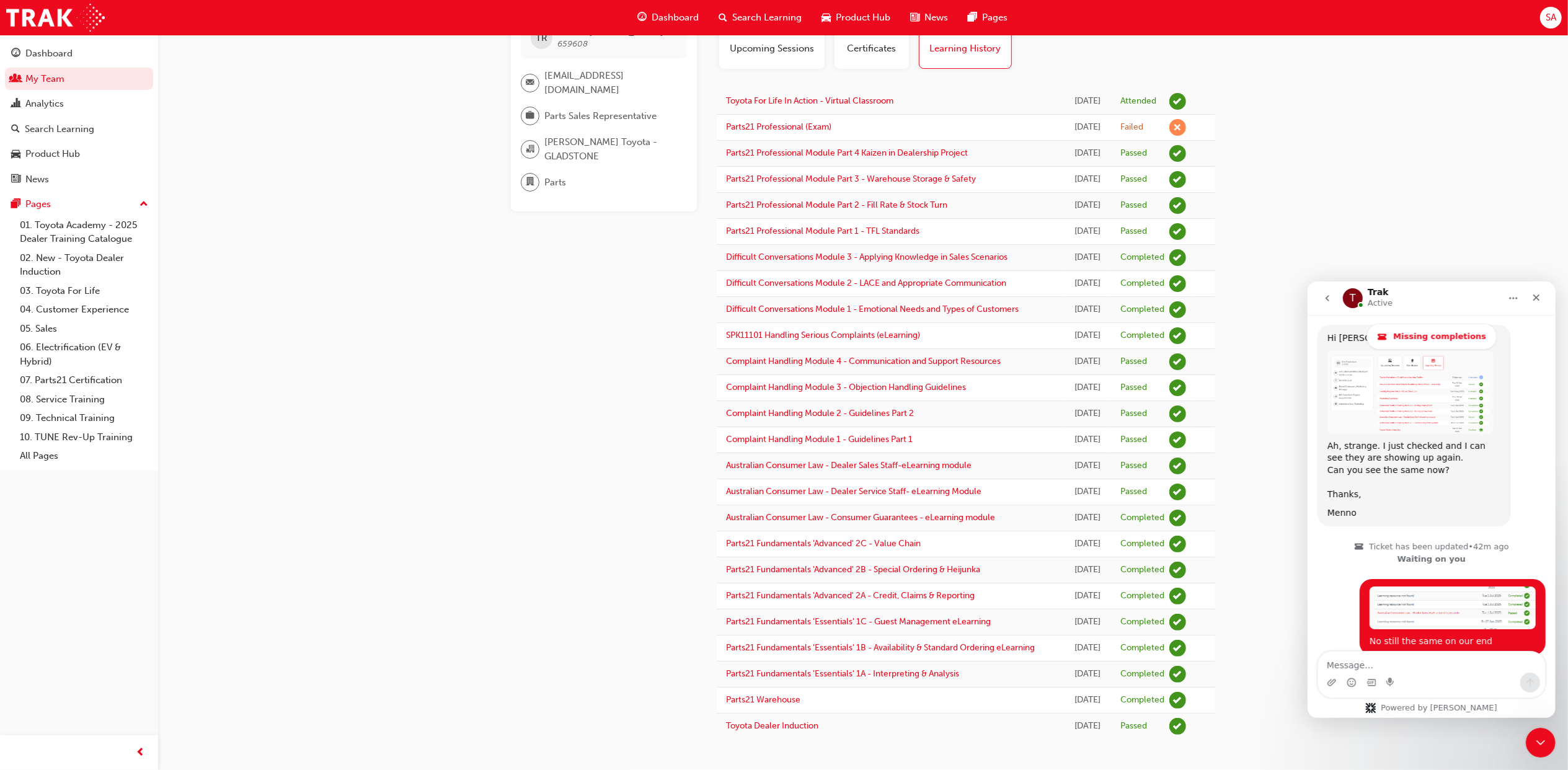
scroll to position [1047, 0]
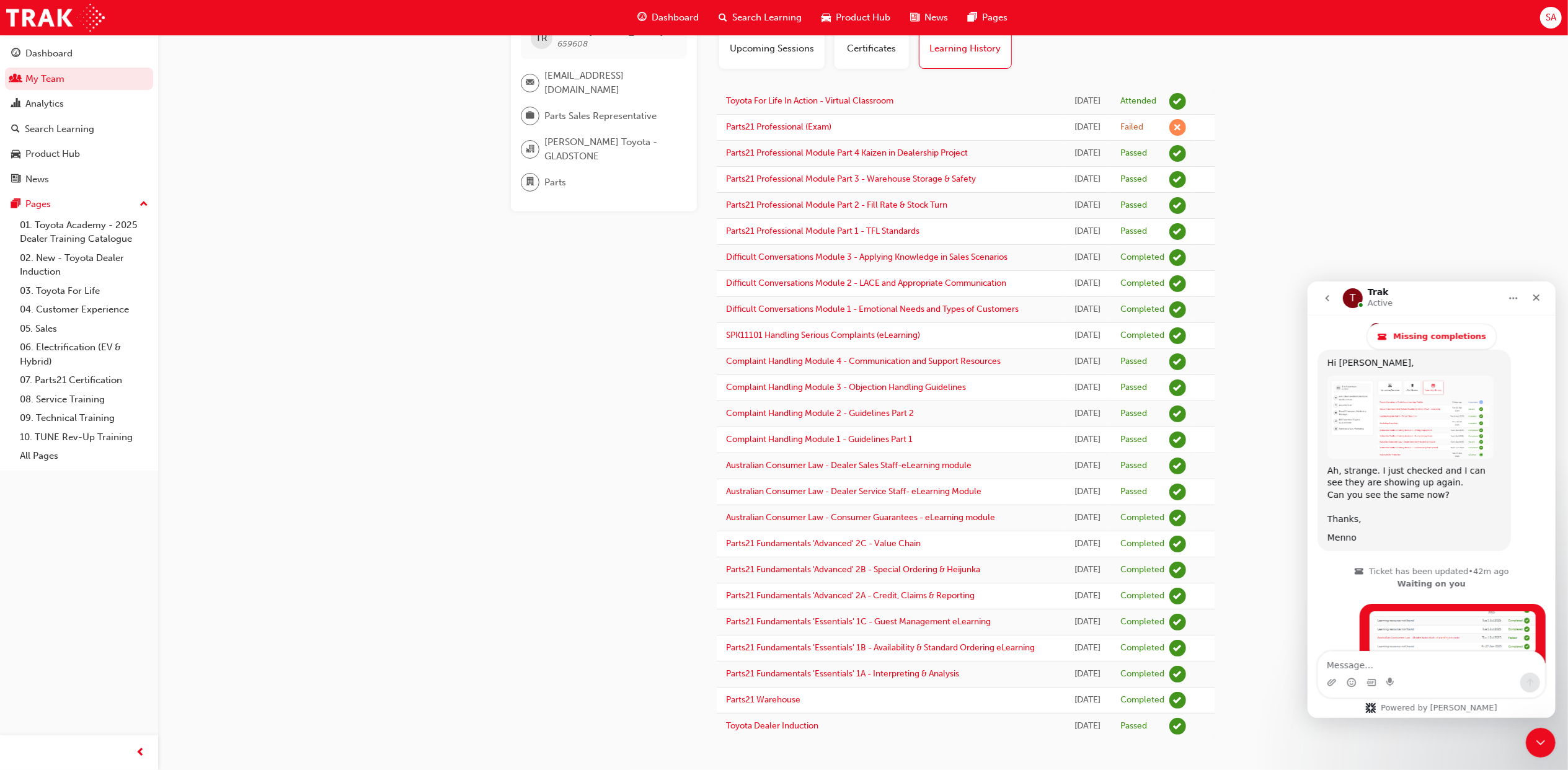
click at [1450, 375] on img "Trak says…" at bounding box center [1410, 416] width 166 height 83
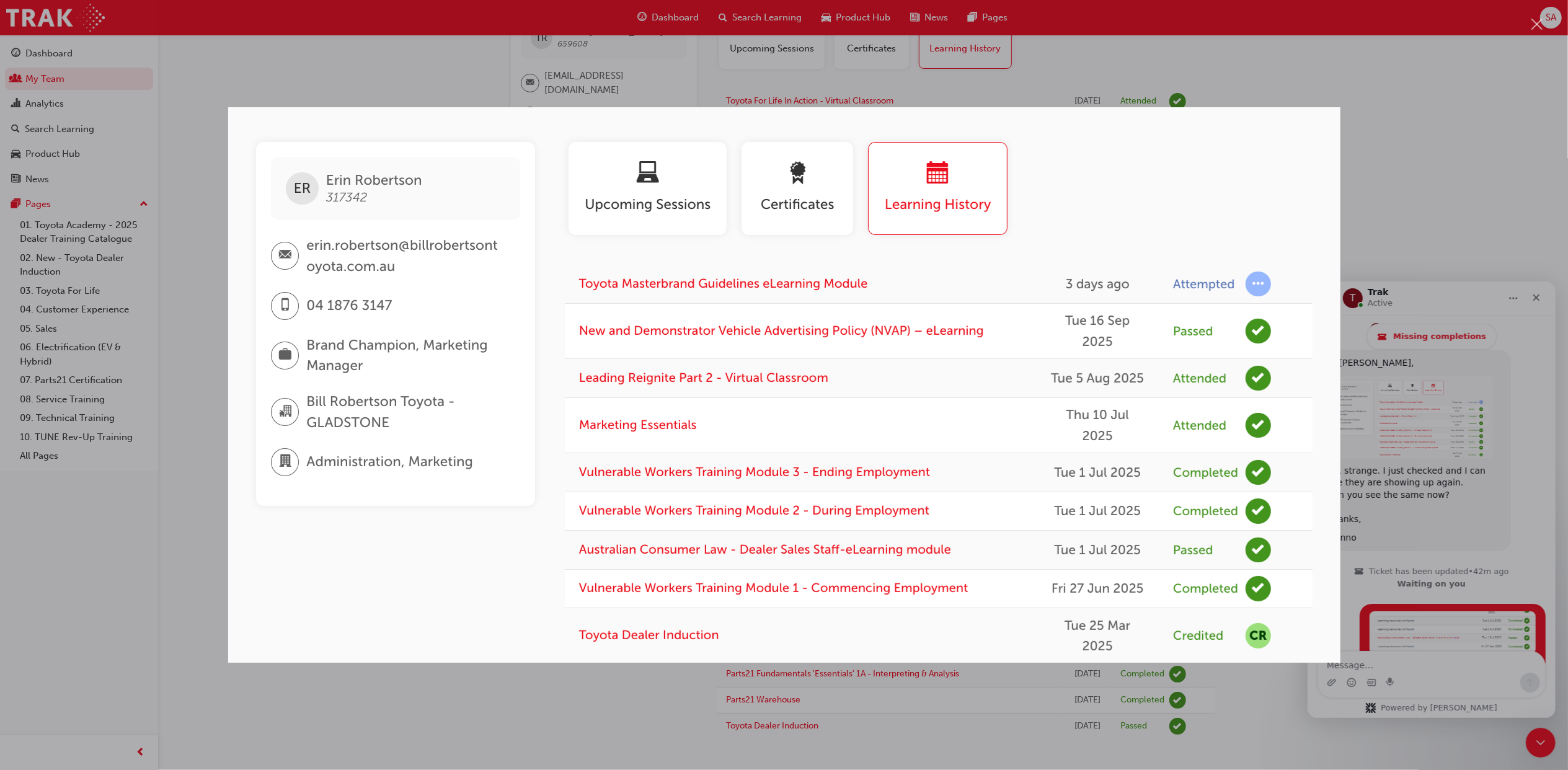
click at [1414, 590] on div "Intercom messenger" at bounding box center [784, 385] width 1568 height 770
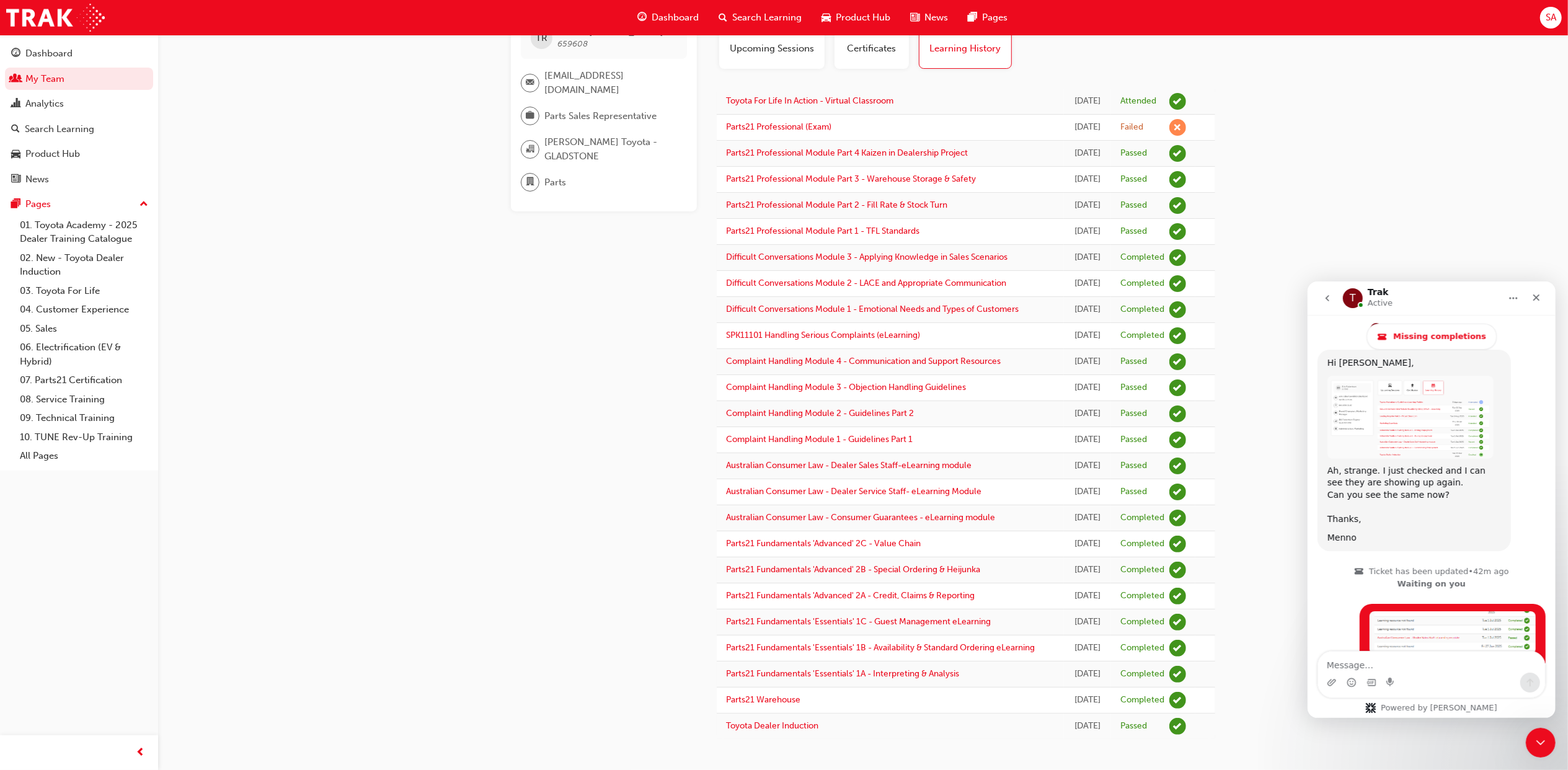
click at [1404, 611] on img "Sarah says…" at bounding box center [1452, 632] width 166 height 43
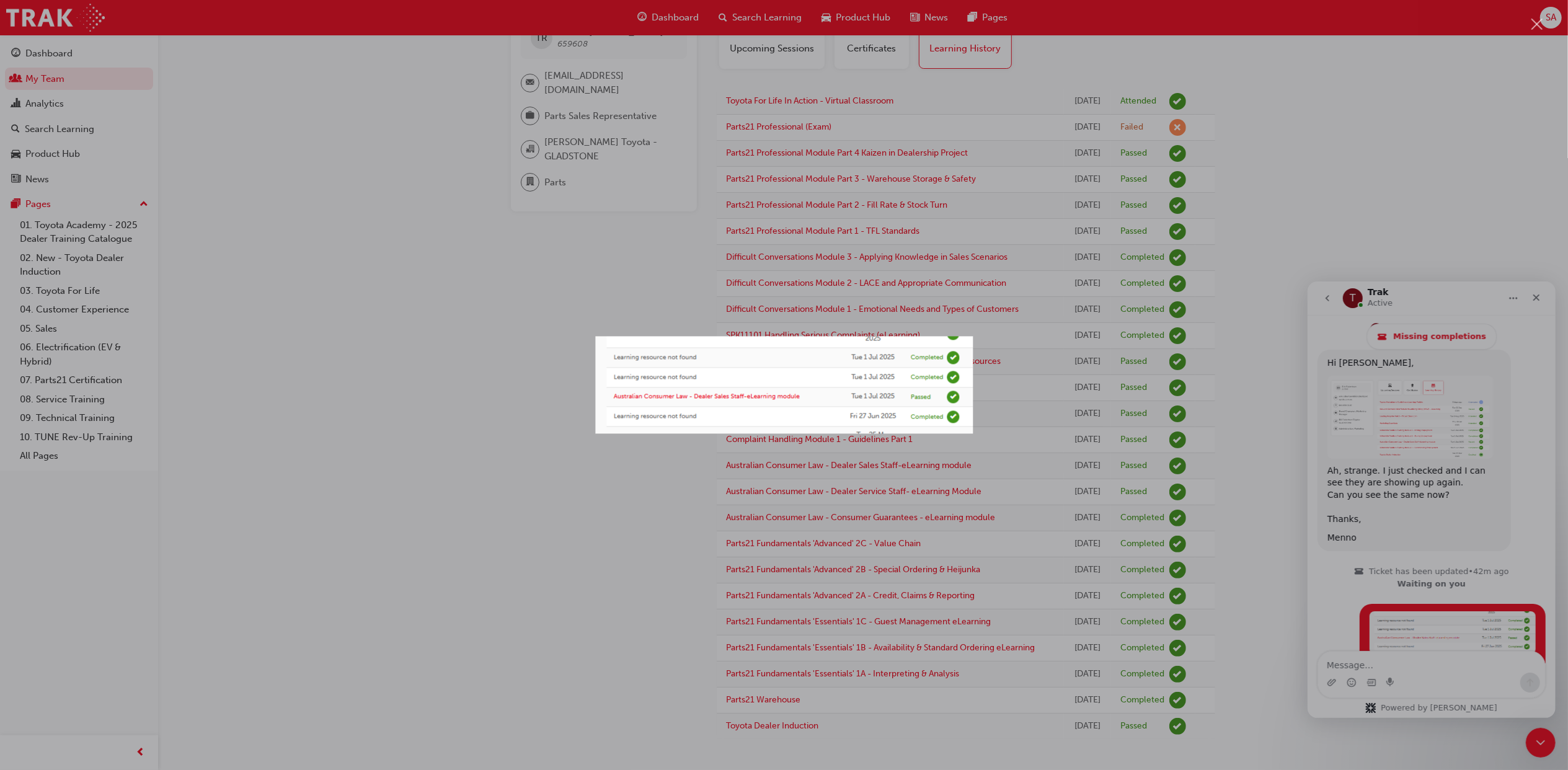
click at [1264, 332] on div "Intercom messenger" at bounding box center [784, 385] width 1568 height 770
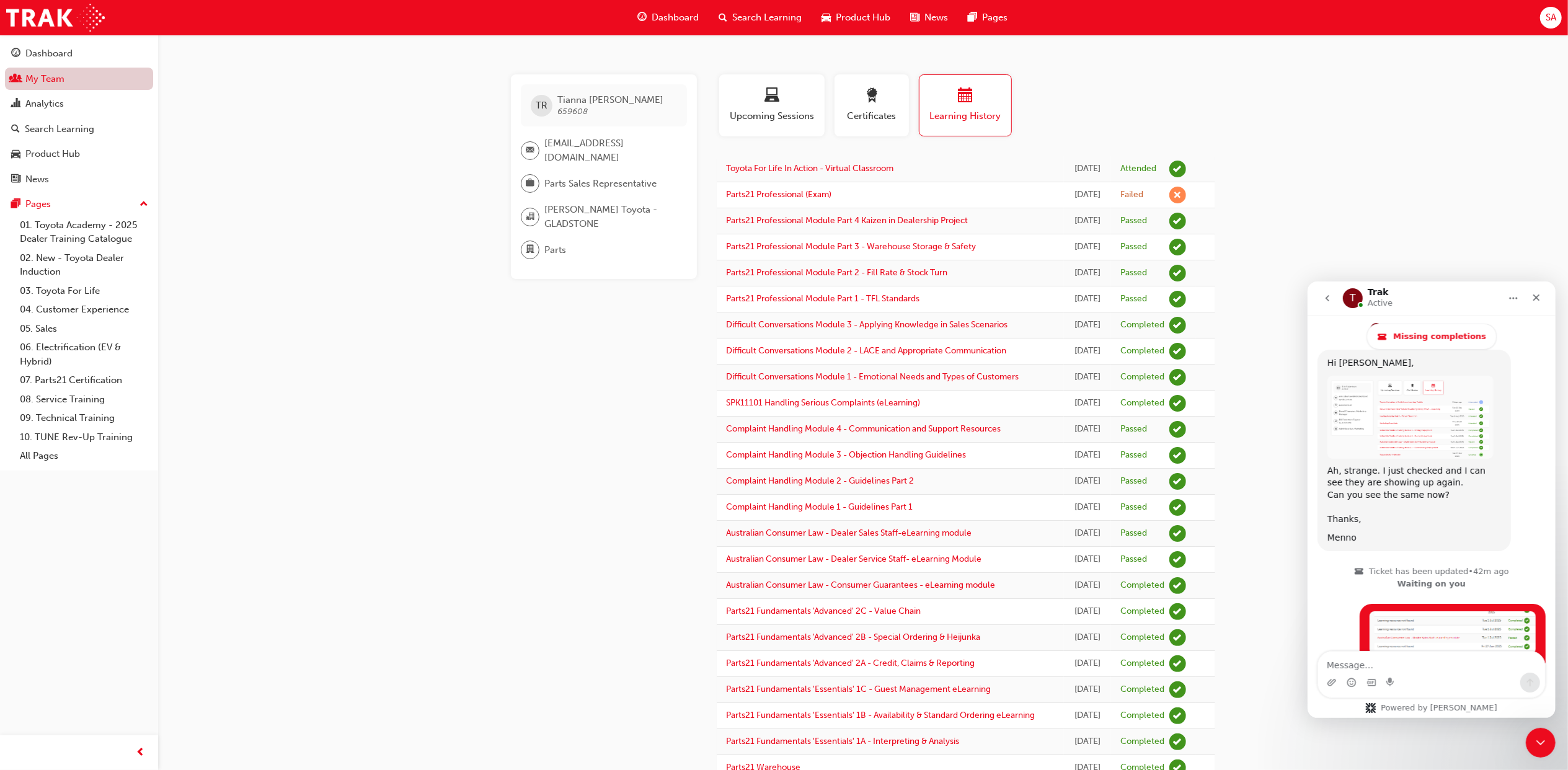
click at [91, 82] on link "My Team" at bounding box center [79, 79] width 148 height 23
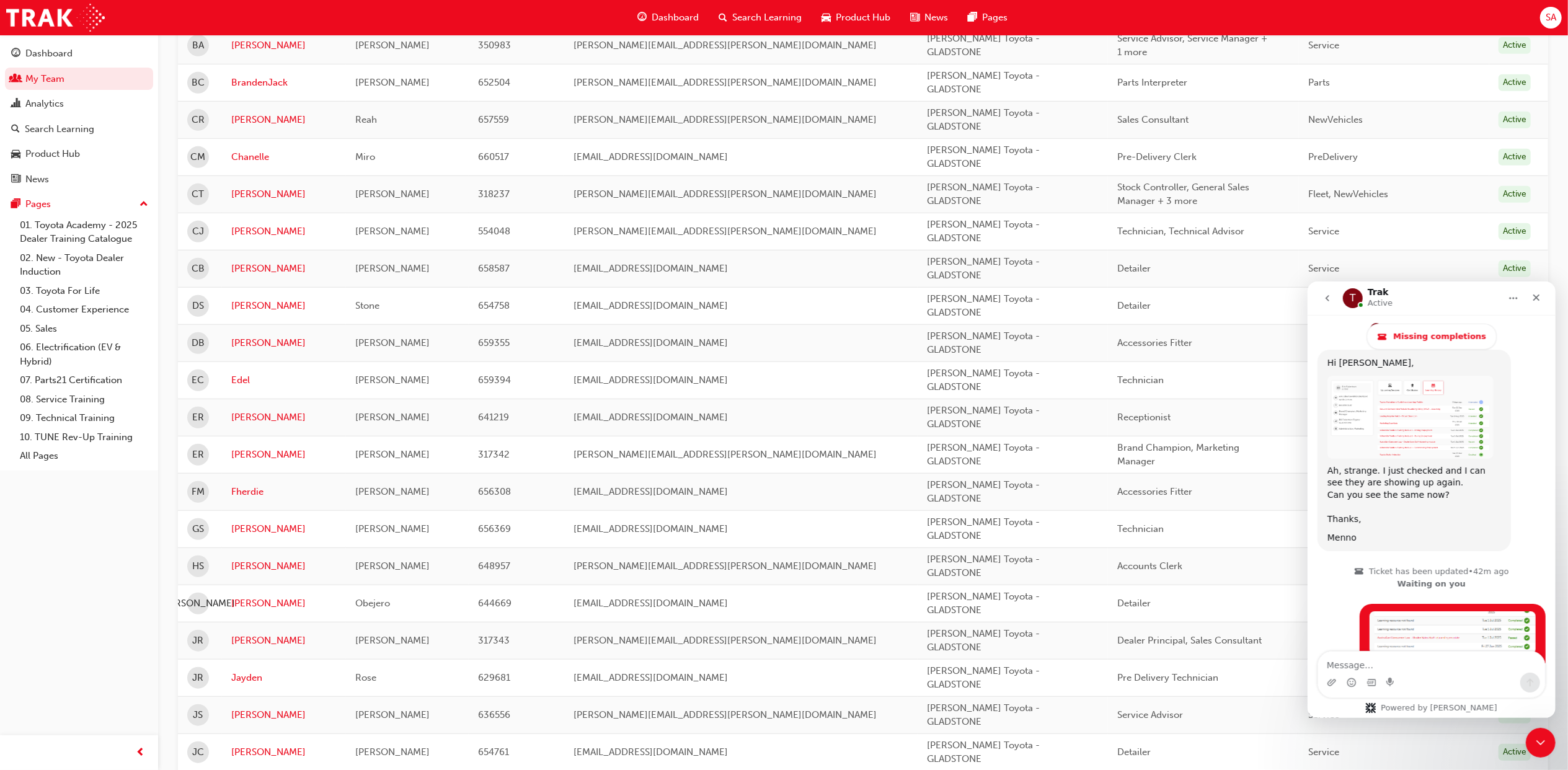
scroll to position [745, 0]
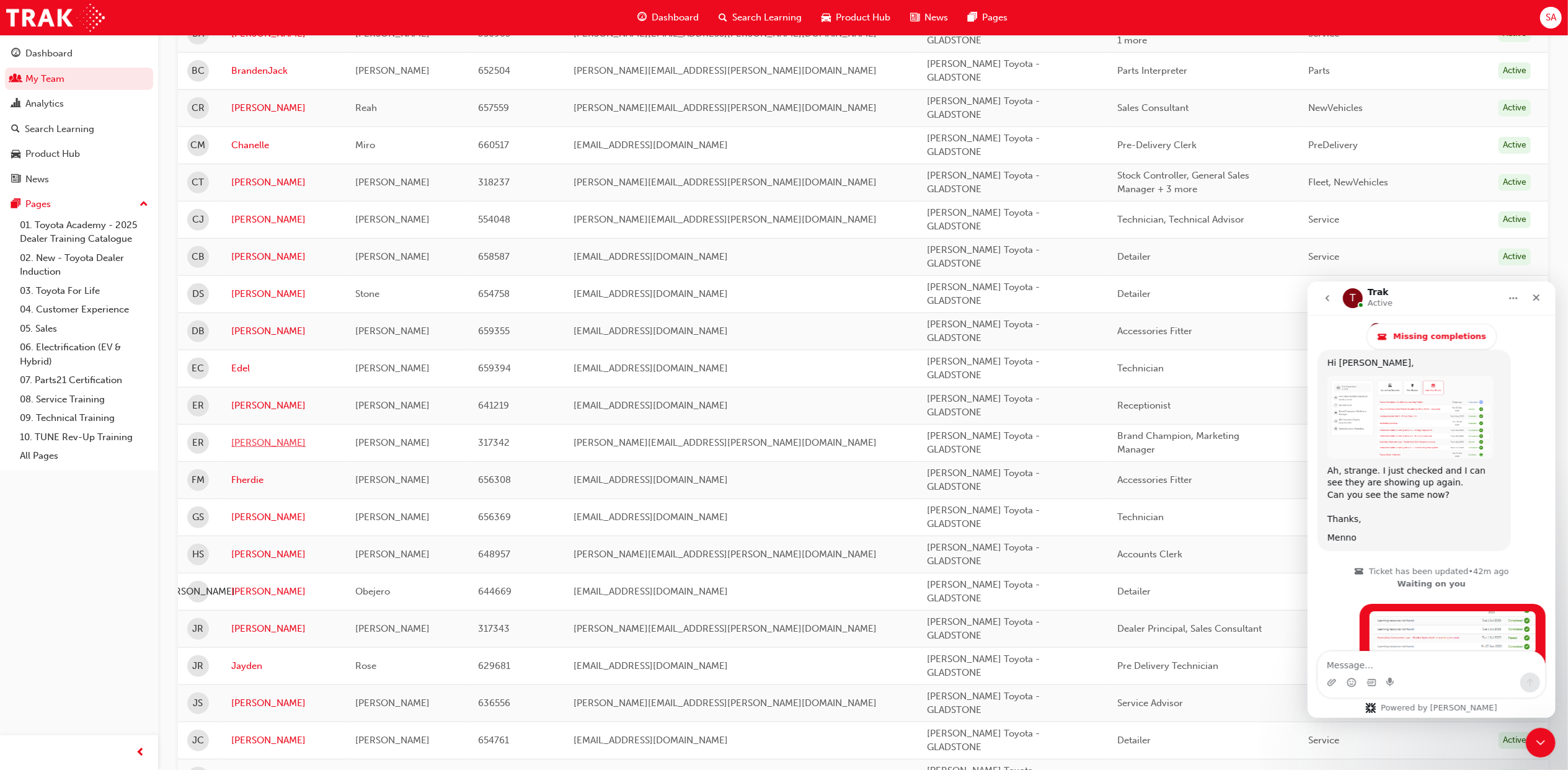
click at [236, 449] on link "[PERSON_NAME]" at bounding box center [284, 442] width 106 height 14
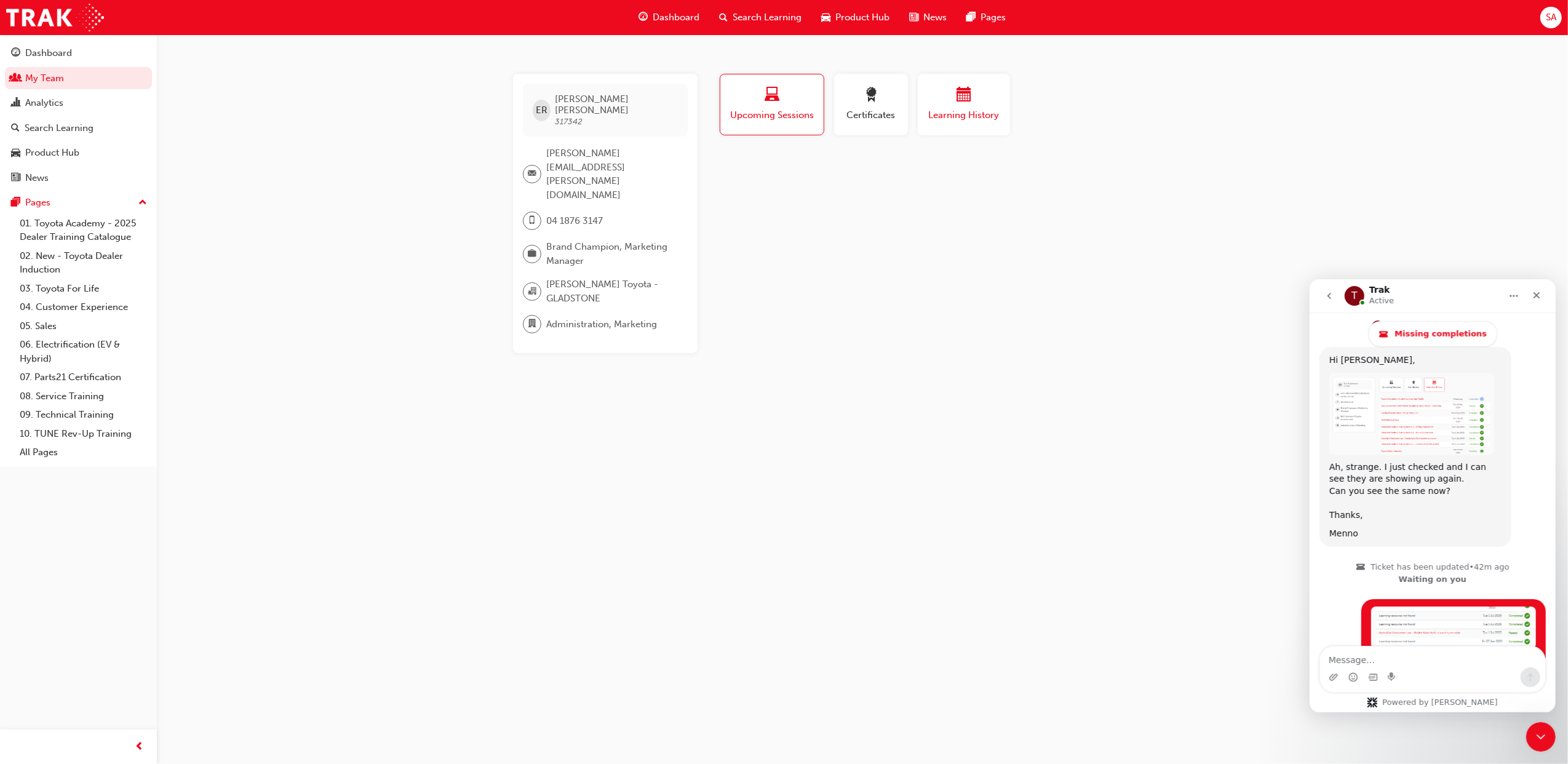
click at [992, 81] on button "Learning History" at bounding box center [964, 104] width 92 height 62
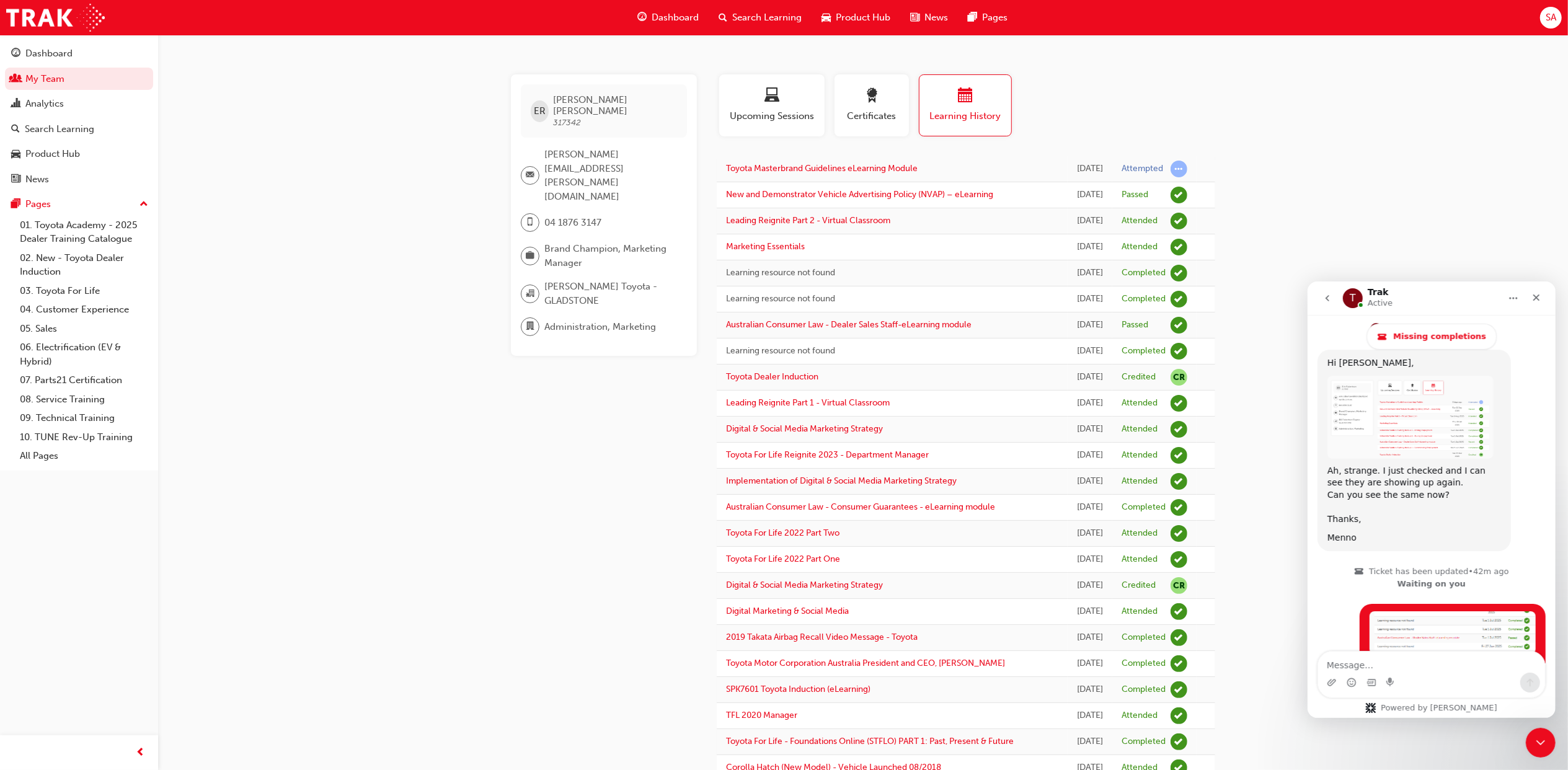
click at [1395, 464] on div "Ah, strange. I just checked and I can see they are showing up again. Can you se…" at bounding box center [1414, 488] width 174 height 49
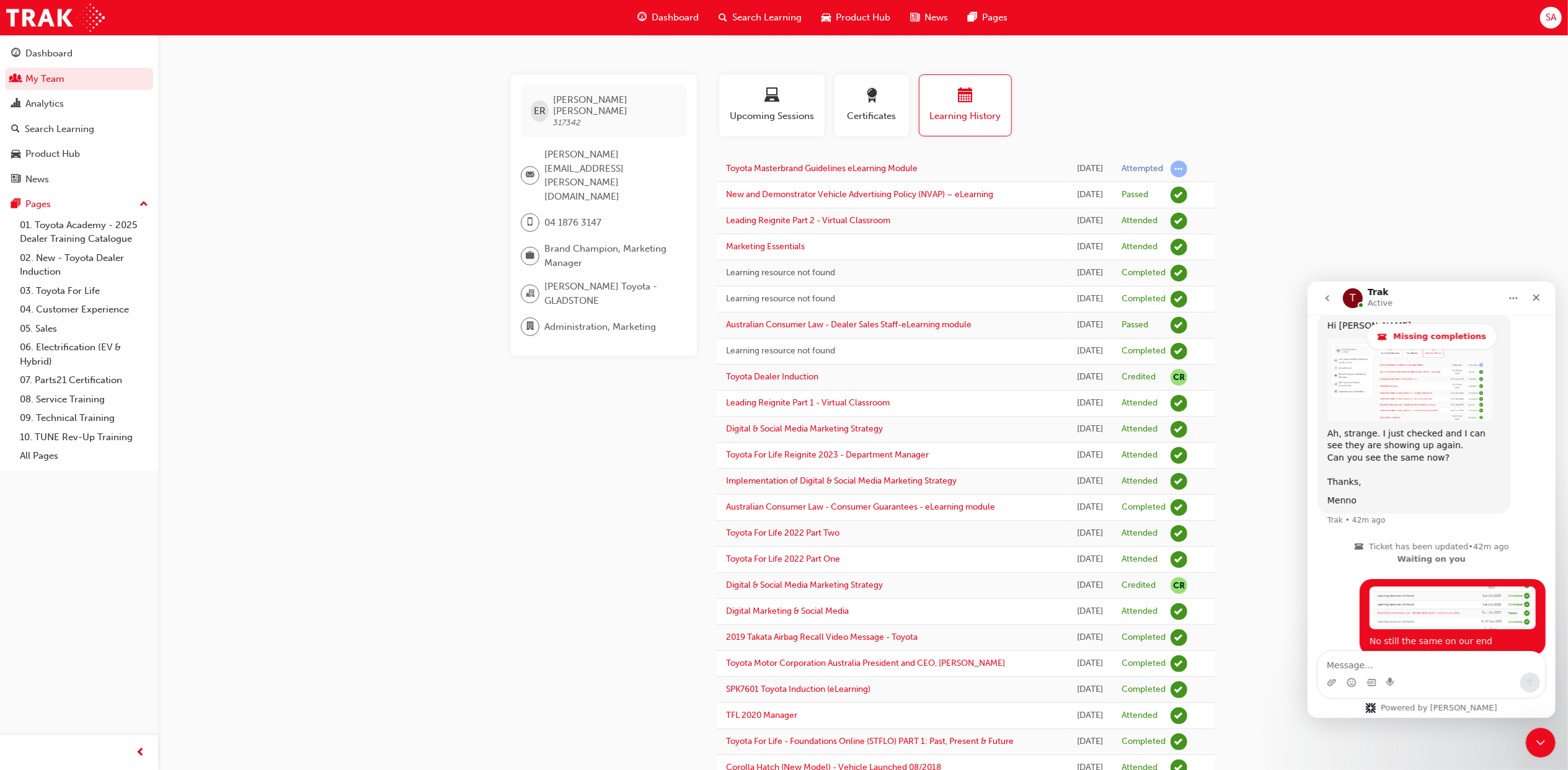
click at [1432, 349] on img "Trak says…" at bounding box center [1410, 379] width 166 height 83
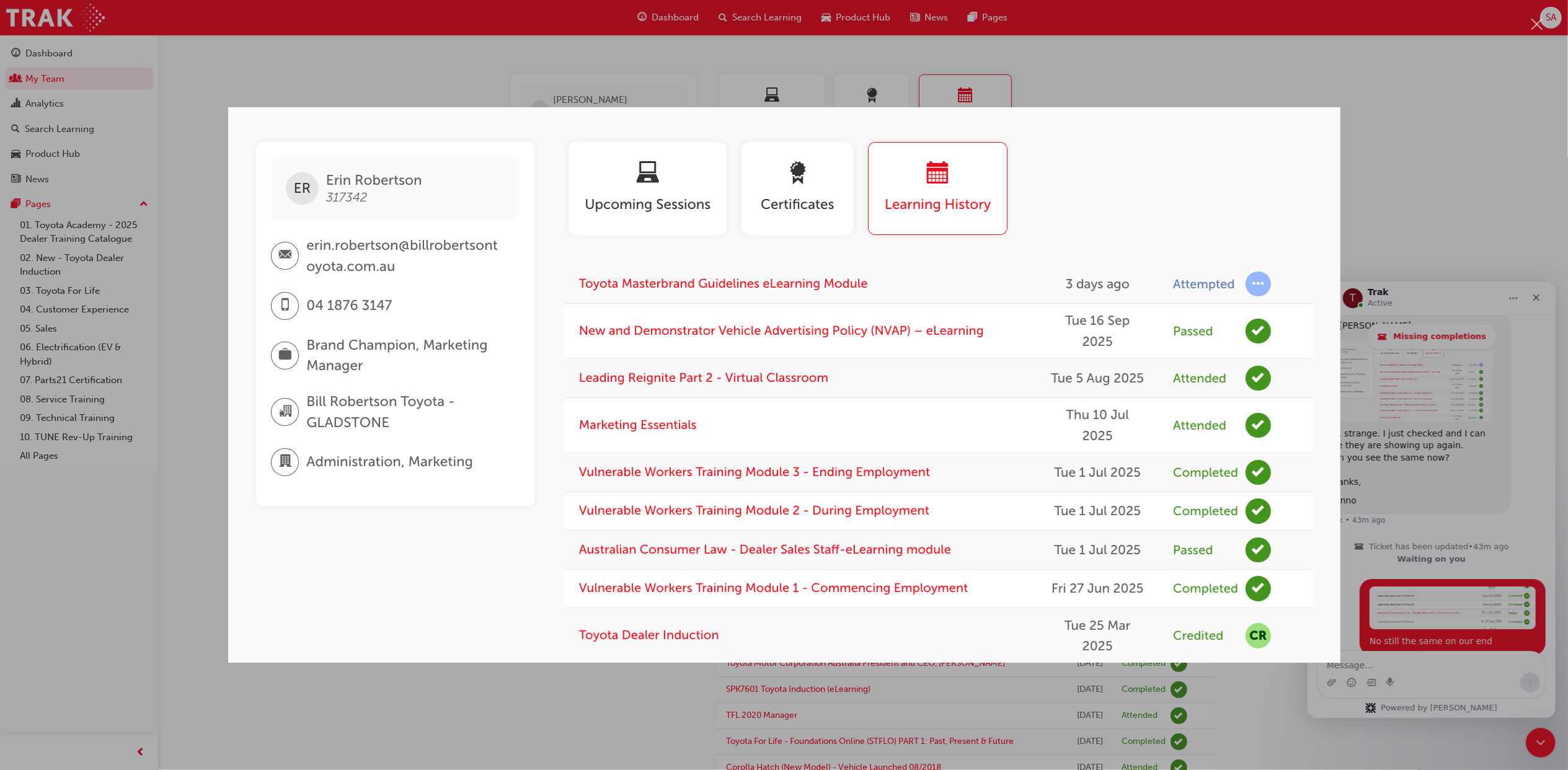
click at [1452, 120] on div "Intercom messenger" at bounding box center [784, 385] width 1568 height 770
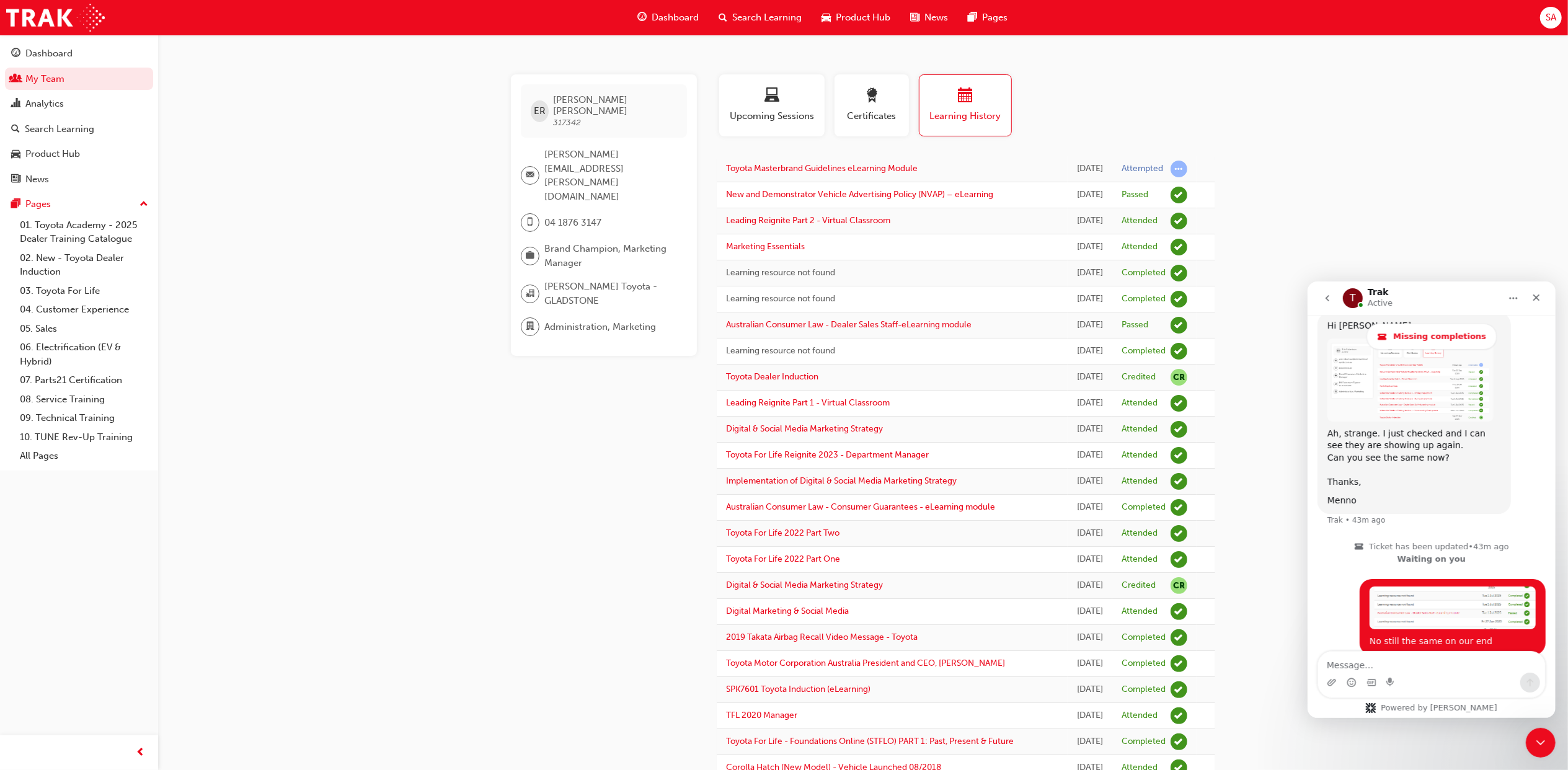
scroll to position [1047, 0]
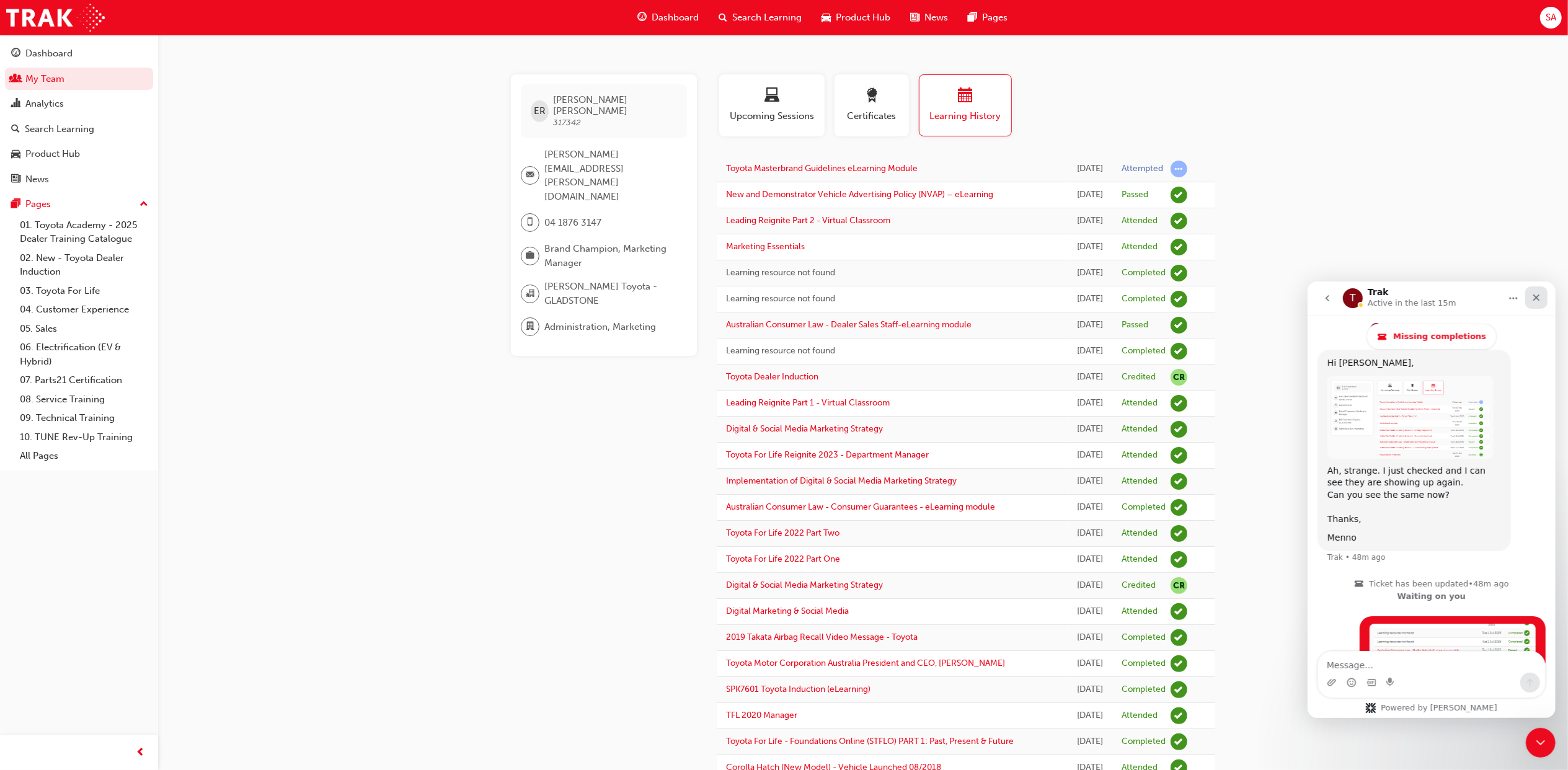
click at [1534, 296] on icon "Close" at bounding box center [1535, 297] width 10 height 10
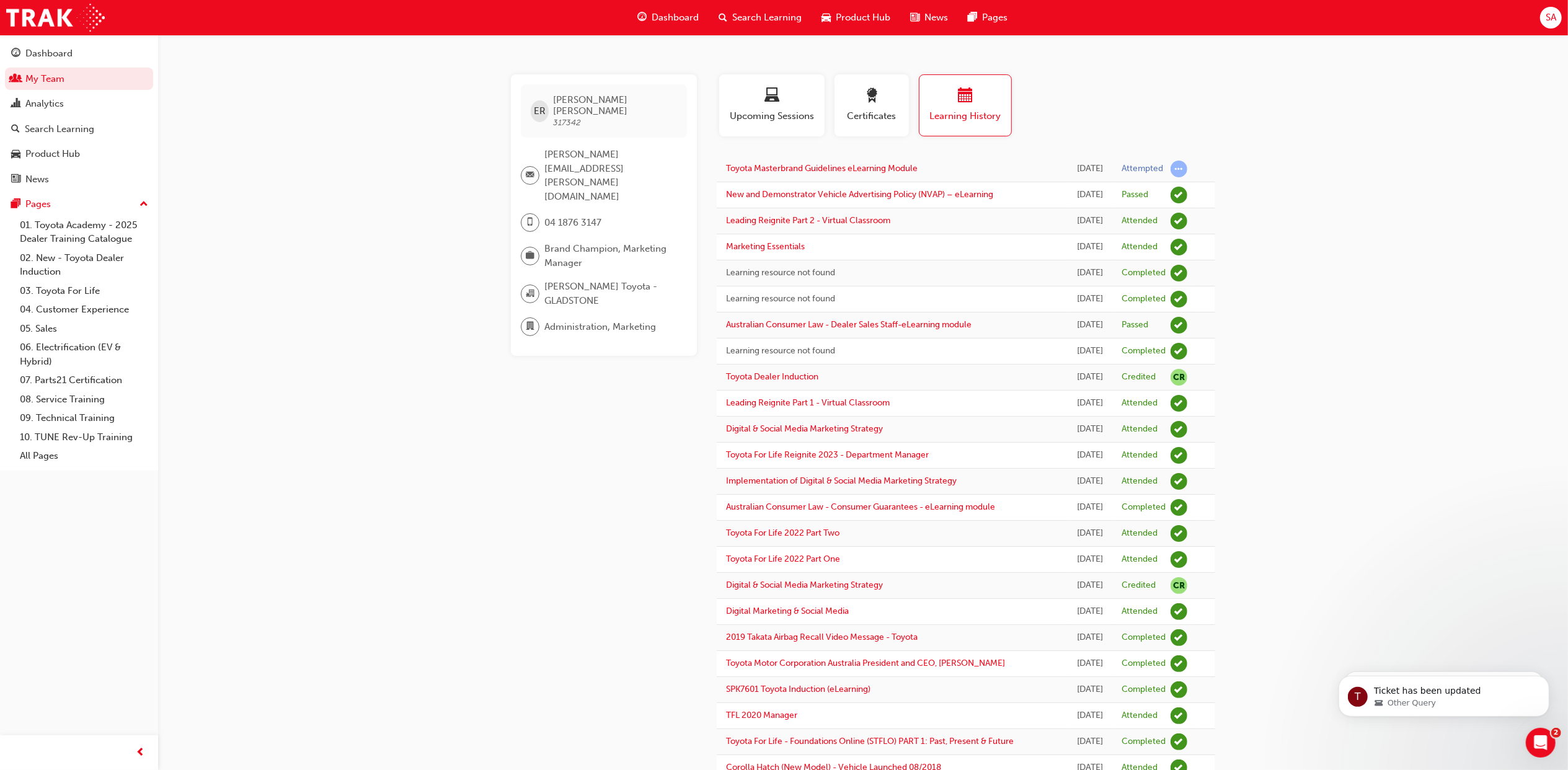
scroll to position [0, 0]
click at [77, 84] on link "My Team" at bounding box center [79, 79] width 148 height 23
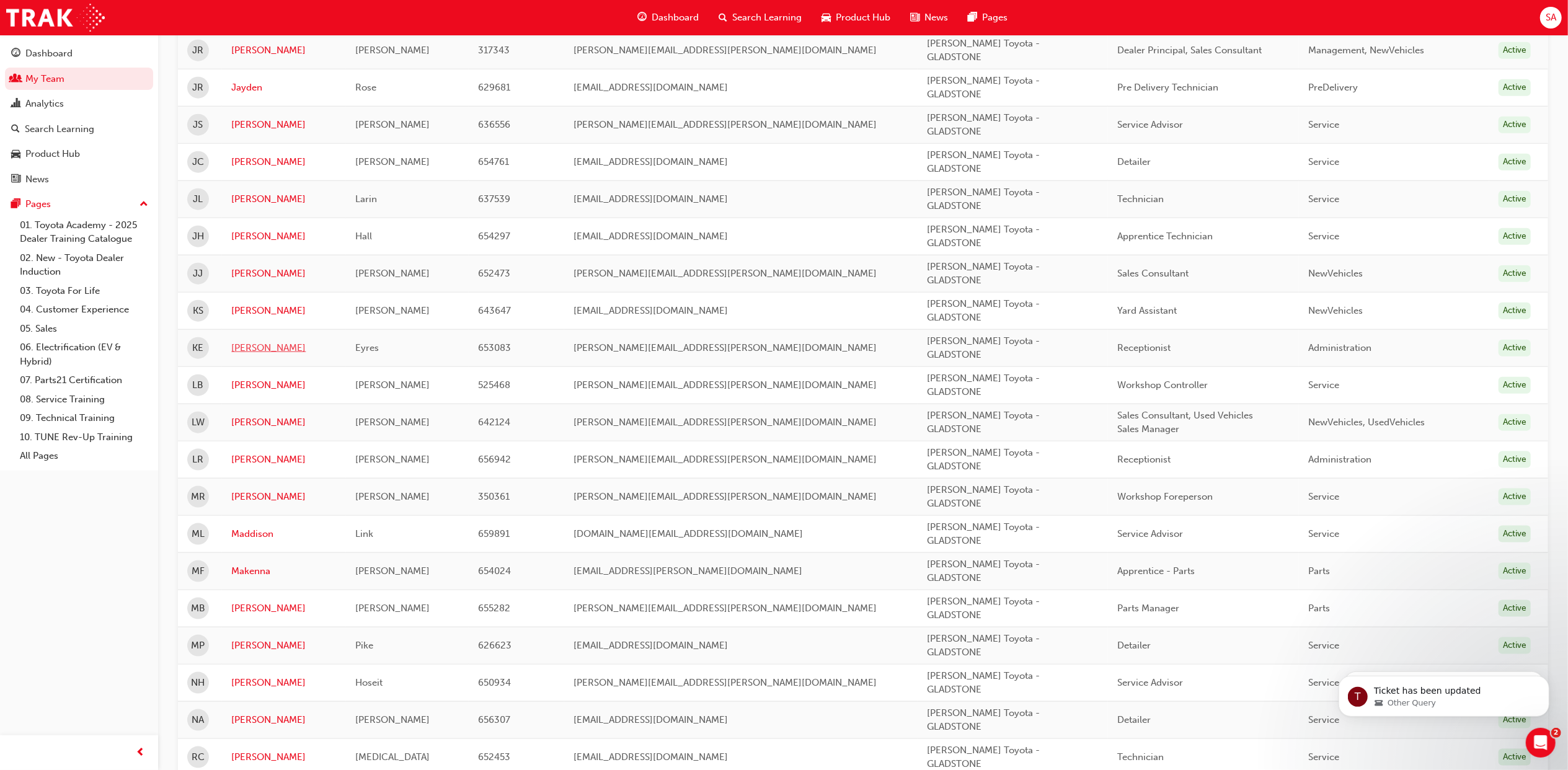
scroll to position [1488, 0]
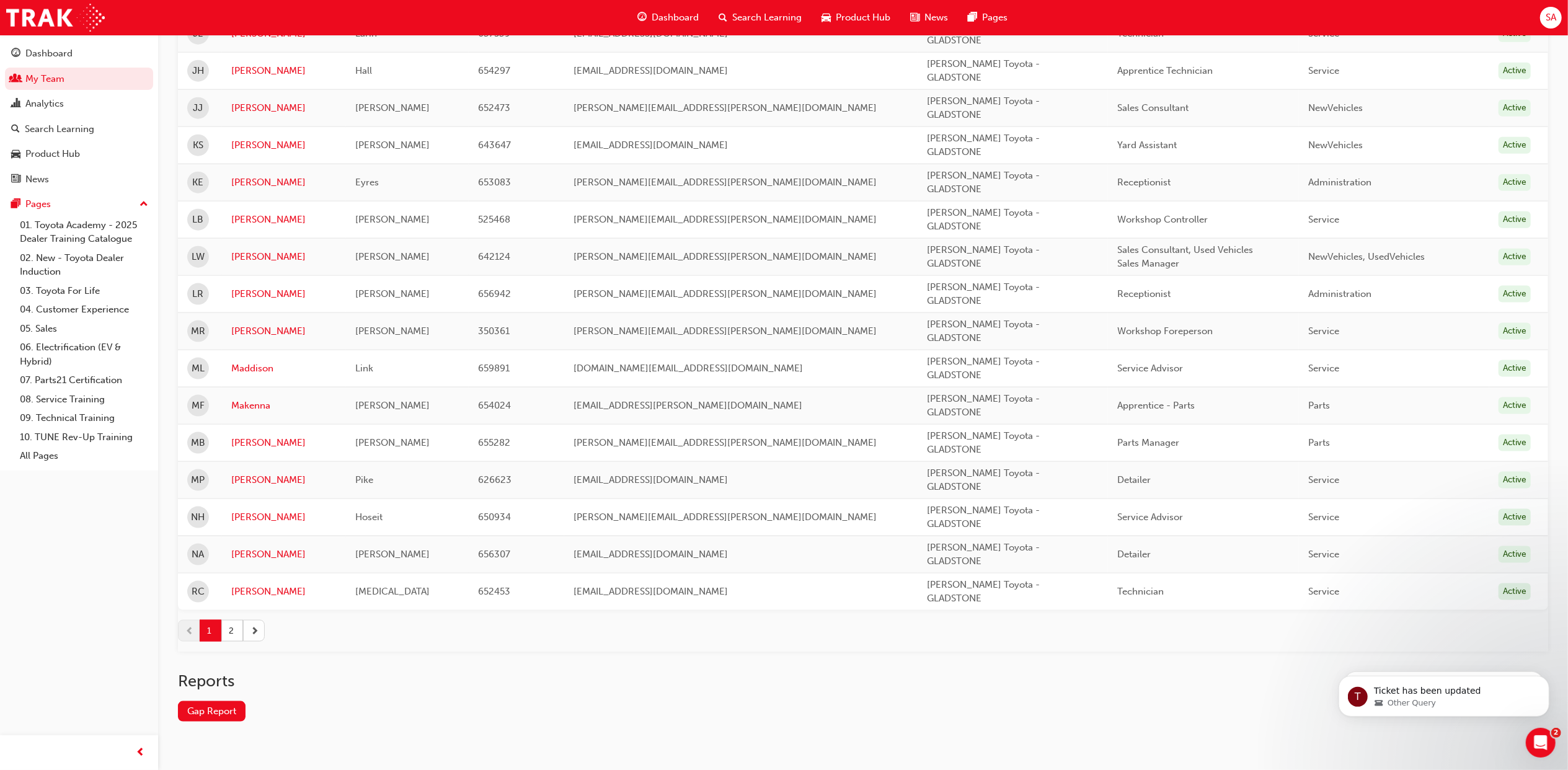
click at [249, 642] on button "button" at bounding box center [253, 631] width 22 height 22
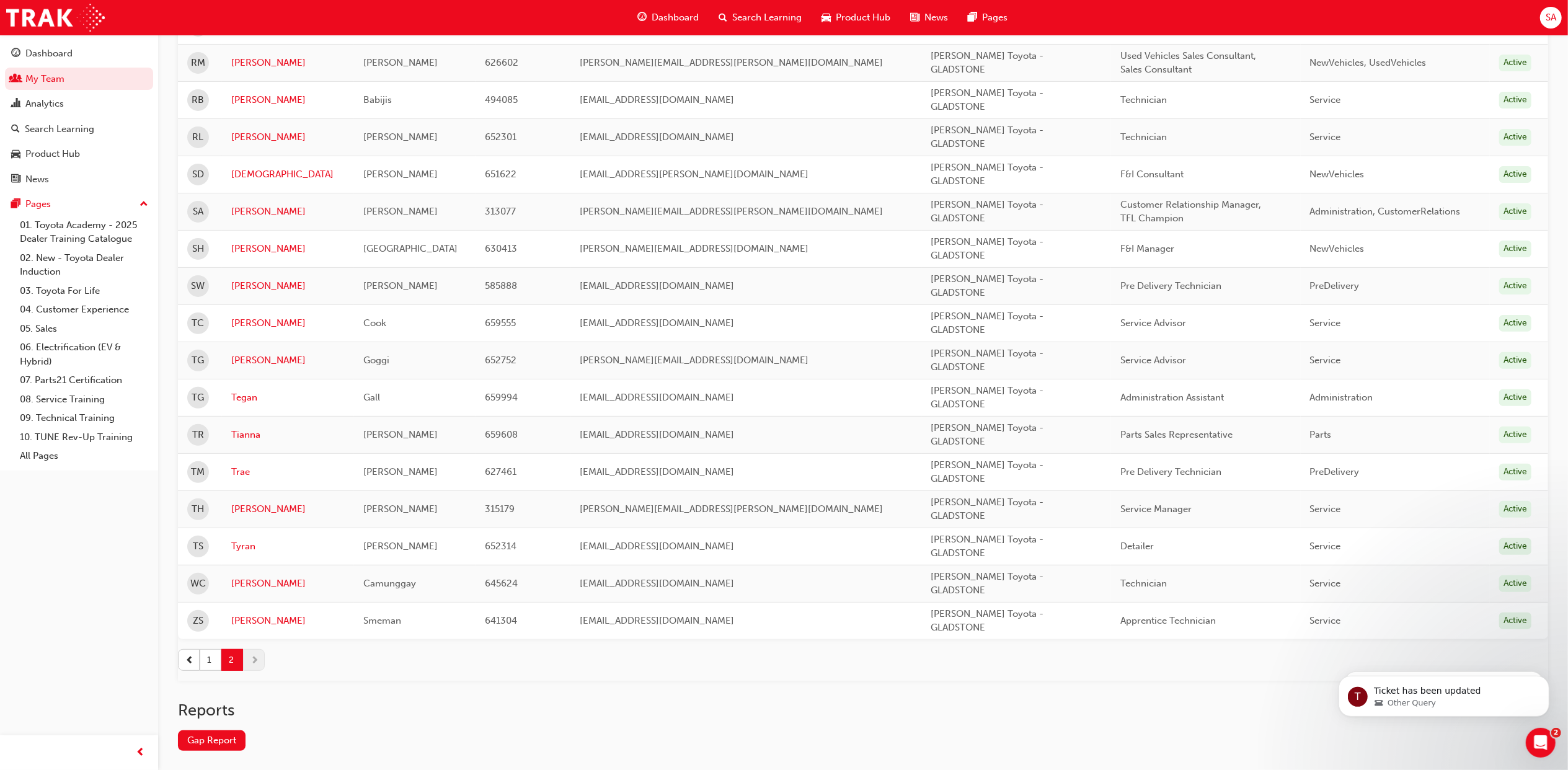
scroll to position [241, 0]
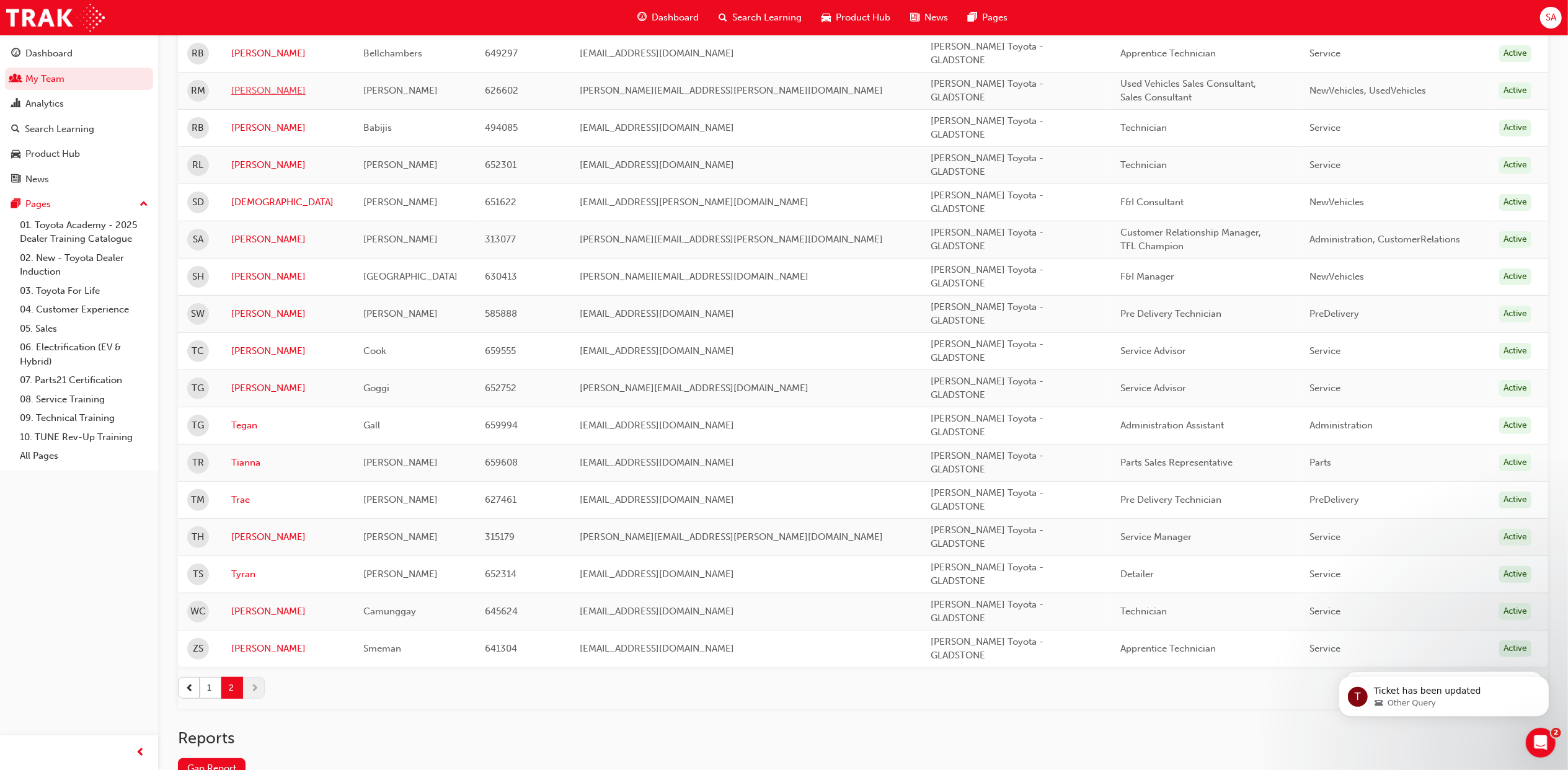
click at [249, 95] on link "[PERSON_NAME]" at bounding box center [288, 91] width 113 height 14
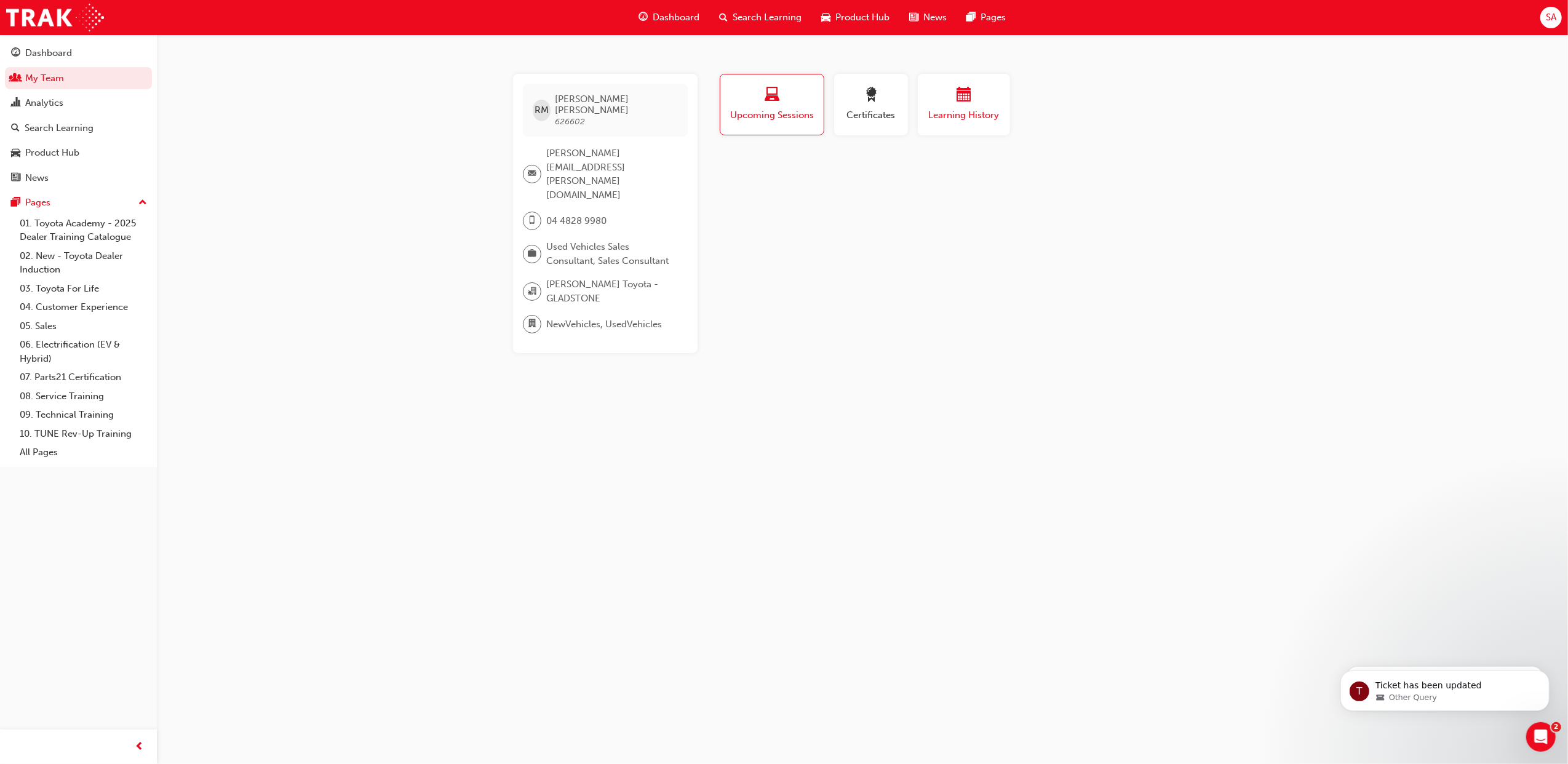
click at [948, 96] on div "button" at bounding box center [963, 97] width 74 height 19
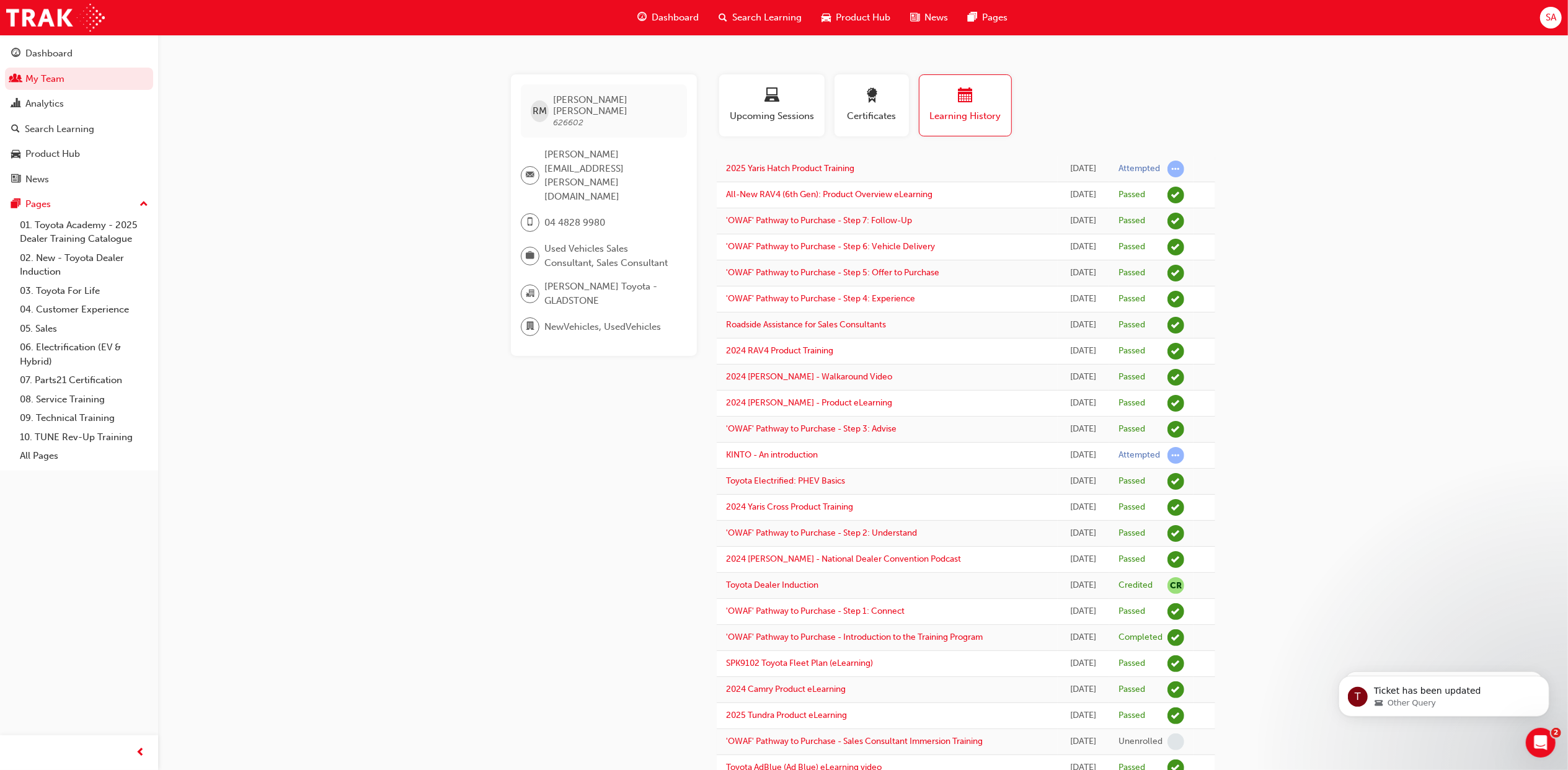
click at [768, 19] on span "Search Learning" at bounding box center [767, 17] width 70 height 14
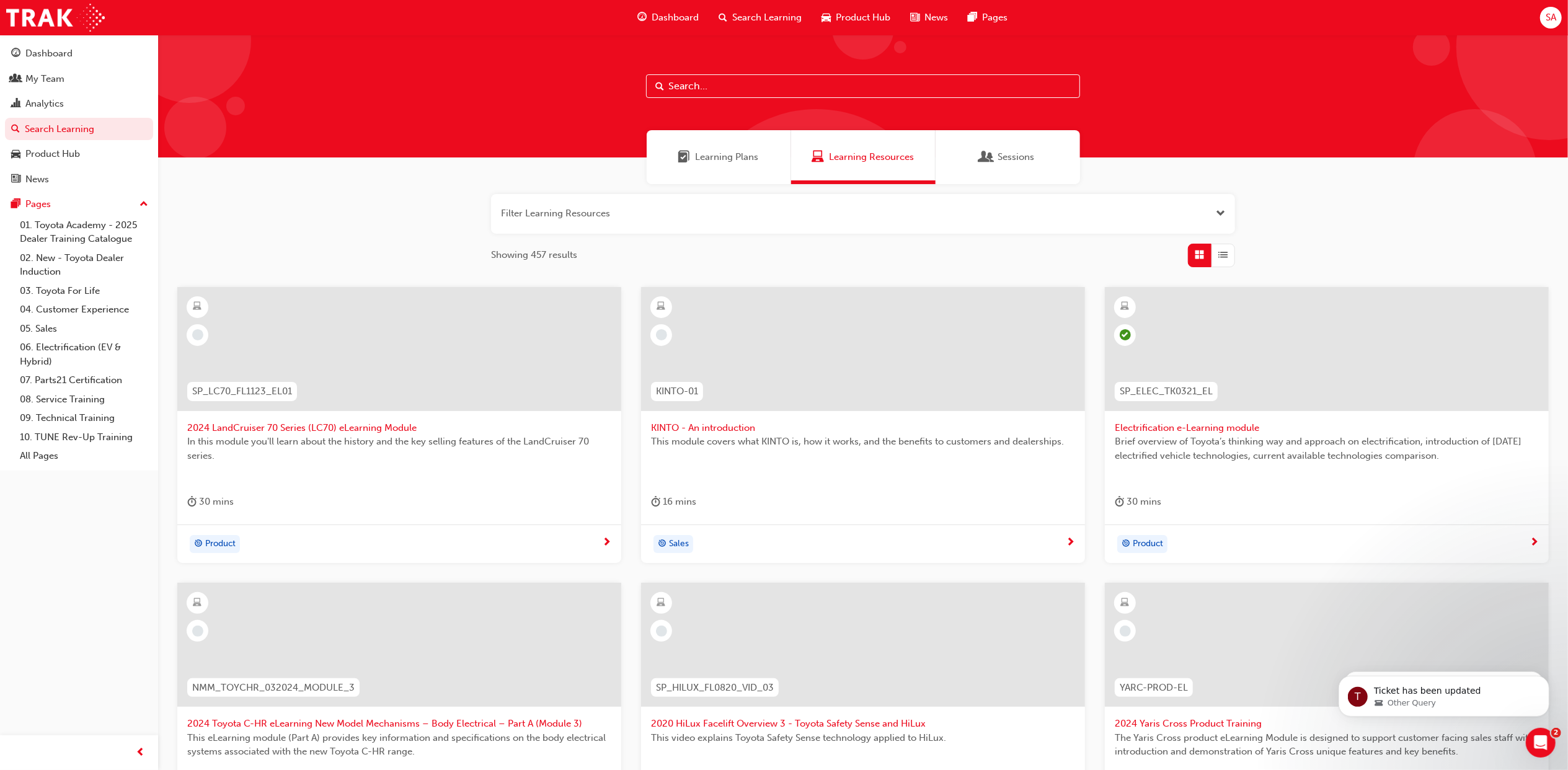
click at [690, 155] on div "Learning Plans" at bounding box center [719, 157] width 81 height 14
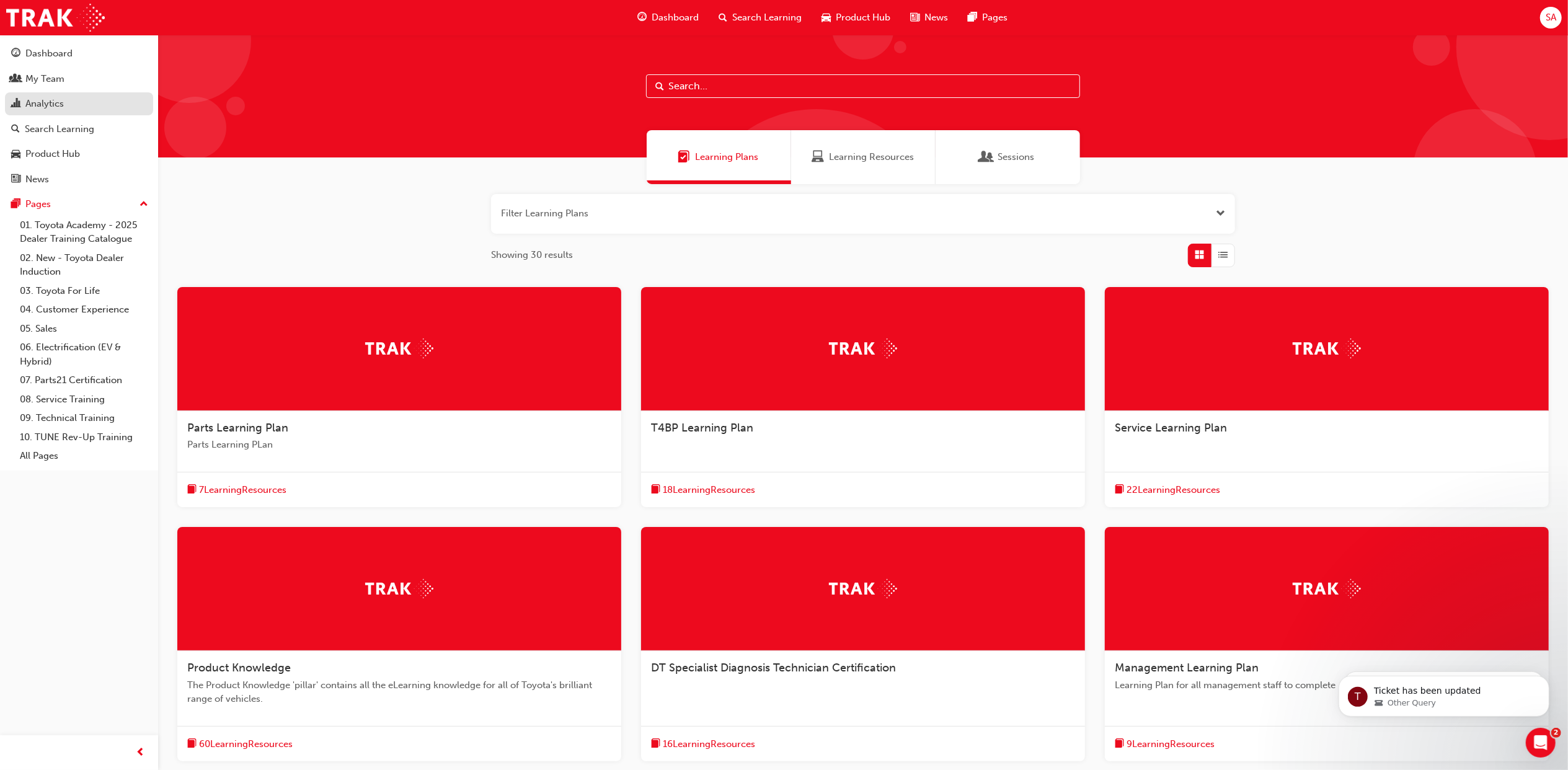
click at [57, 97] on div "Analytics" at bounding box center [44, 103] width 38 height 14
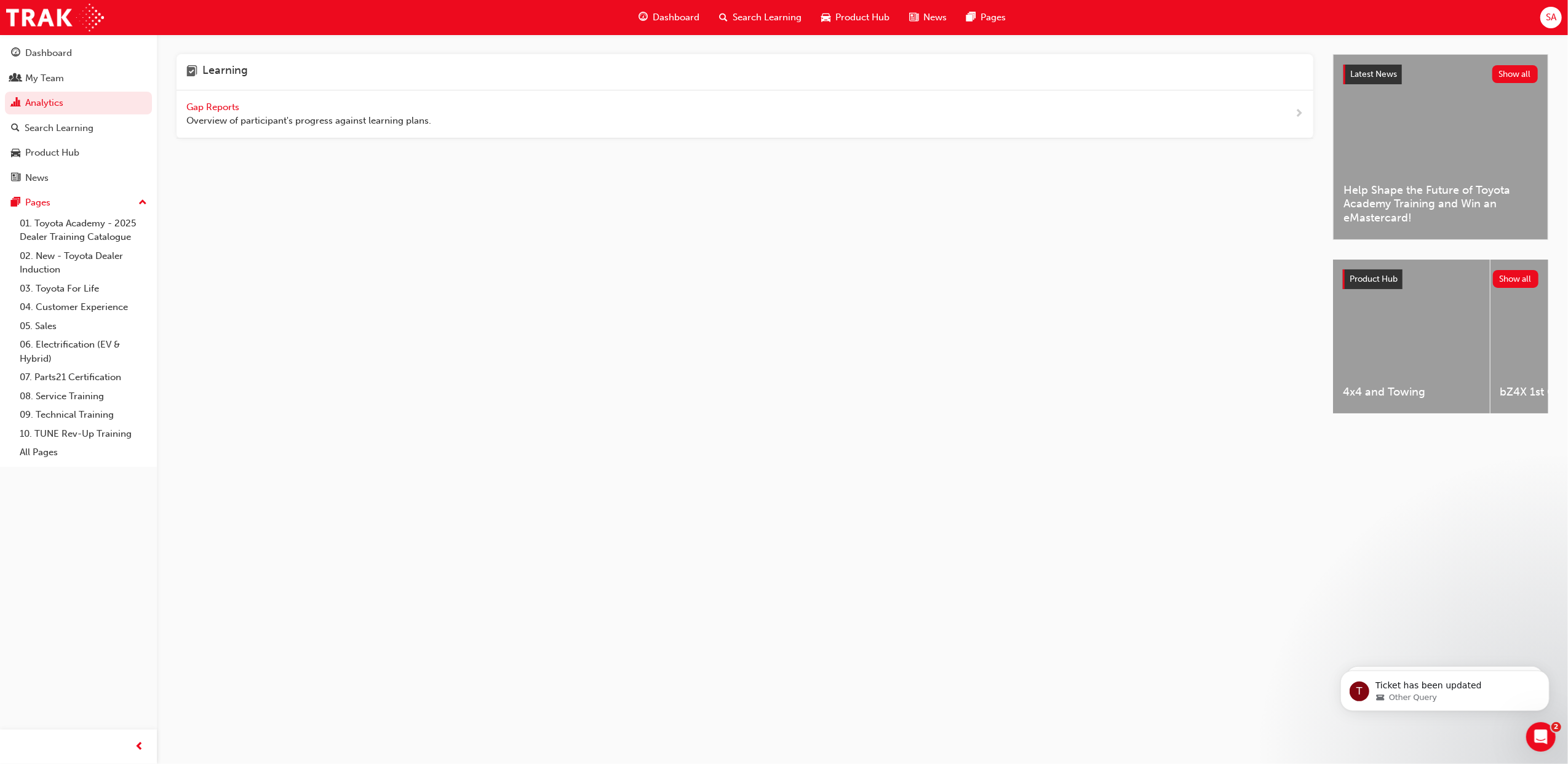
click at [213, 109] on span "Gap Reports" at bounding box center [214, 106] width 55 height 11
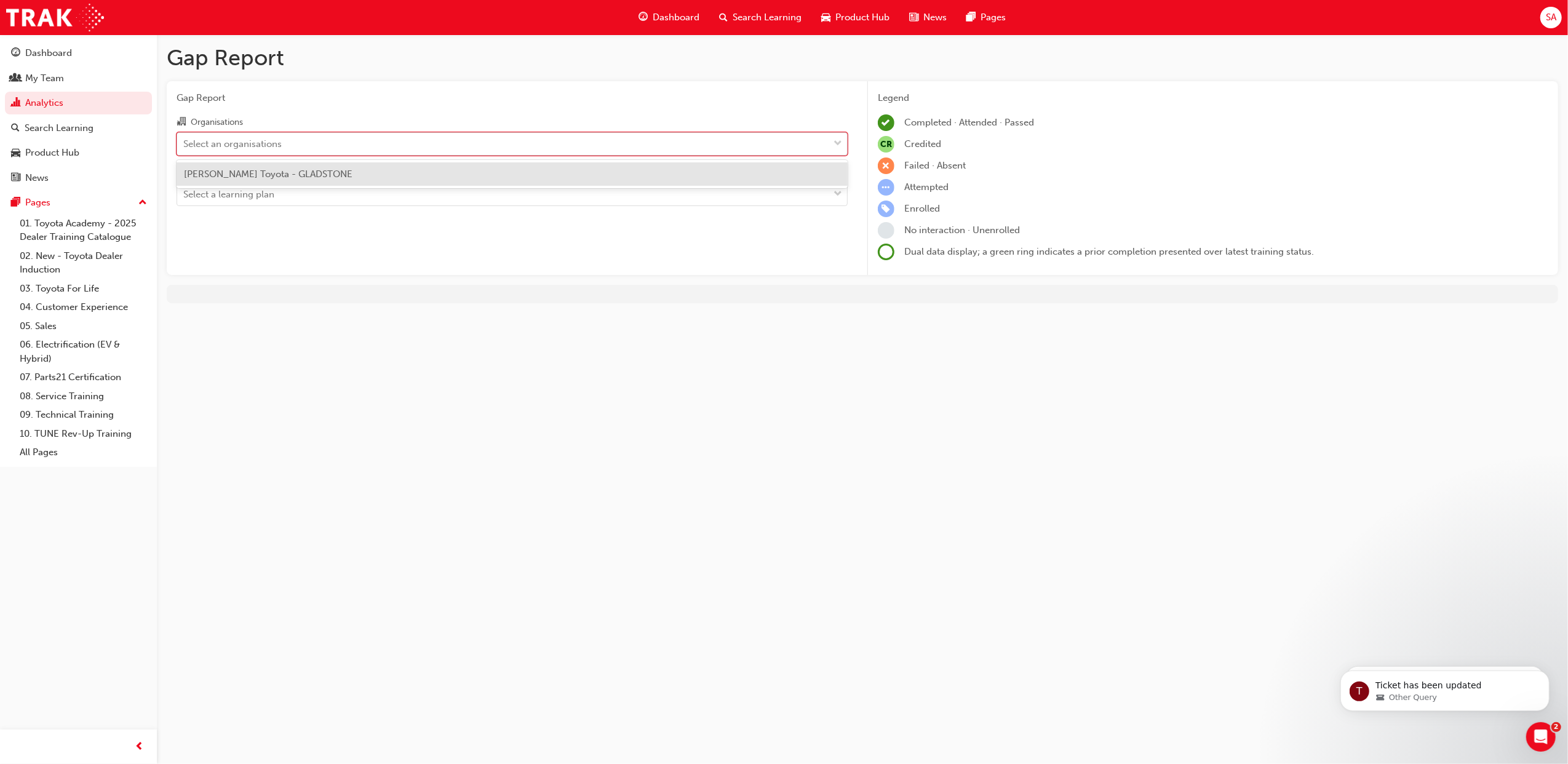
click at [392, 146] on div "Select an organisations" at bounding box center [503, 144] width 652 height 22
click at [184, 146] on input "Organisations option [PERSON_NAME] Toyota - GLADSTONE focused, 1 of 1. 1 result…" at bounding box center [184, 143] width 1 height 10
click at [365, 171] on div "[PERSON_NAME] Toyota - GLADSTONE" at bounding box center [512, 174] width 671 height 24
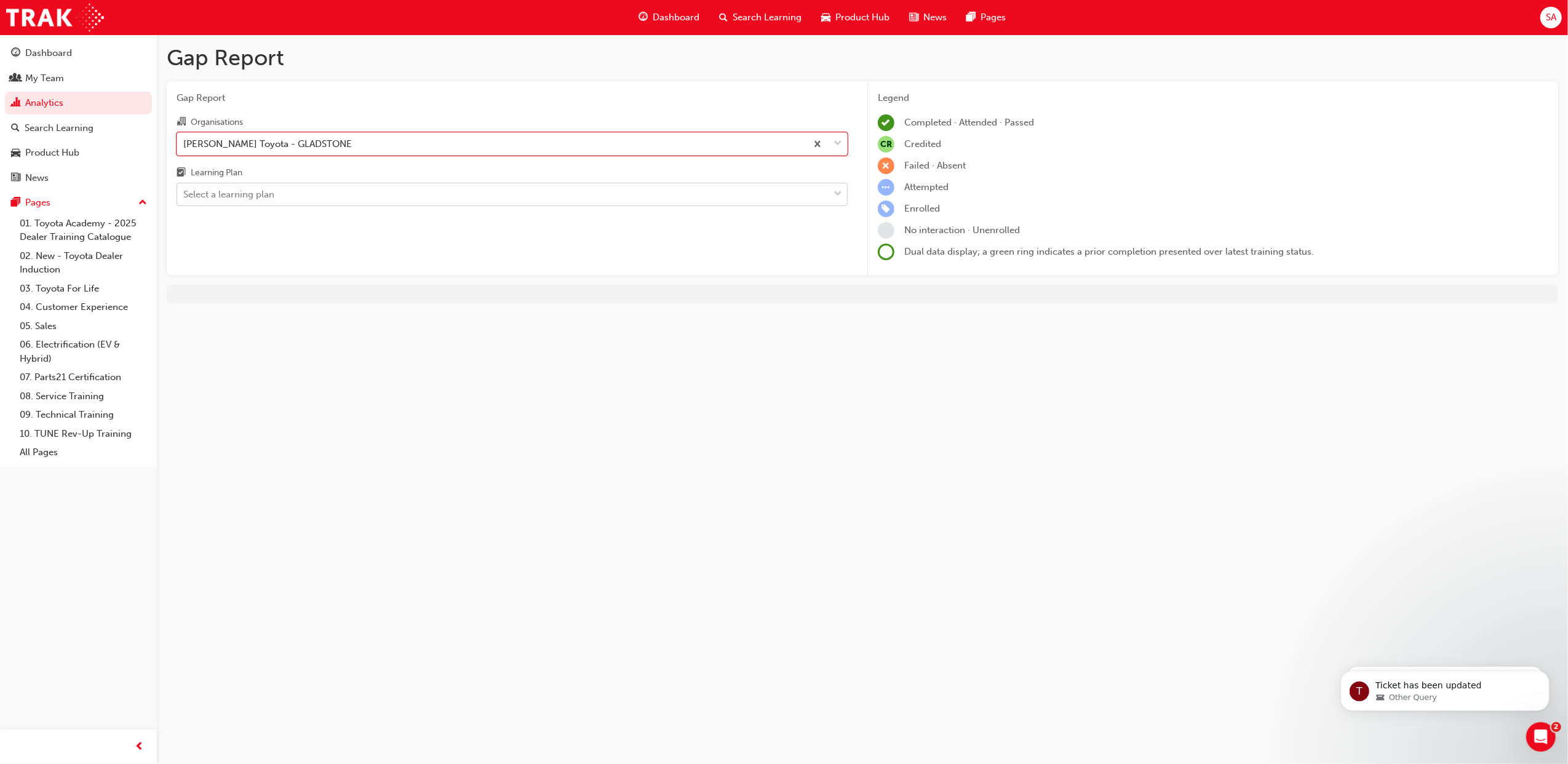
click at [362, 195] on div "Select a learning plan" at bounding box center [503, 194] width 652 height 22
click at [184, 195] on input "Learning Plan Select a learning plan" at bounding box center [184, 194] width 1 height 10
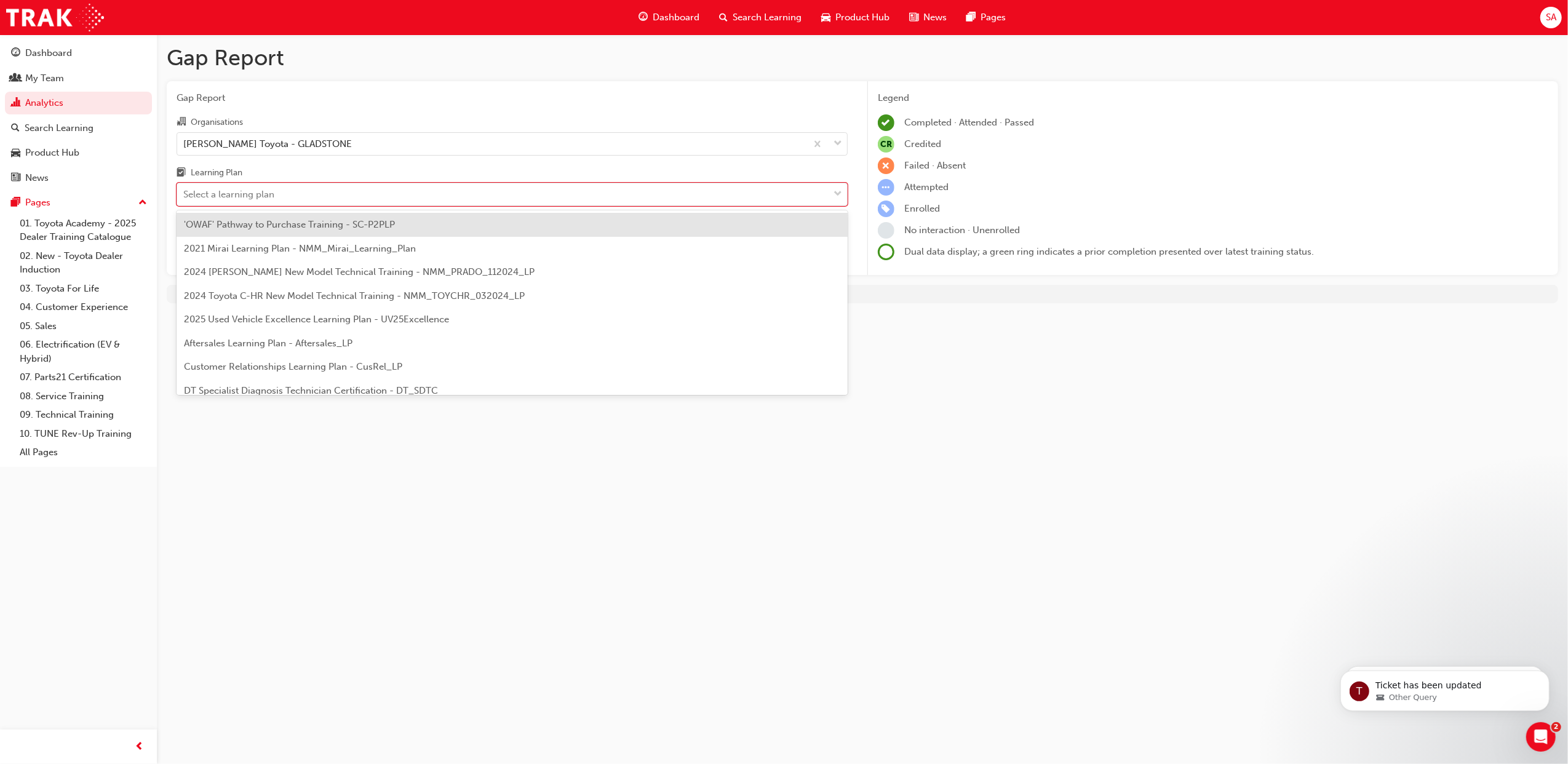
click at [377, 230] on span "'OWAF' Pathway to Purchase Training - SC-P2PLP" at bounding box center [289, 224] width 211 height 11
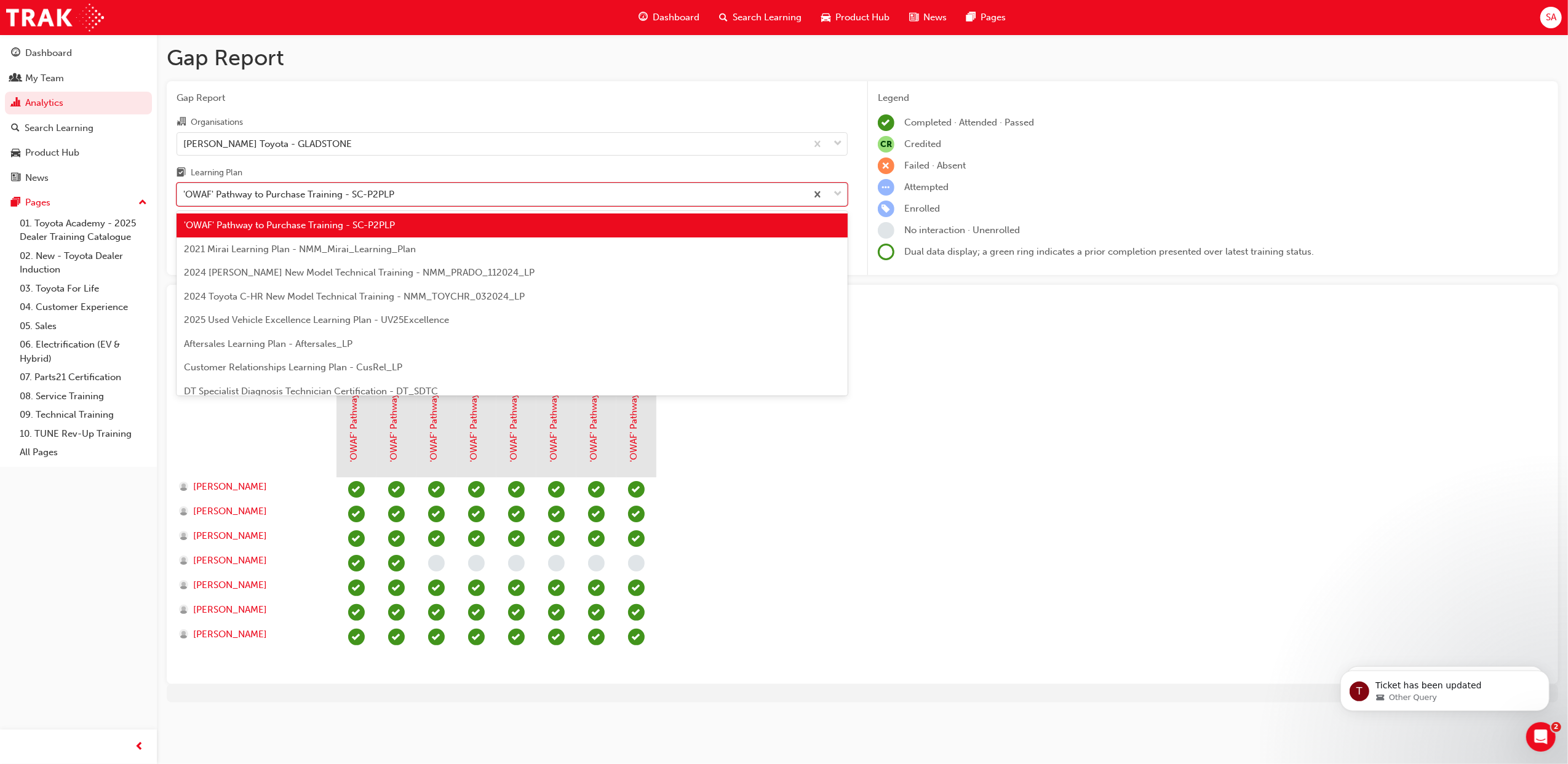
click at [365, 196] on div "'OWAF' Pathway to Purchase Training - SC-P2PLP" at bounding box center [289, 194] width 211 height 14
click at [184, 196] on input "Learning Plan option 'OWAF' Pathway to Purchase Training - SC-P2PLP, selected. …" at bounding box center [184, 194] width 1 height 10
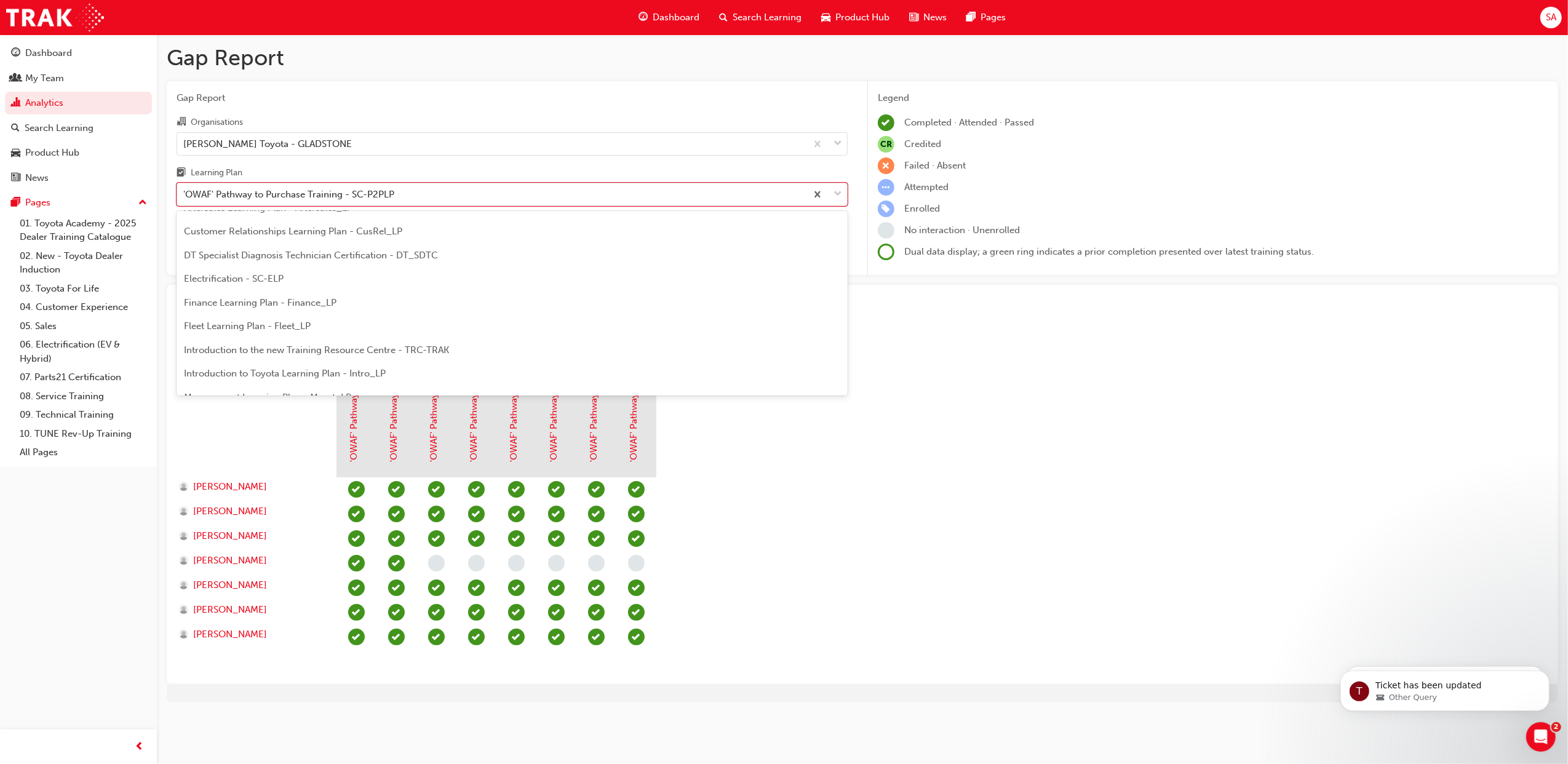
scroll to position [164, 0]
click at [347, 251] on div "Electrification - SC-ELP" at bounding box center [512, 251] width 671 height 24
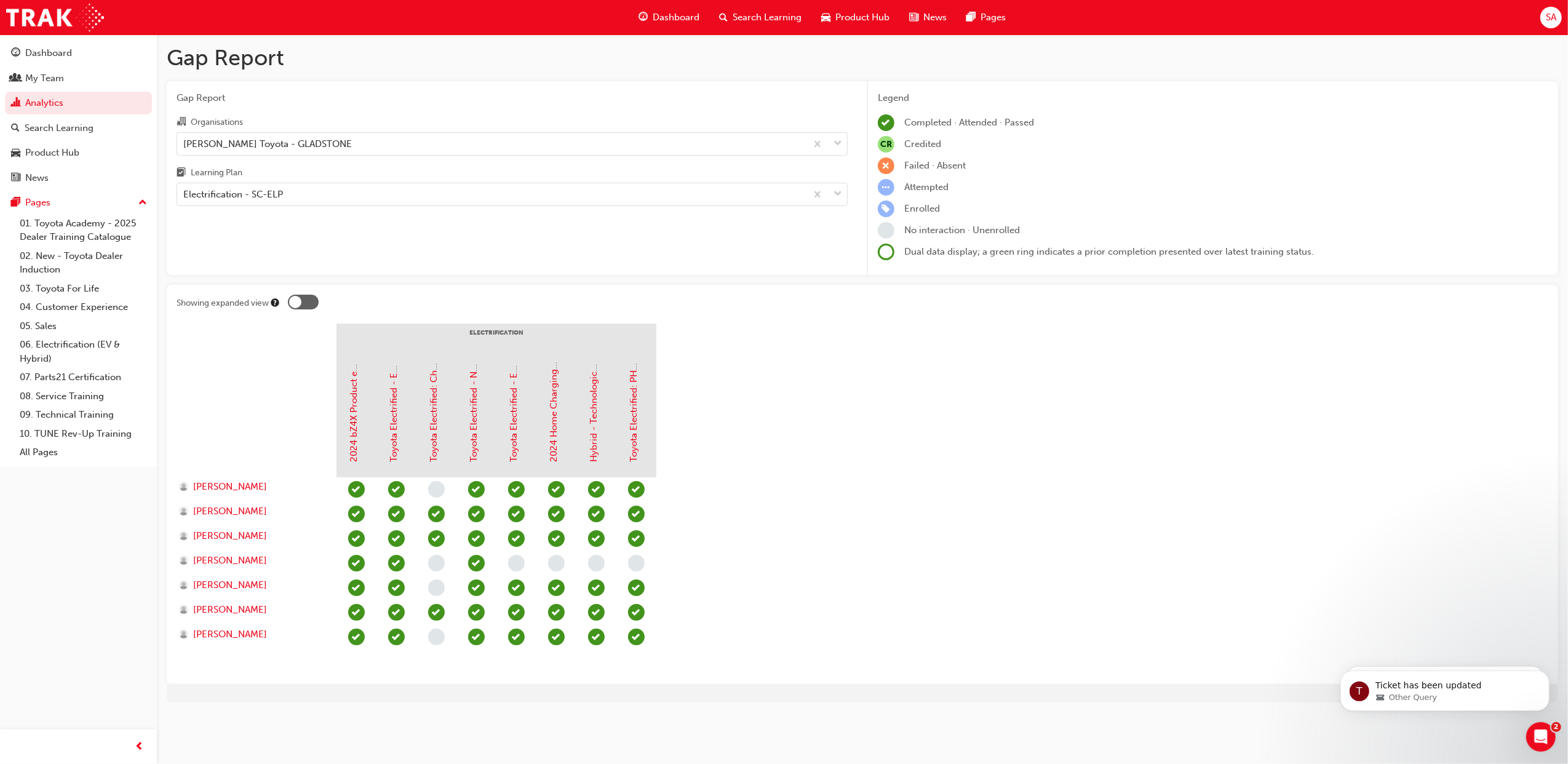
click at [411, 211] on div "Gap Report Organisations [PERSON_NAME] Toyota - GLADSTONE Learning Plan Electri…" at bounding box center [512, 178] width 691 height 194
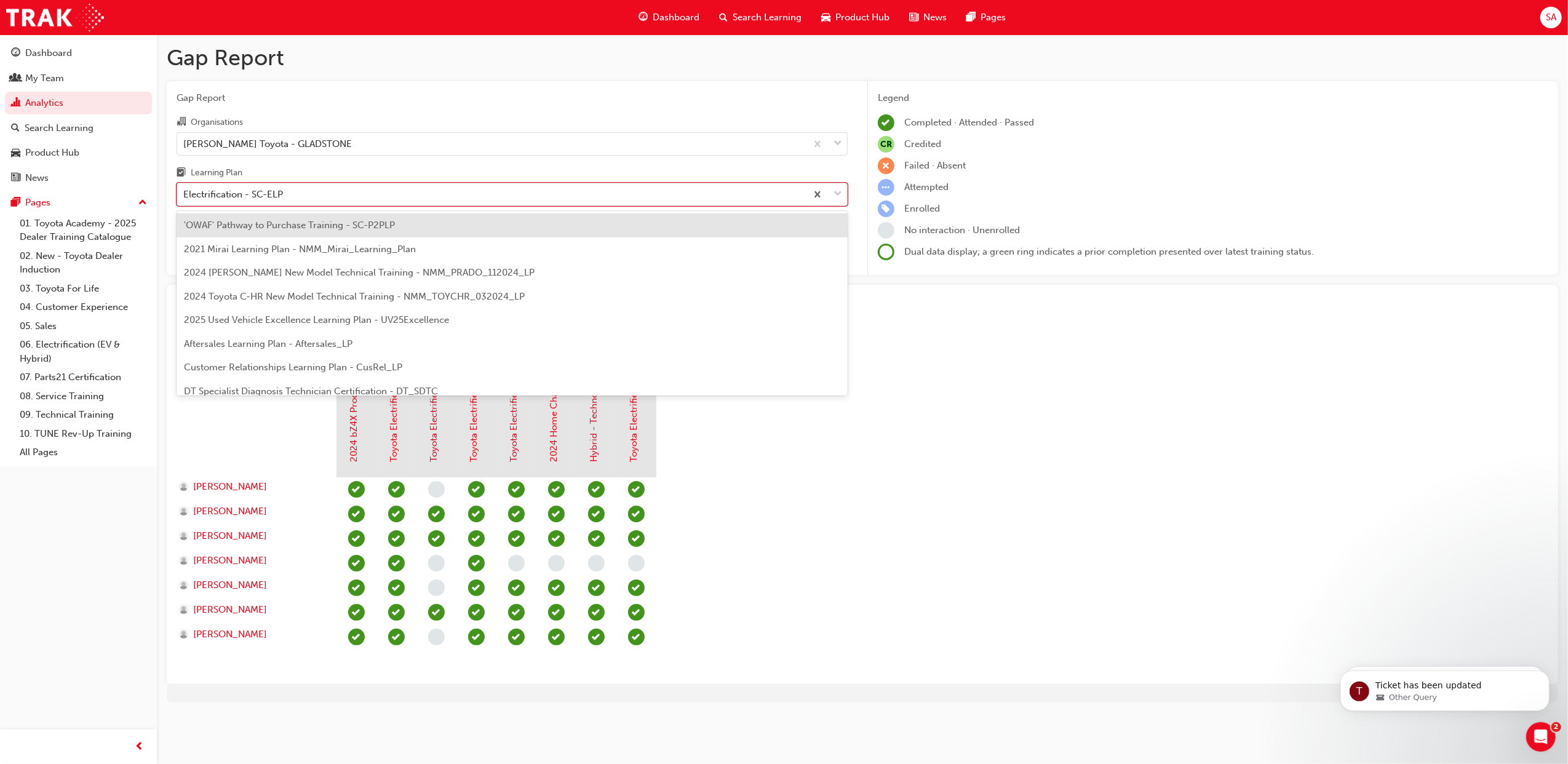
click at [414, 198] on div "Electrification - SC-ELP" at bounding box center [492, 194] width 629 height 22
click at [184, 198] on input "Learning Plan option Electrification - SC-ELP, selected. option 'OWAF' Pathway …" at bounding box center [184, 194] width 1 height 10
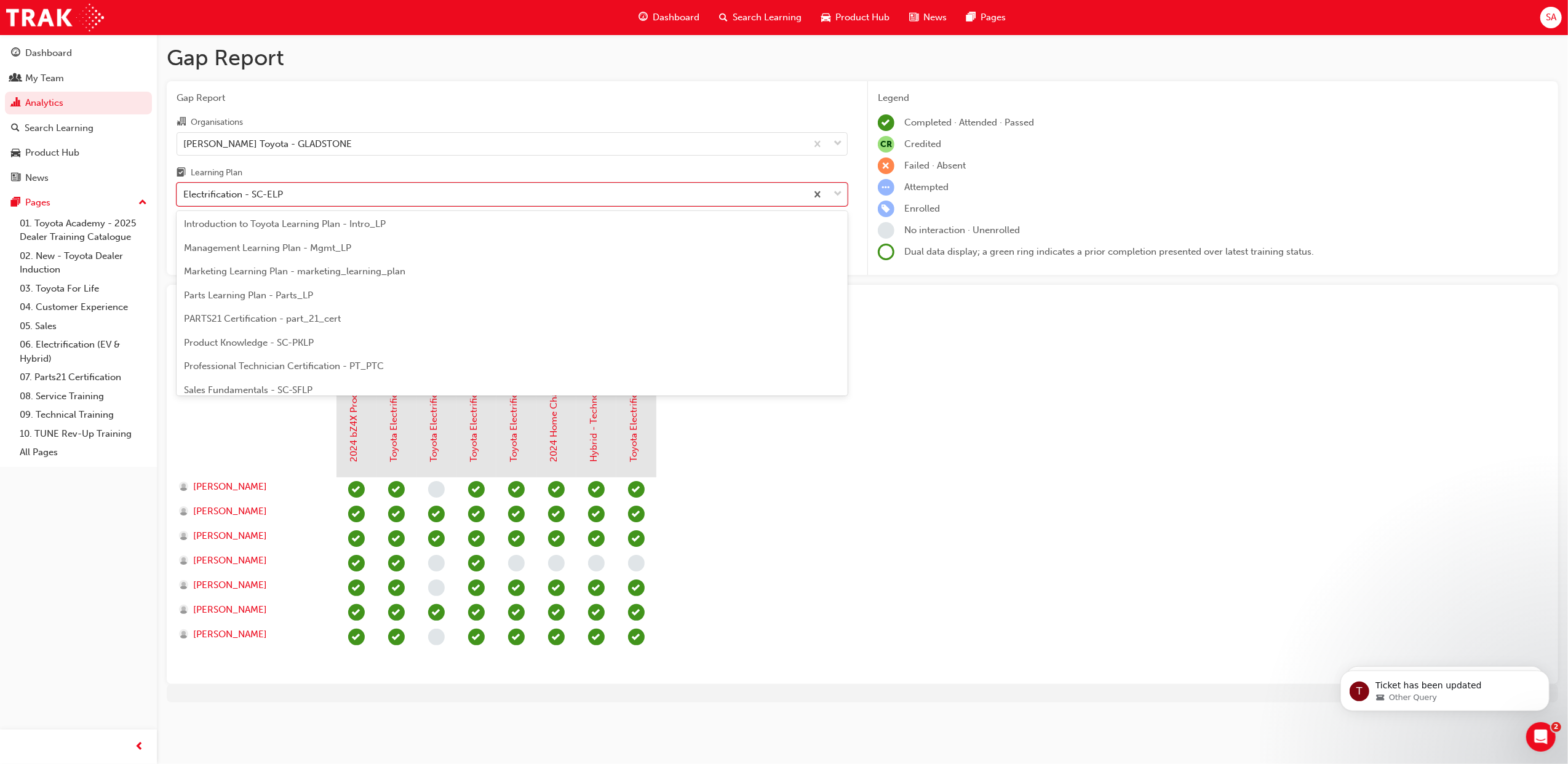
scroll to position [449, 0]
click at [278, 232] on div "Sales Fundamentals - SC-SFLP" at bounding box center [512, 227] width 671 height 24
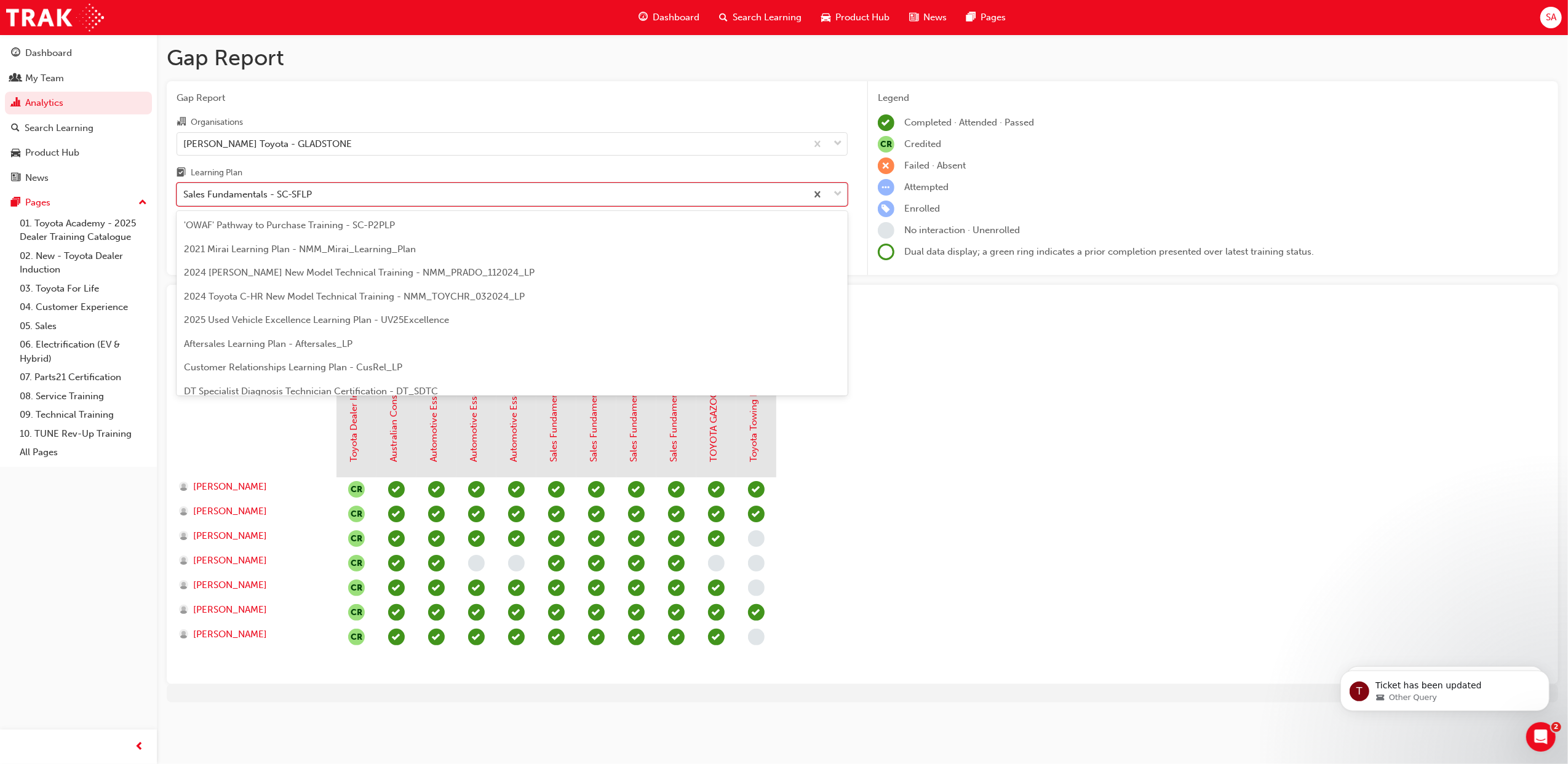
click at [357, 205] on div "Sales Fundamentals - SC-SFLP" at bounding box center [512, 194] width 671 height 23
click at [184, 199] on input "Learning Plan option Sales Fundamentals - SC-SFLP, selected. option Sales Funda…" at bounding box center [184, 194] width 1 height 10
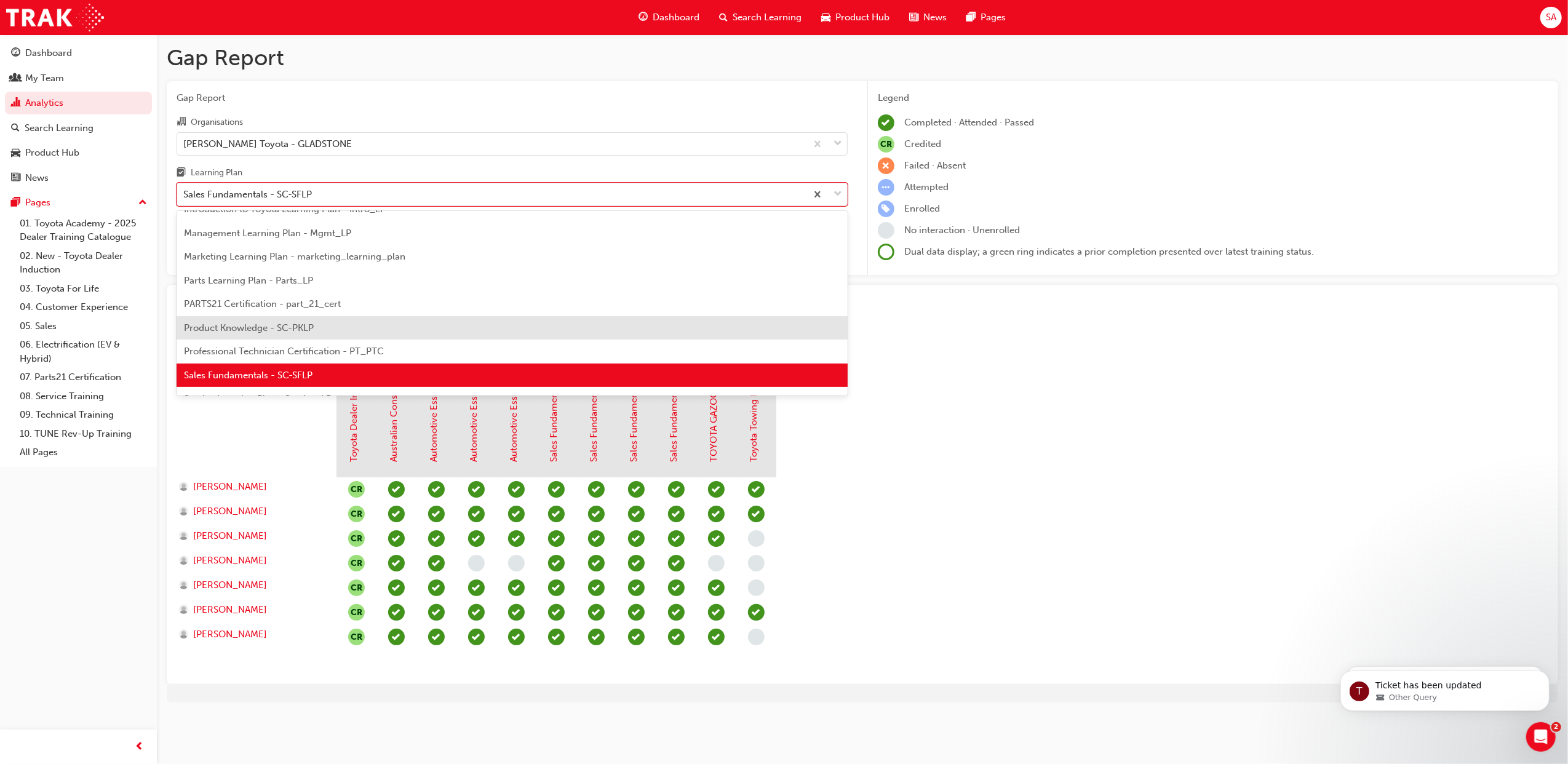
scroll to position [530, 0]
